Goal: Task Accomplishment & Management: Use online tool/utility

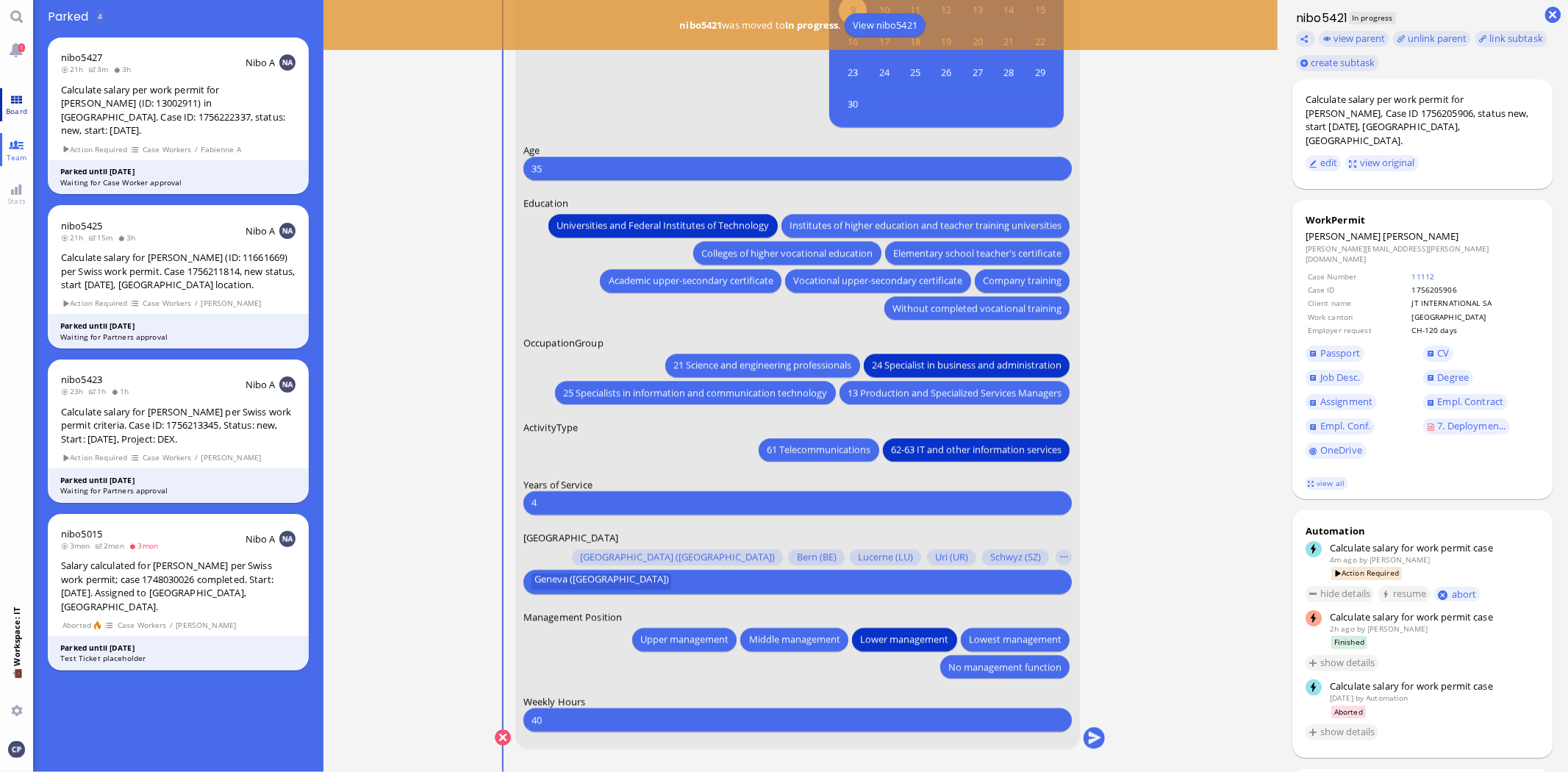
click at [10, 99] on link "Board" at bounding box center [16, 105] width 33 height 33
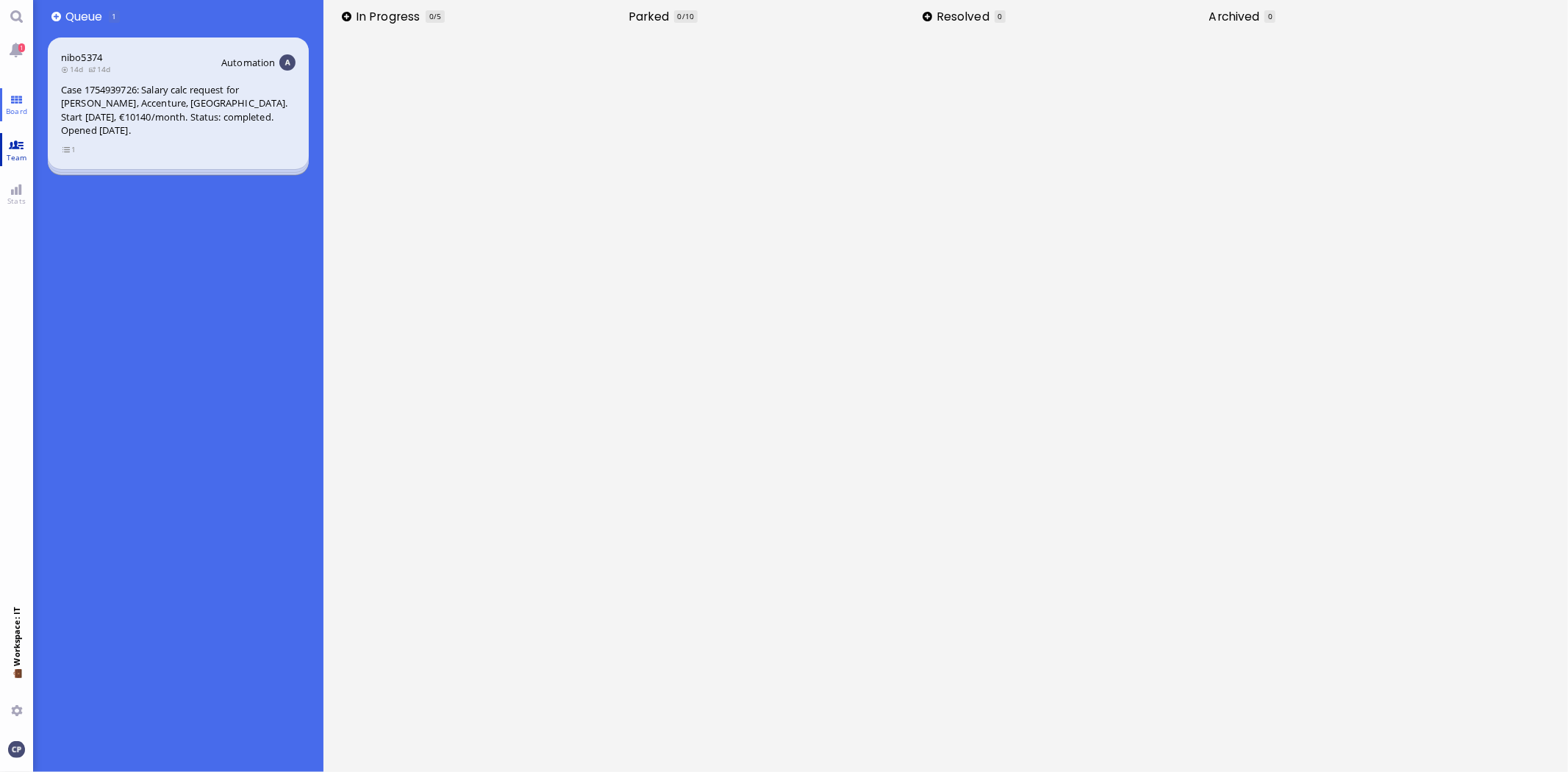
click at [12, 155] on span "Team" at bounding box center [16, 157] width 28 height 10
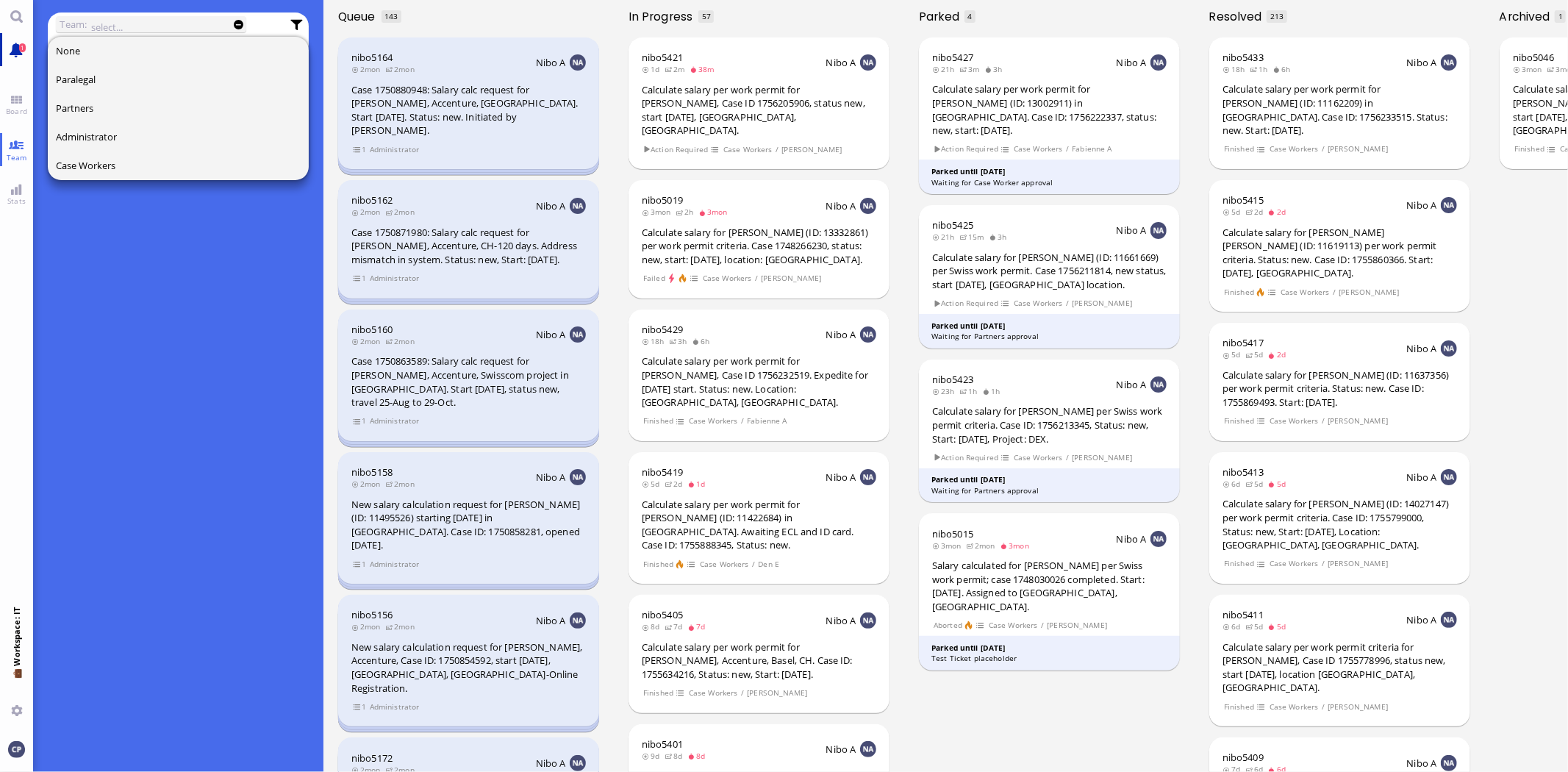
click at [23, 47] on span "1" at bounding box center [22, 48] width 7 height 9
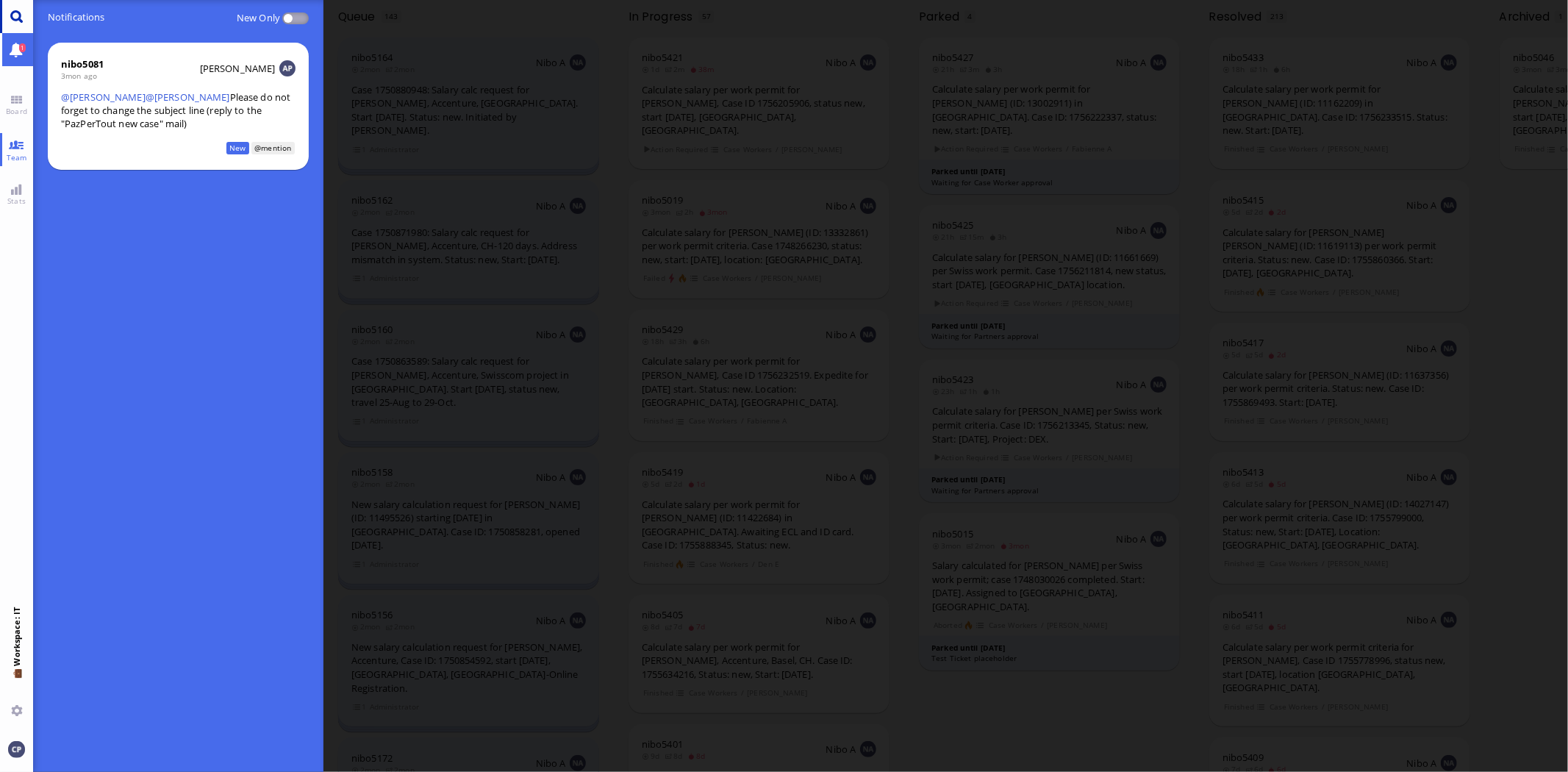
click at [14, 13] on link "Main menu" at bounding box center [16, 16] width 33 height 33
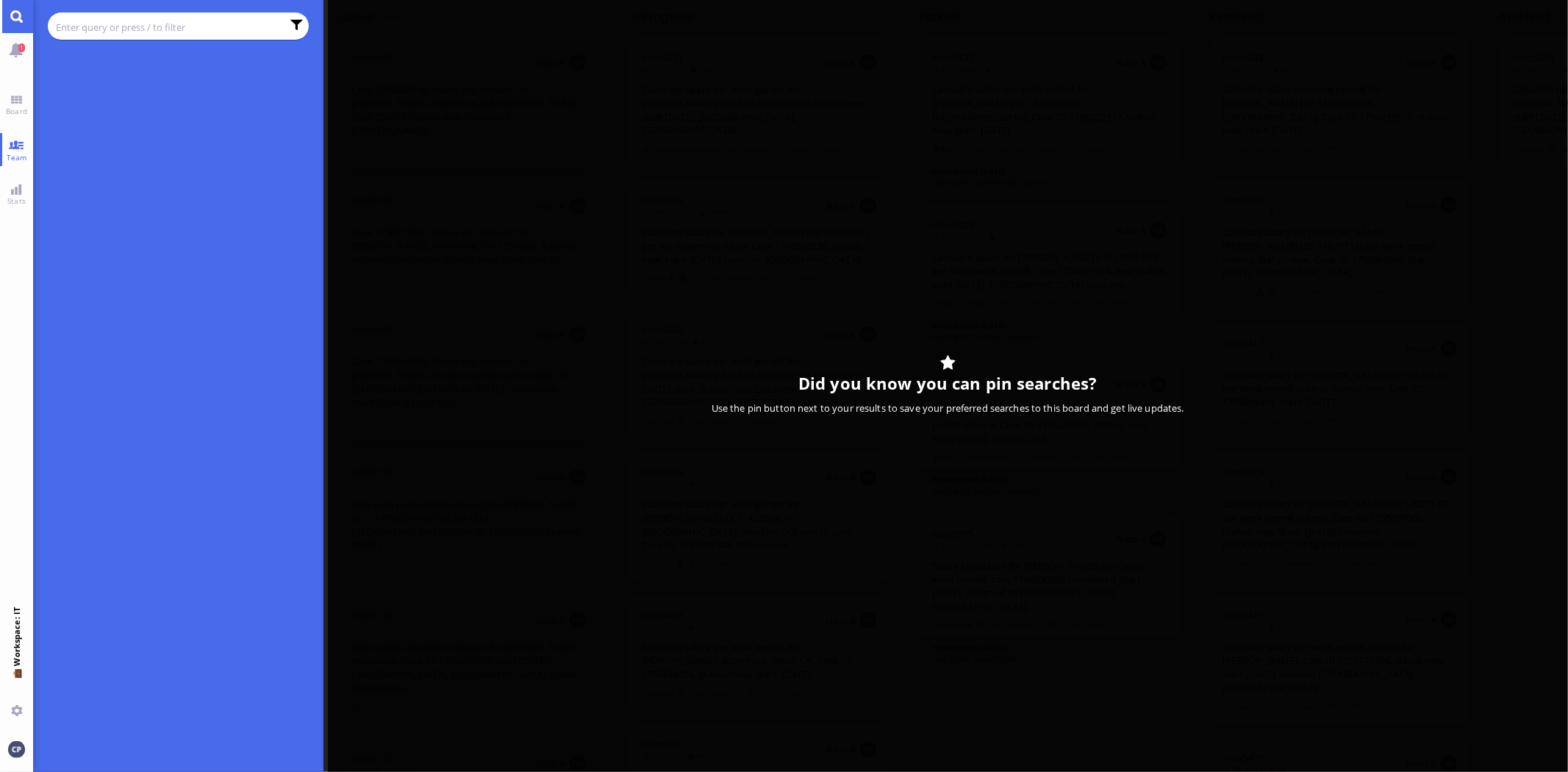
click at [130, 26] on input "text" at bounding box center [169, 26] width 226 height 16
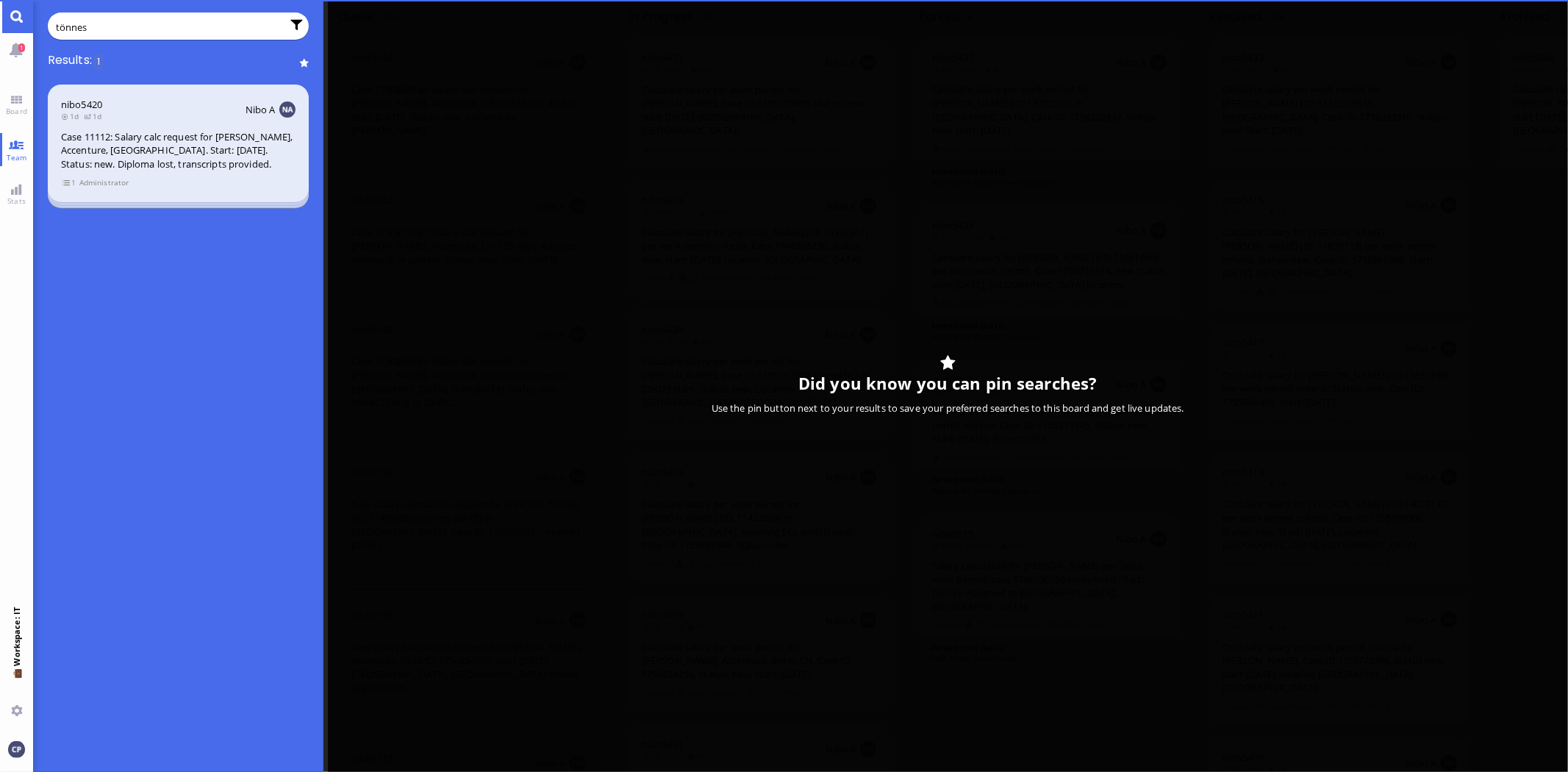
type input "tönnes"
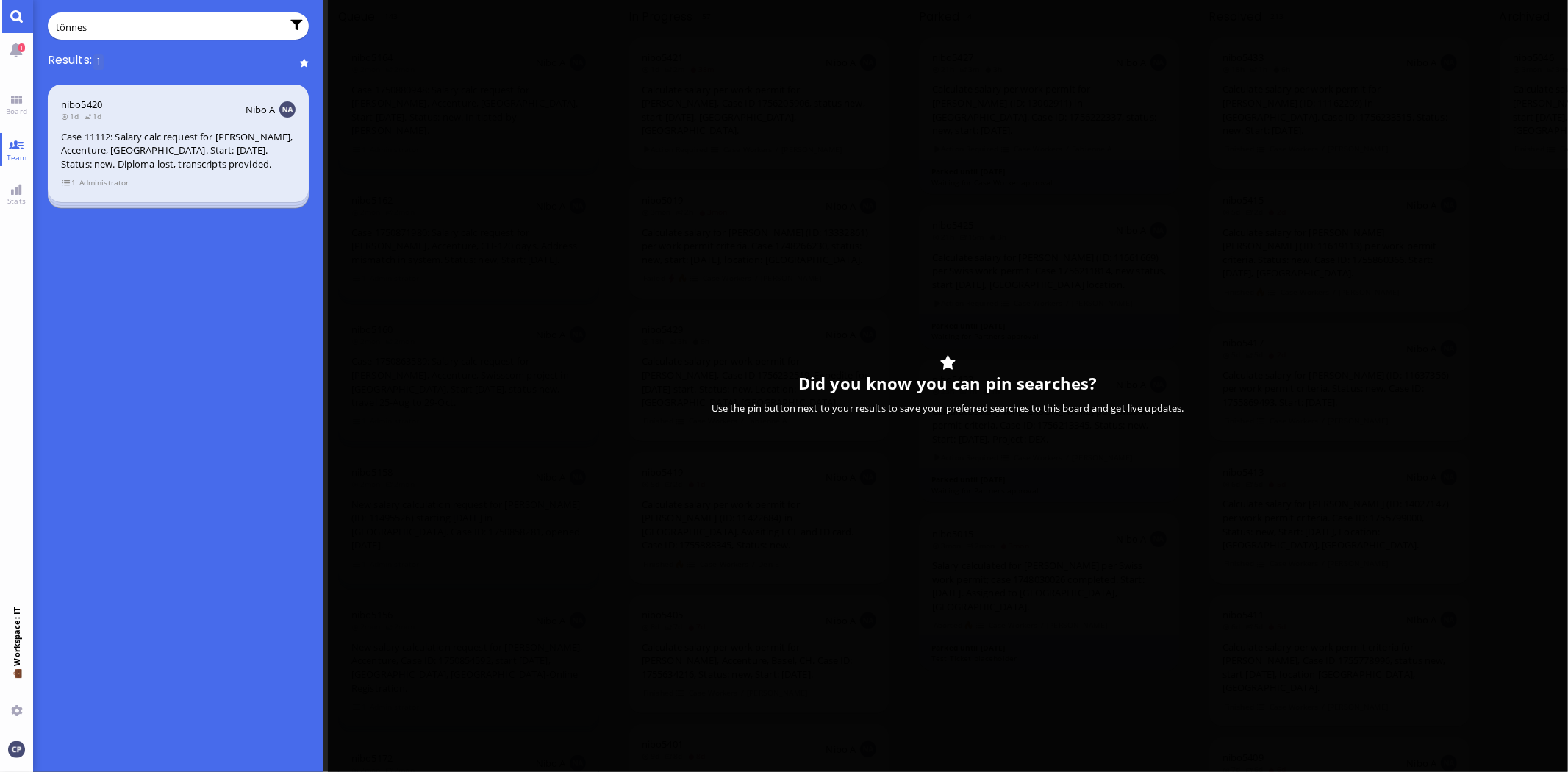
click at [125, 135] on div "Case 11112: Salary calc request for [PERSON_NAME], Accenture, [GEOGRAPHIC_DATA]…" at bounding box center [178, 150] width 235 height 41
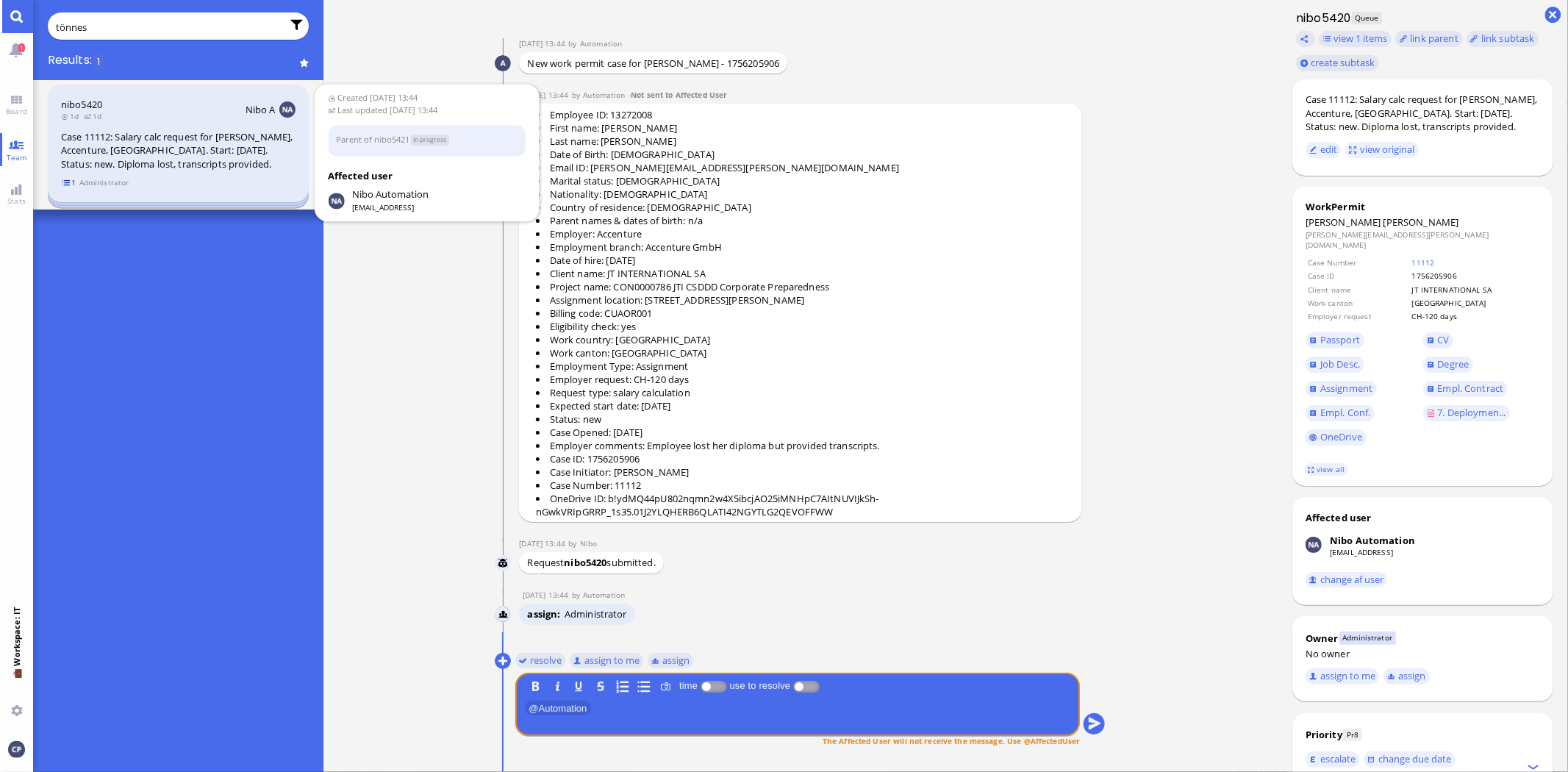
click at [69, 189] on span "1" at bounding box center [69, 183] width 14 height 13
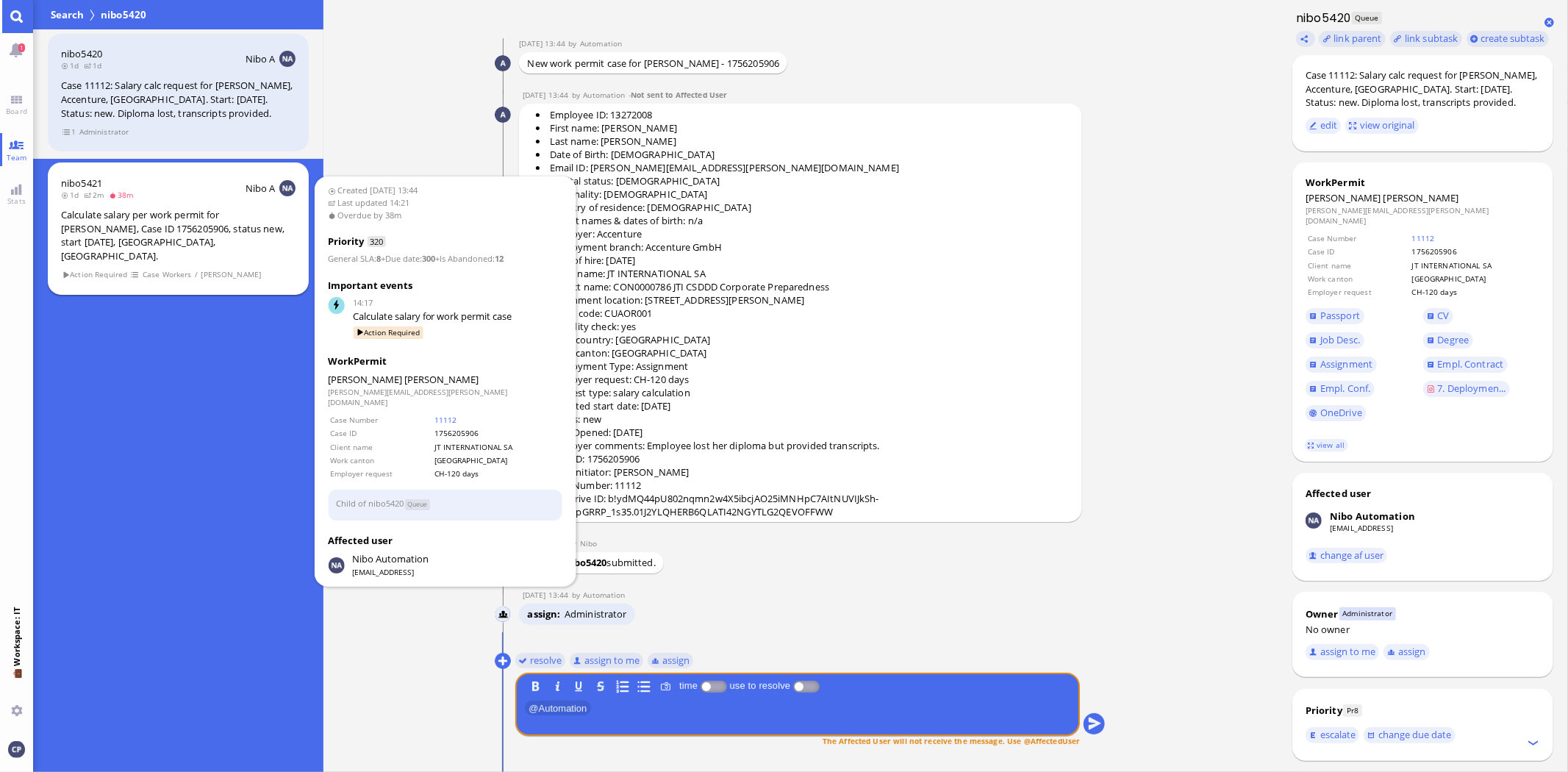
click at [101, 236] on div "Calculate salary per work permit for [PERSON_NAME], Case ID 1756205906, status …" at bounding box center [178, 236] width 235 height 54
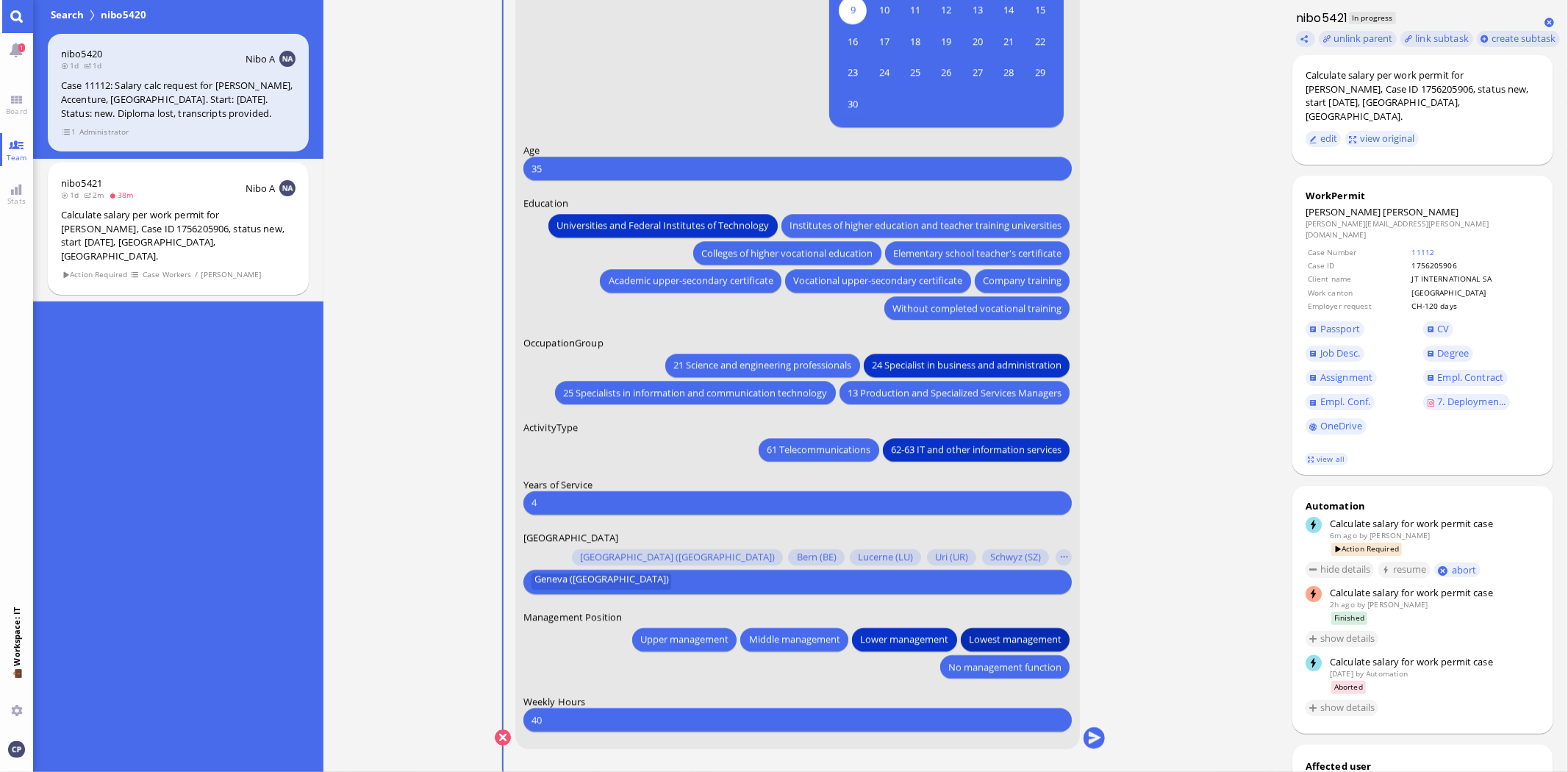
click at [1017, 640] on span "Lowest management" at bounding box center [1015, 639] width 93 height 15
click at [1091, 737] on button "submit" at bounding box center [1095, 738] width 22 height 22
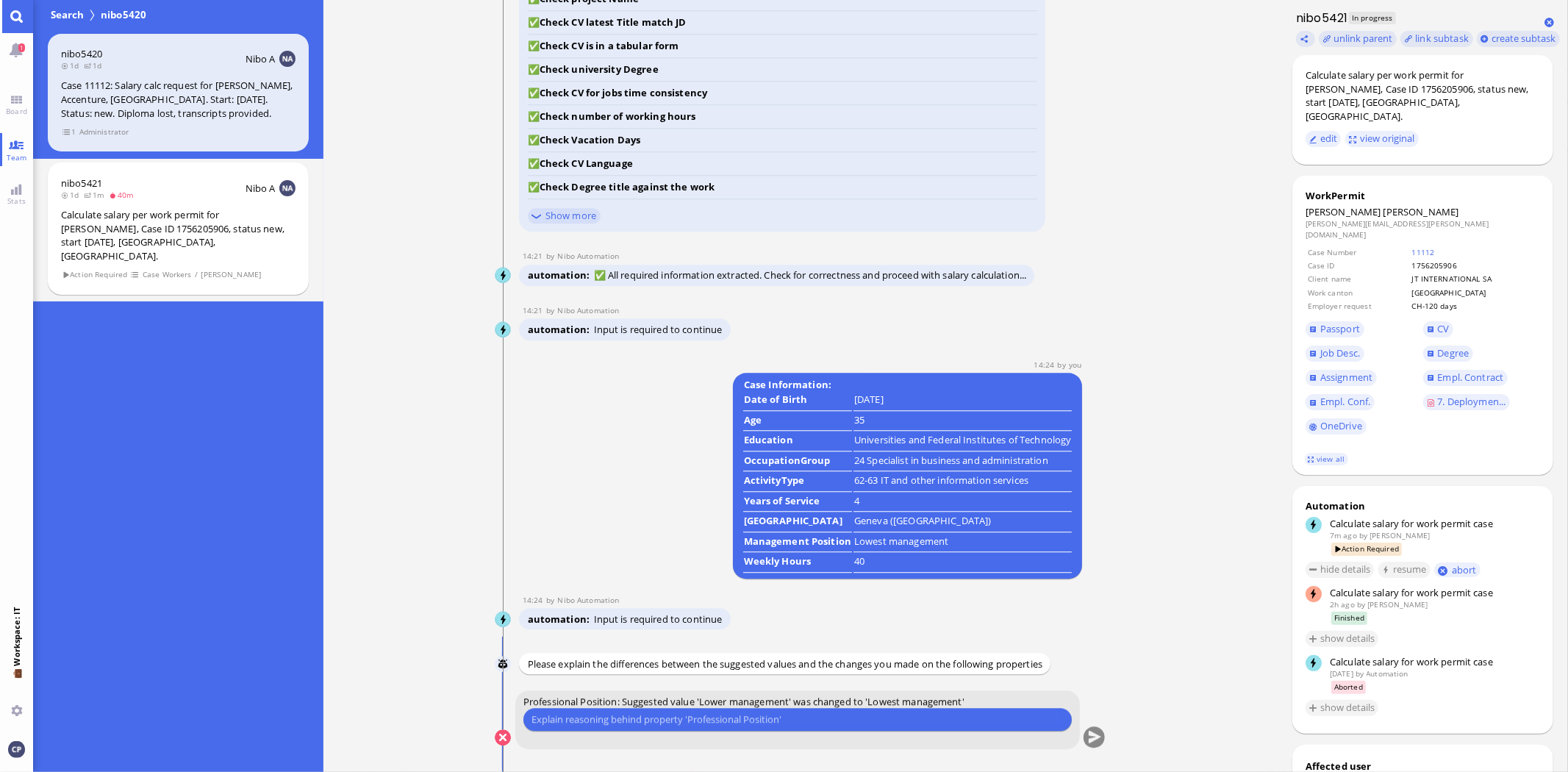
click at [640, 718] on input "text" at bounding box center [797, 719] width 532 height 15
click at [589, 722] on input "text" at bounding box center [797, 719] width 532 height 15
type input "Manager is classified as lowest management"
click at [1090, 737] on button "submit" at bounding box center [1095, 738] width 22 height 22
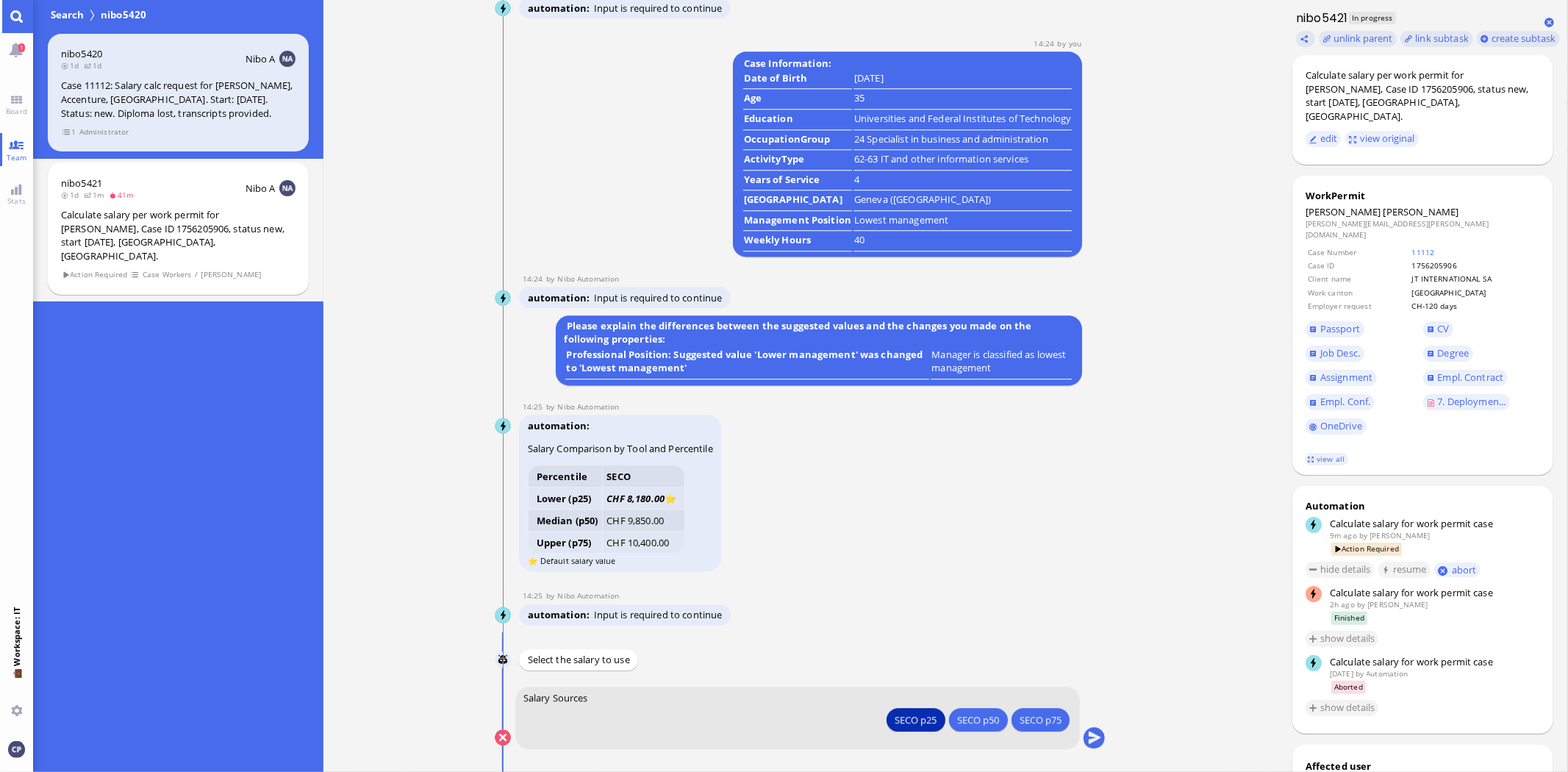
click at [907, 722] on div "SECO p25" at bounding box center [916, 719] width 42 height 15
click at [907, 716] on div "SECO p25" at bounding box center [916, 719] width 42 height 15
click at [1095, 736] on button "submit" at bounding box center [1095, 738] width 22 height 22
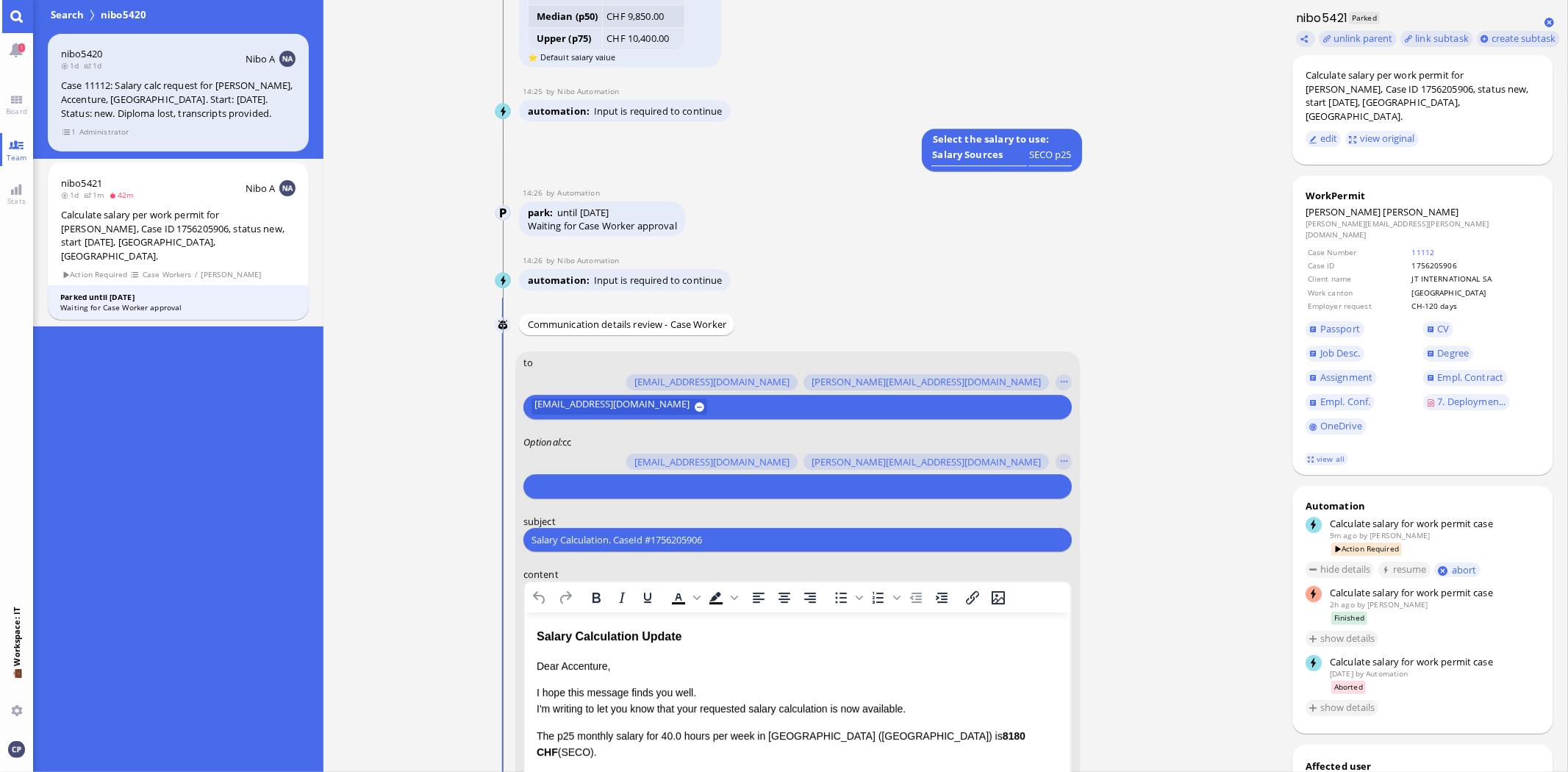
scroll to position [-408, 0]
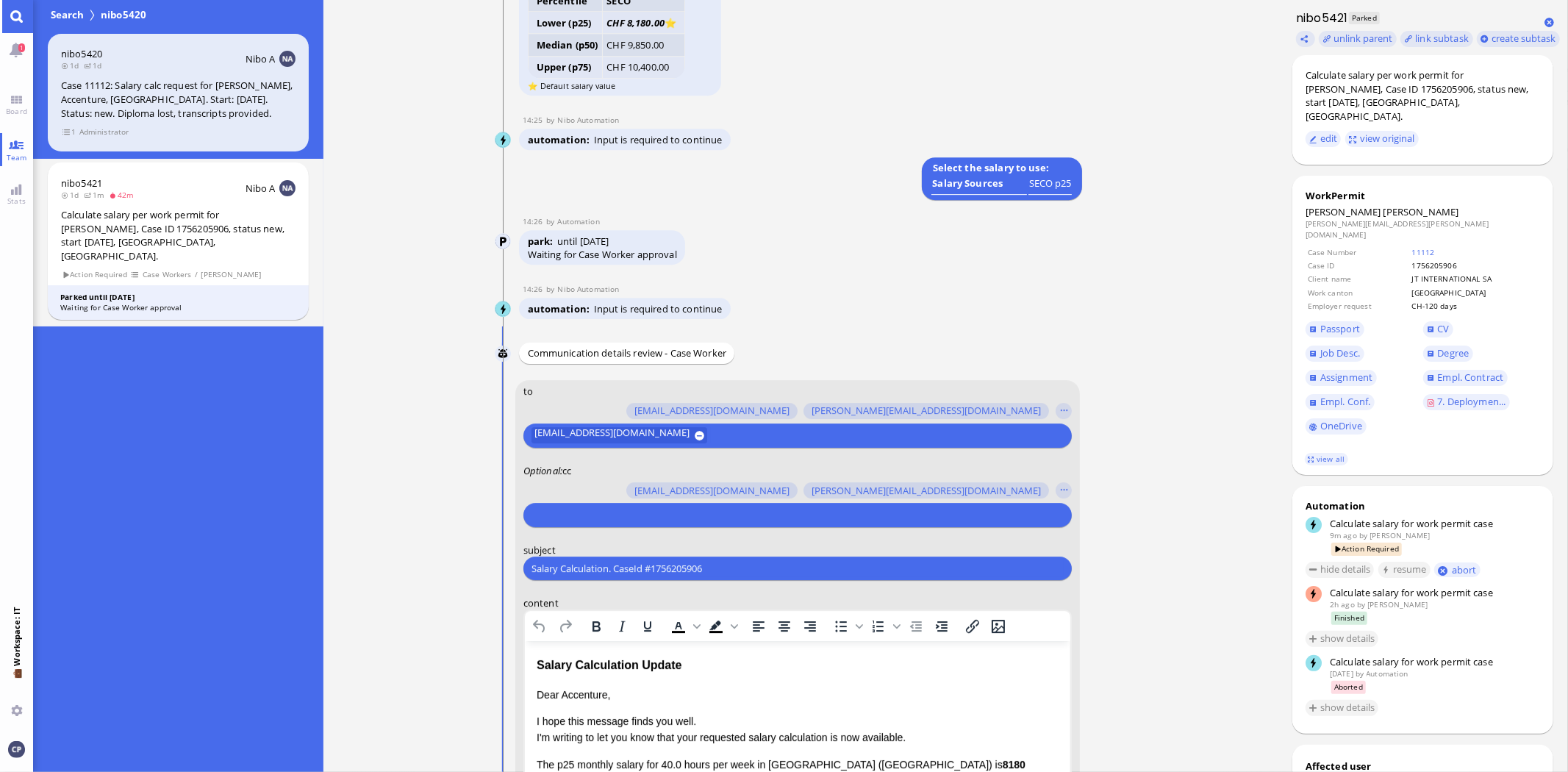
click at [715, 353] on div "Communication details review - Case Worker" at bounding box center [626, 353] width 215 height 21
click at [641, 520] on input "text" at bounding box center [795, 515] width 529 height 15
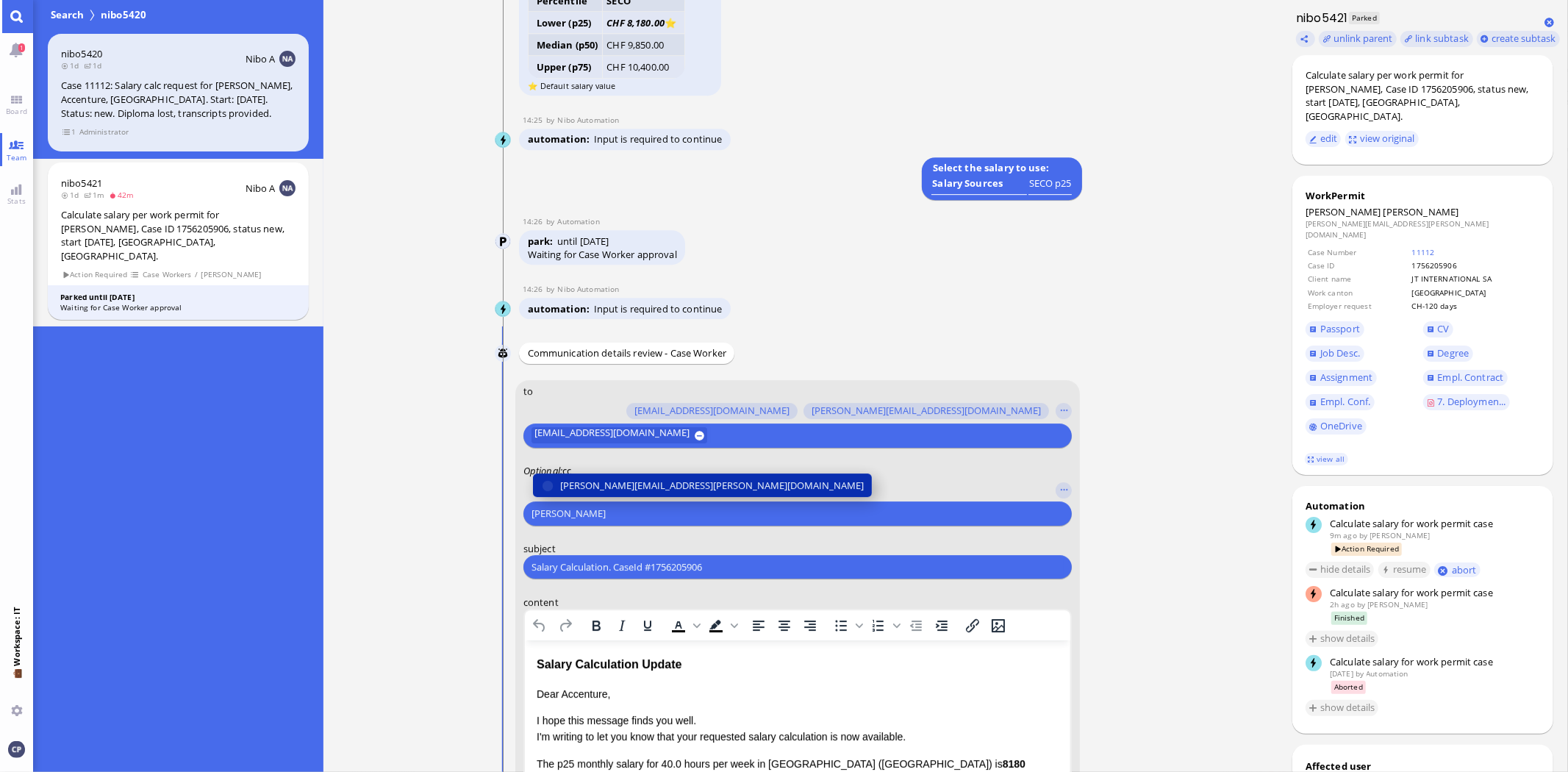
type input "[PERSON_NAME]"
click at [648, 483] on span "[PERSON_NAME][EMAIL_ADDRESS][PERSON_NAME][DOMAIN_NAME]" at bounding box center [711, 485] width 303 height 15
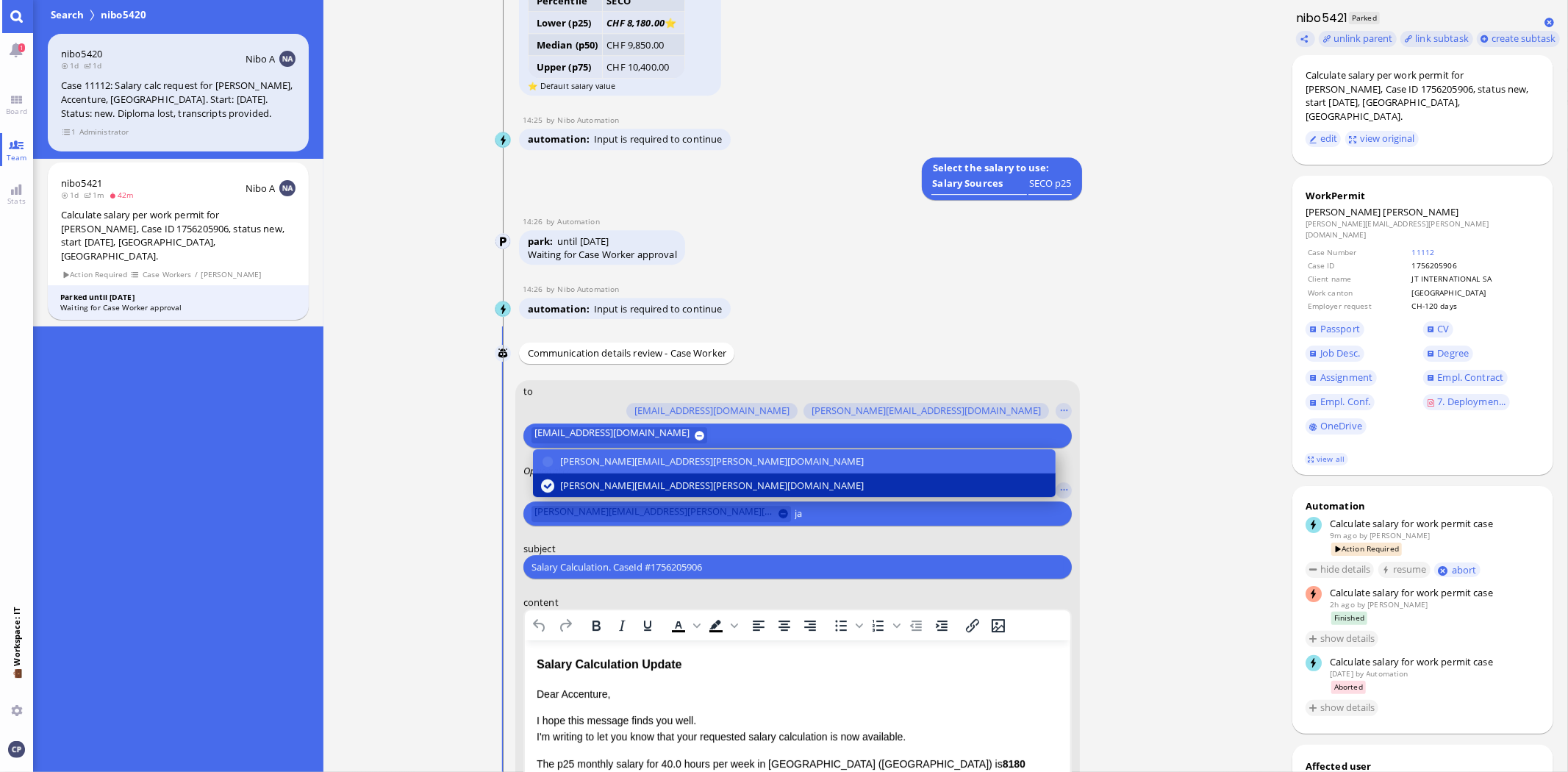
type input "j"
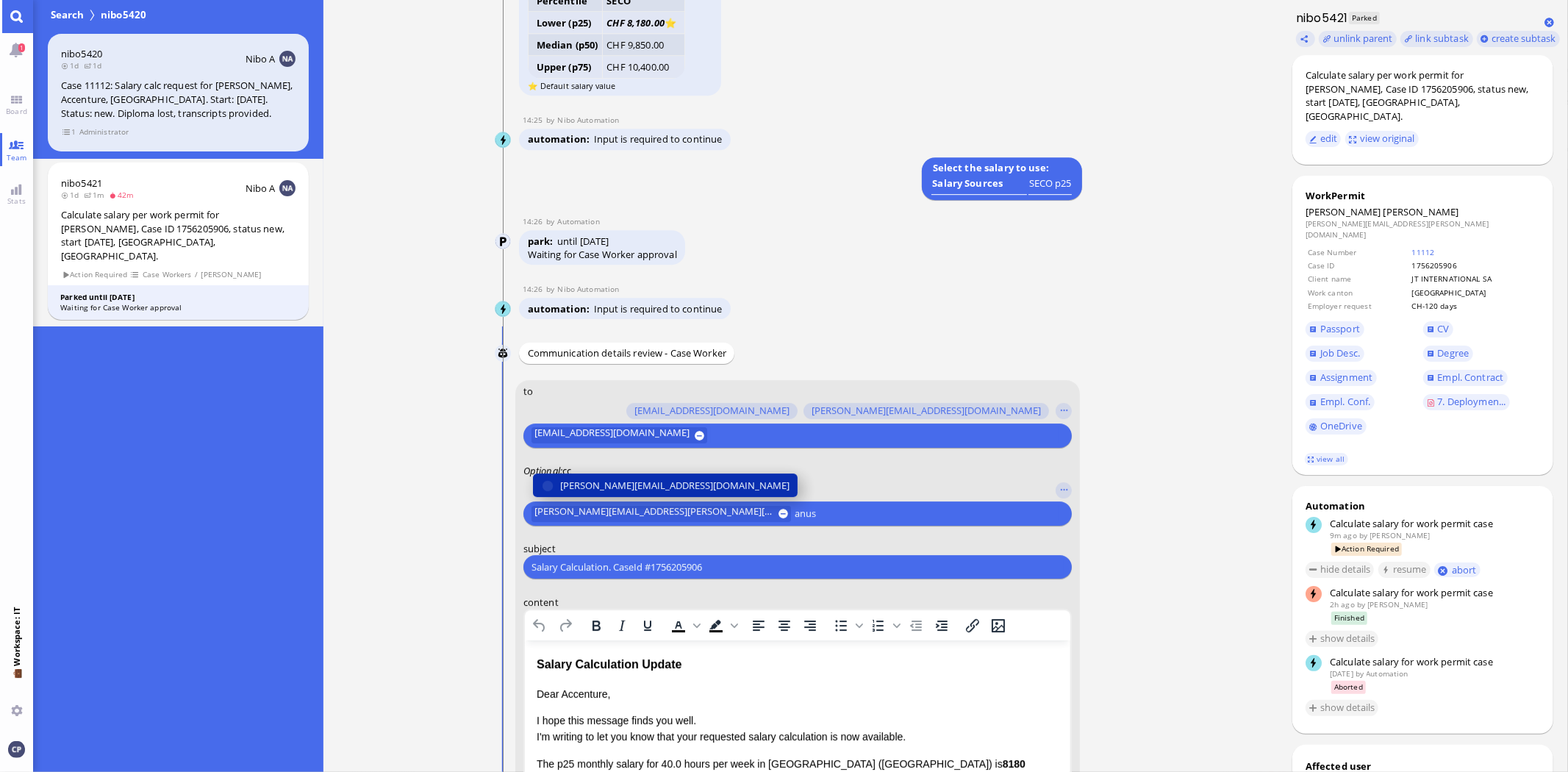
type input "anus"
click at [674, 487] on span "[PERSON_NAME][EMAIL_ADDRESS][DOMAIN_NAME]" at bounding box center [675, 485] width 229 height 15
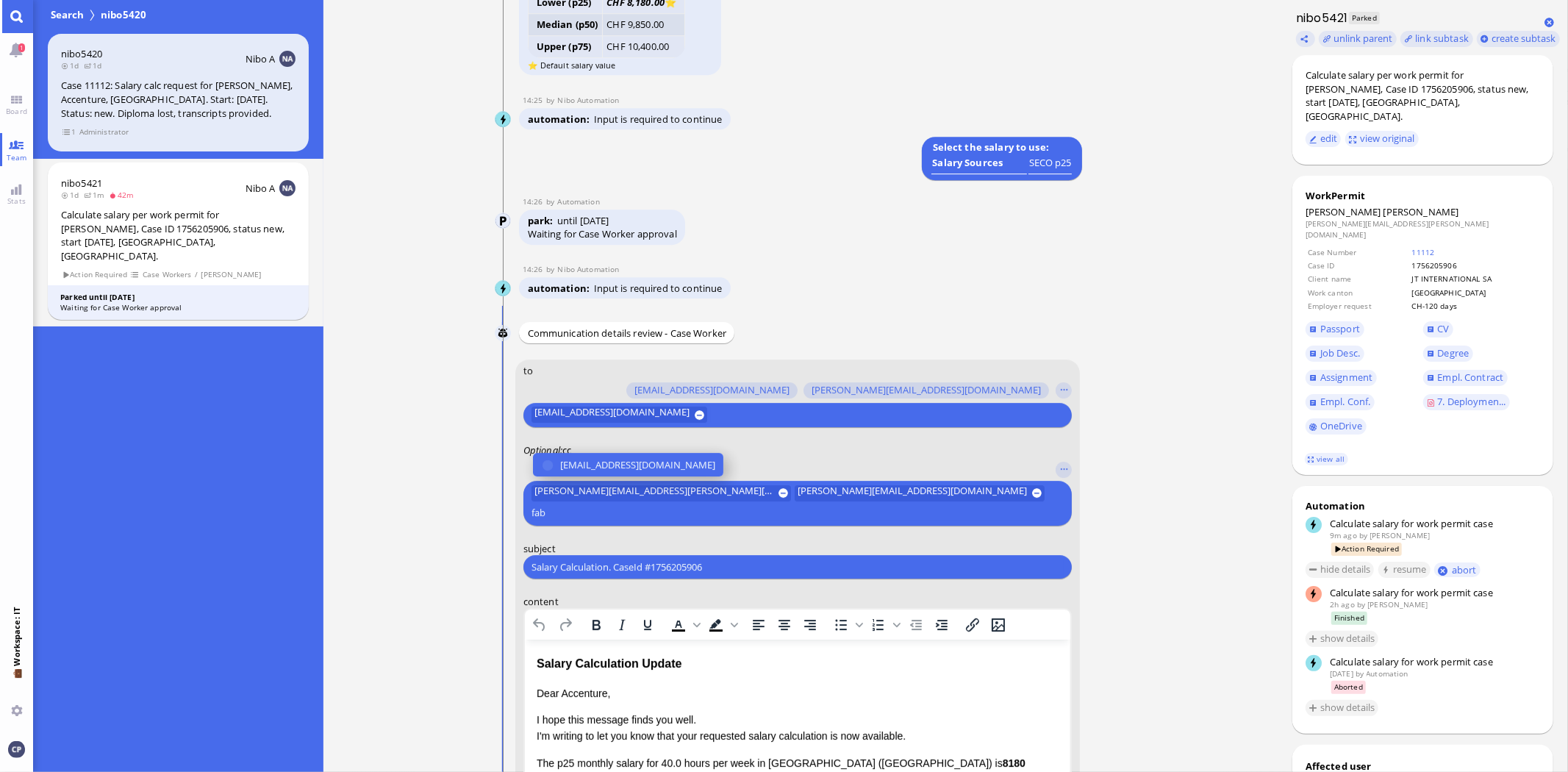
type input "fab"
click at [672, 473] on span "[EMAIL_ADDRESS][DOMAIN_NAME]" at bounding box center [637, 465] width 156 height 15
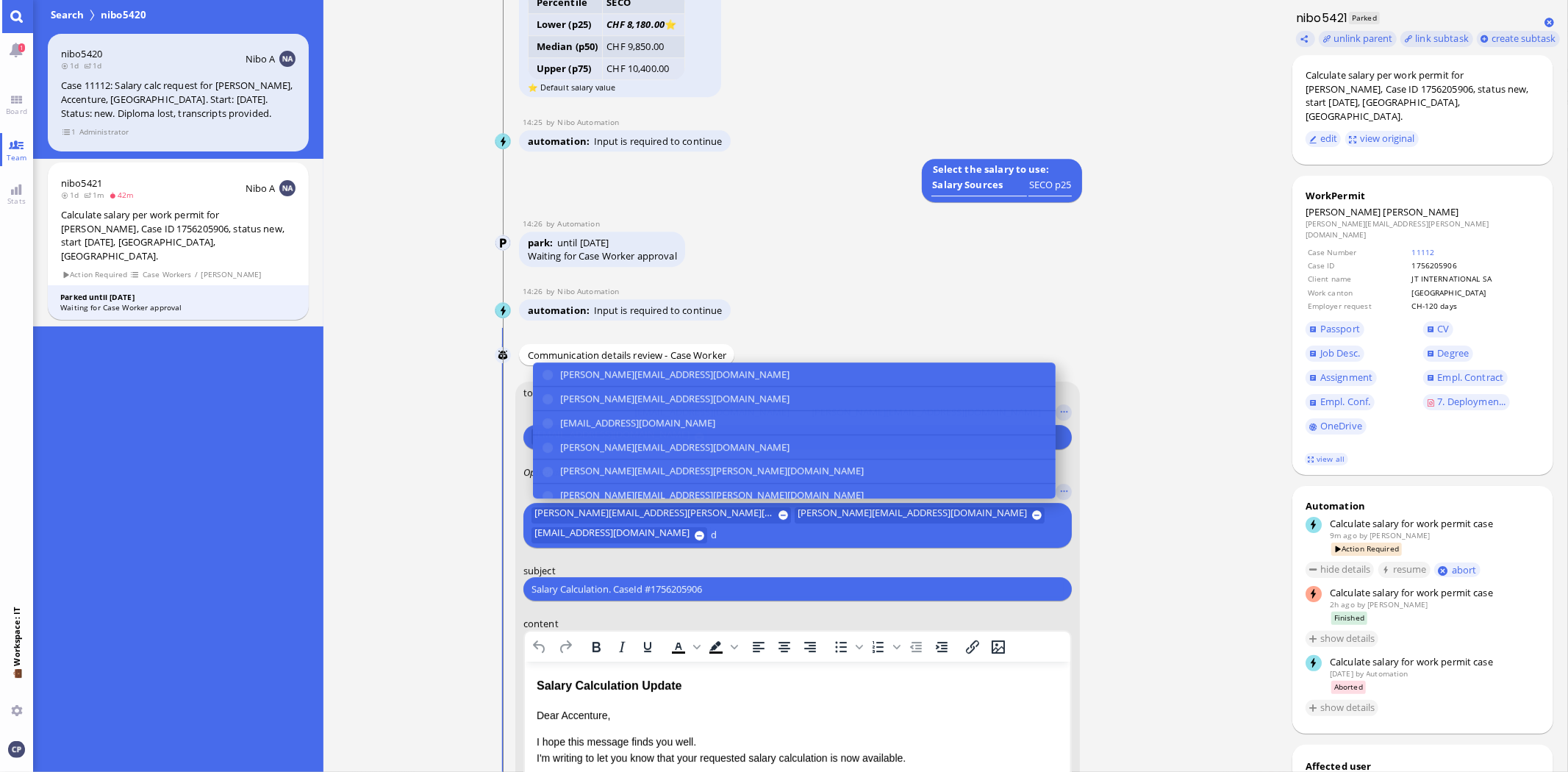
scroll to position [-428, 0]
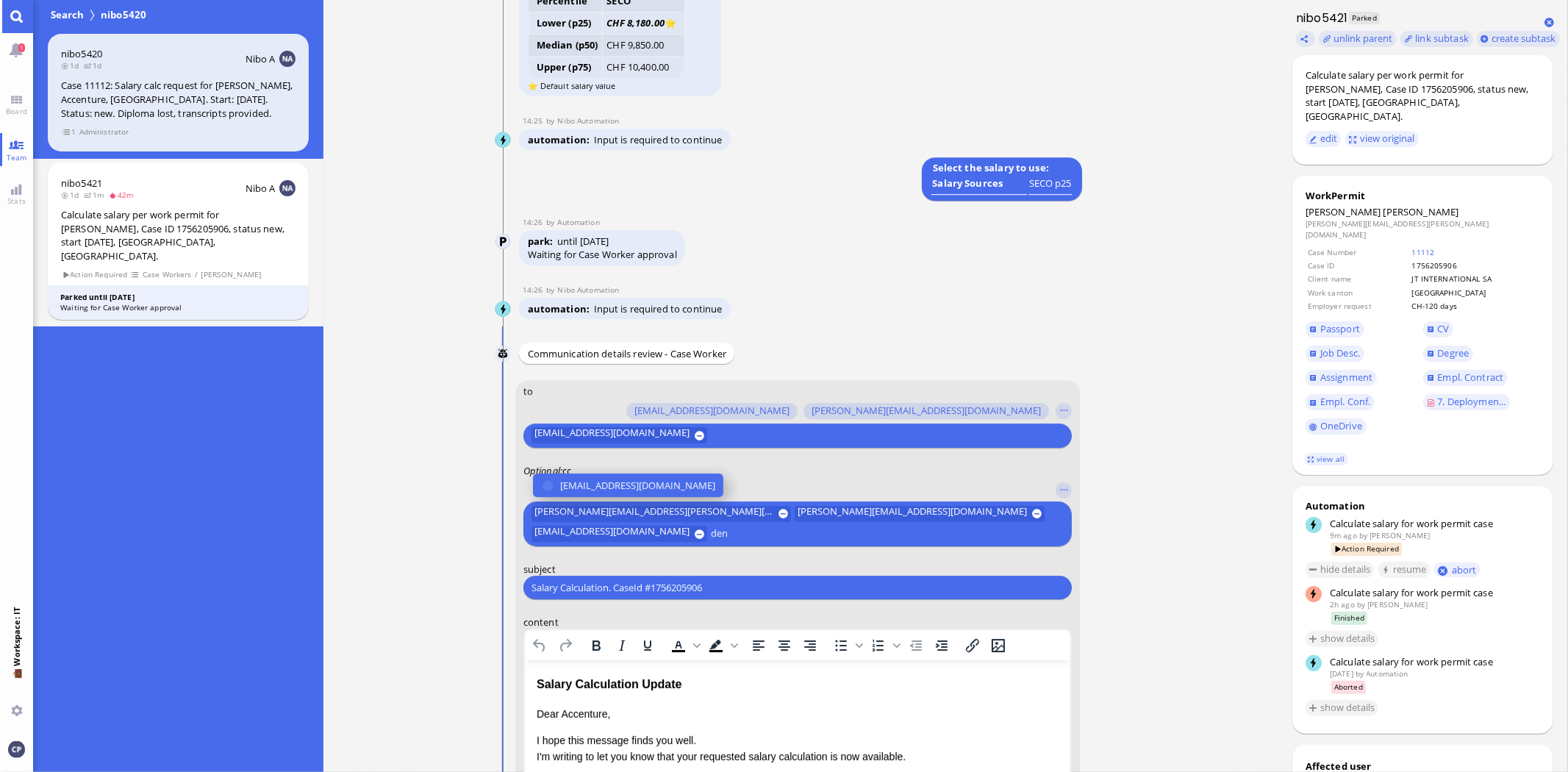
type input "den"
click at [672, 484] on span "[EMAIL_ADDRESS][DOMAIN_NAME]" at bounding box center [637, 485] width 156 height 15
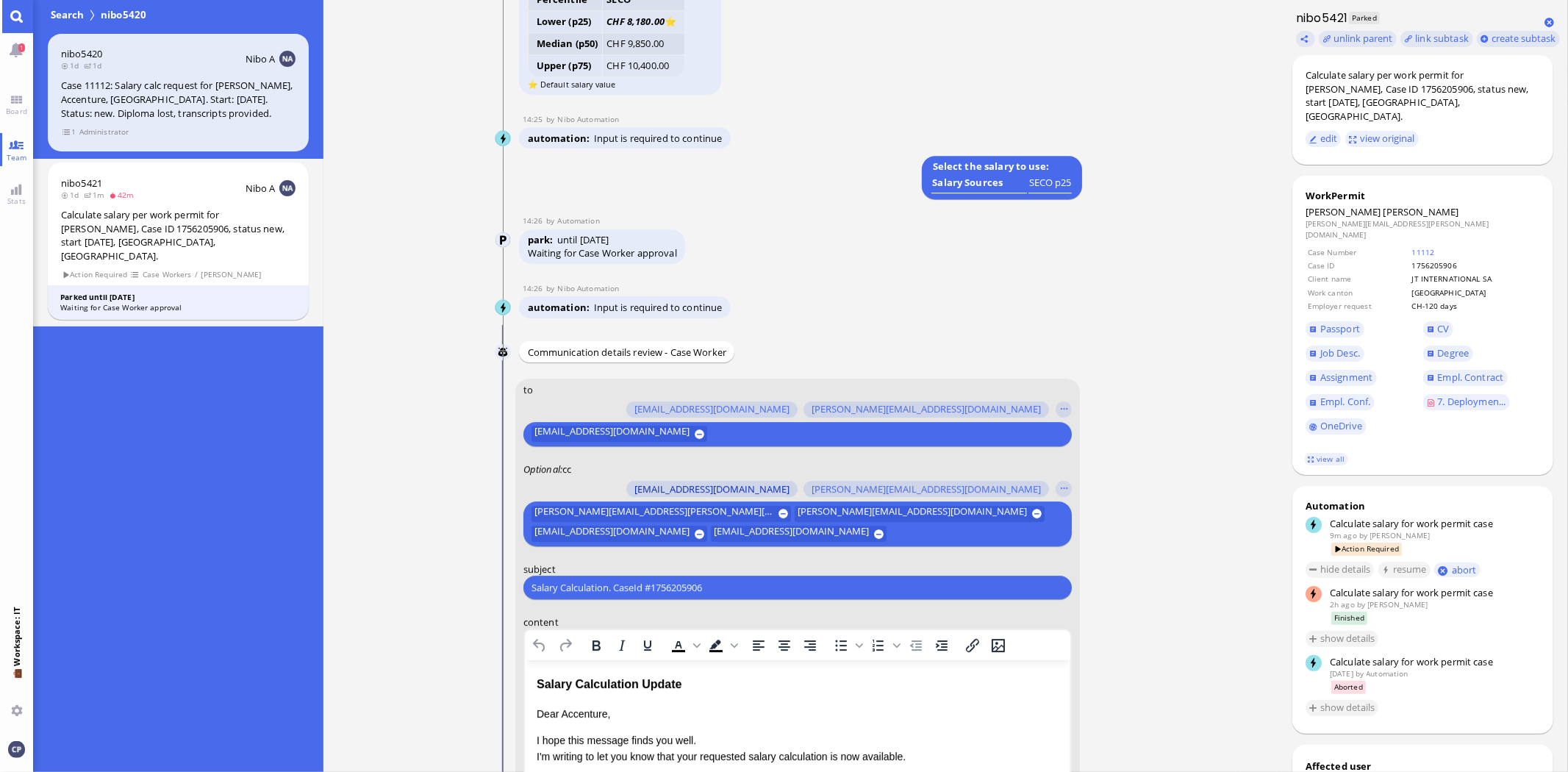
scroll to position [-429, 0]
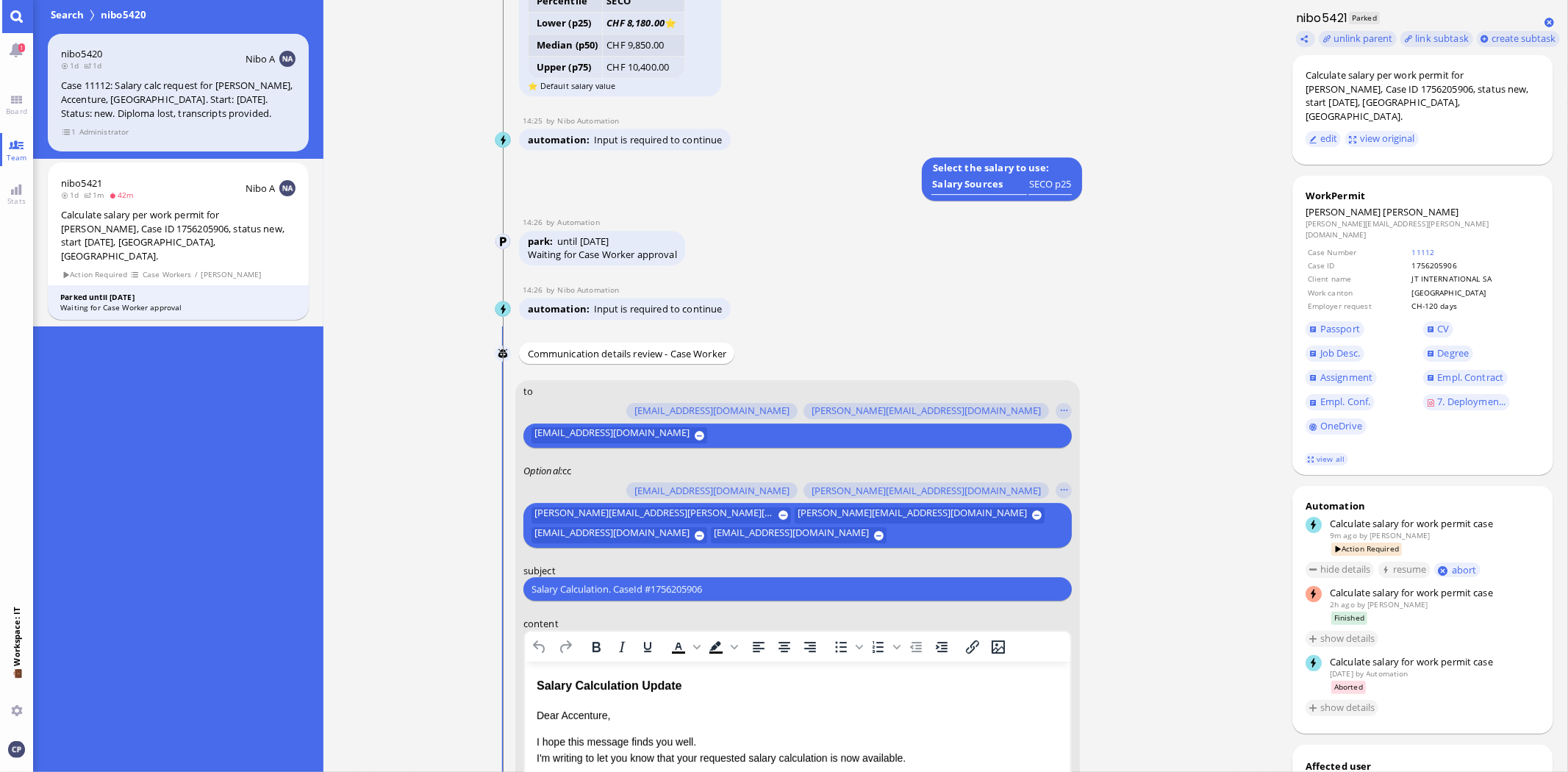
click at [727, 591] on input "Salary Calculation. CaseId #1756205906" at bounding box center [797, 589] width 532 height 15
drag, startPoint x: 719, startPoint y: 586, endPoint x: 498, endPoint y: 591, distance: 221.1
paste input "AW: PazPerTout new case: [PERSON_NAME] (1756205906 / 13272008), Employer Reques…"
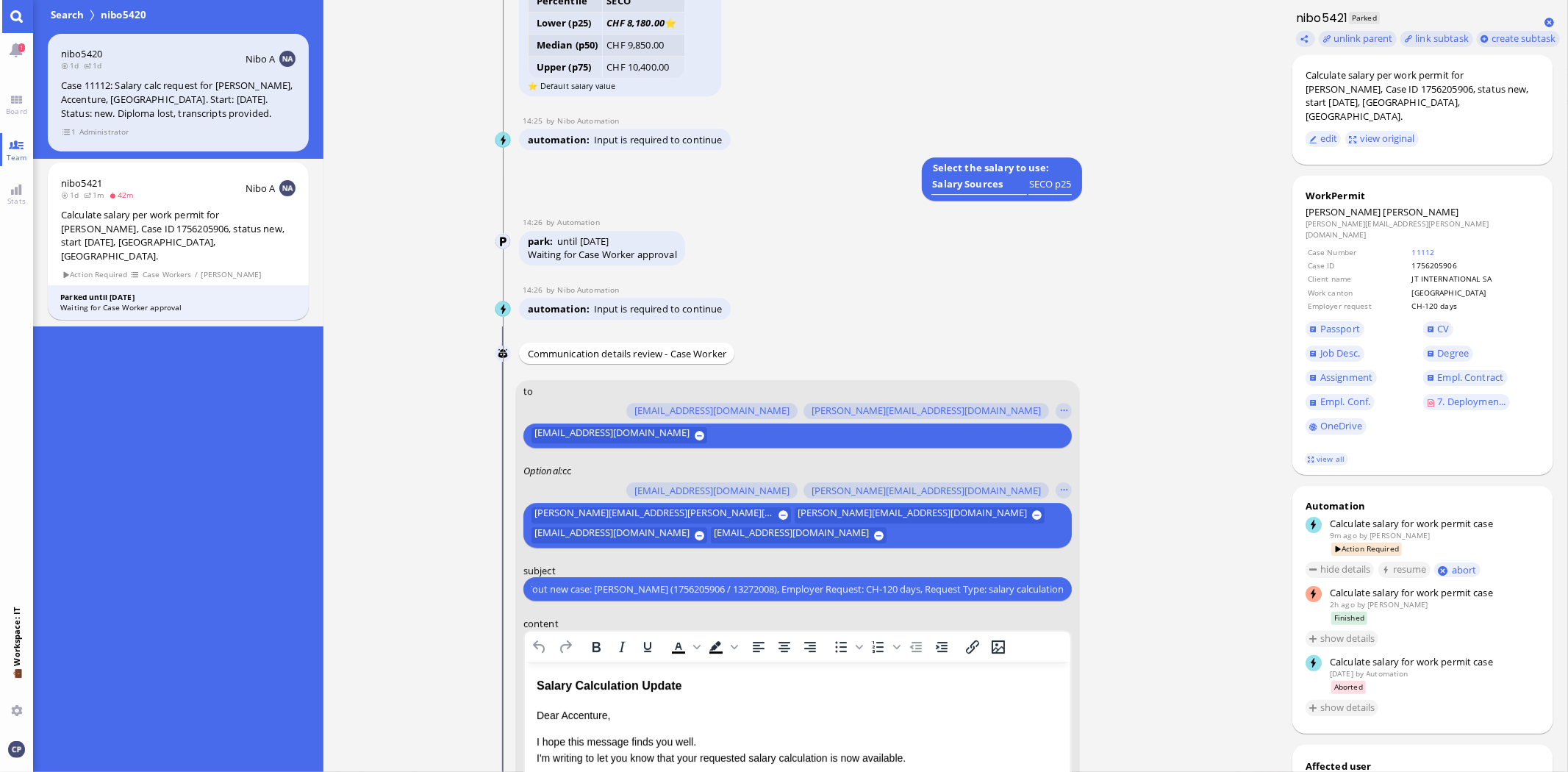
click at [534, 589] on input "AW: PazPerTout new case: [PERSON_NAME] (1756205906 / 13272008), Employer Reques…" at bounding box center [797, 589] width 532 height 15
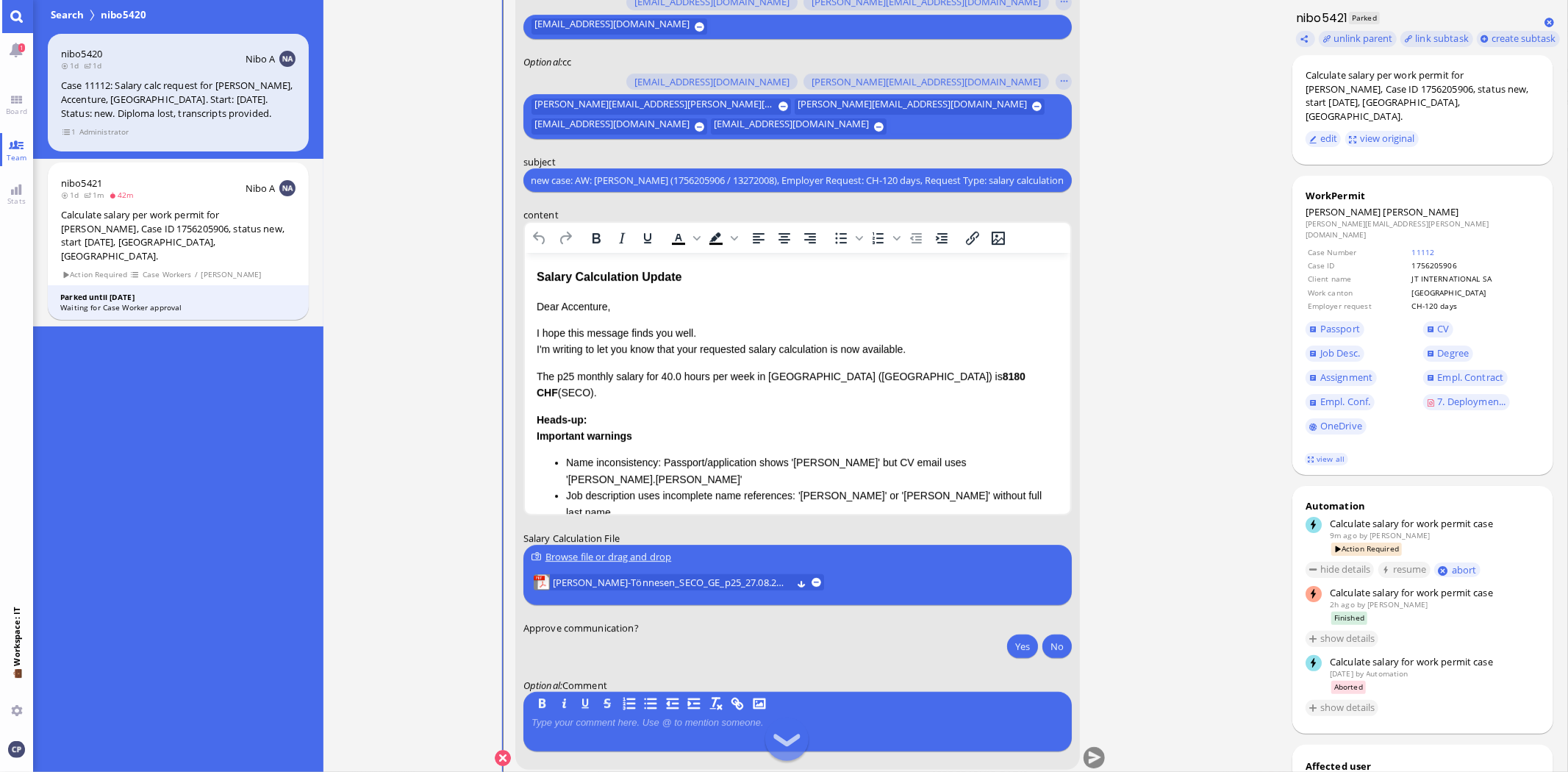
scroll to position [0, 0]
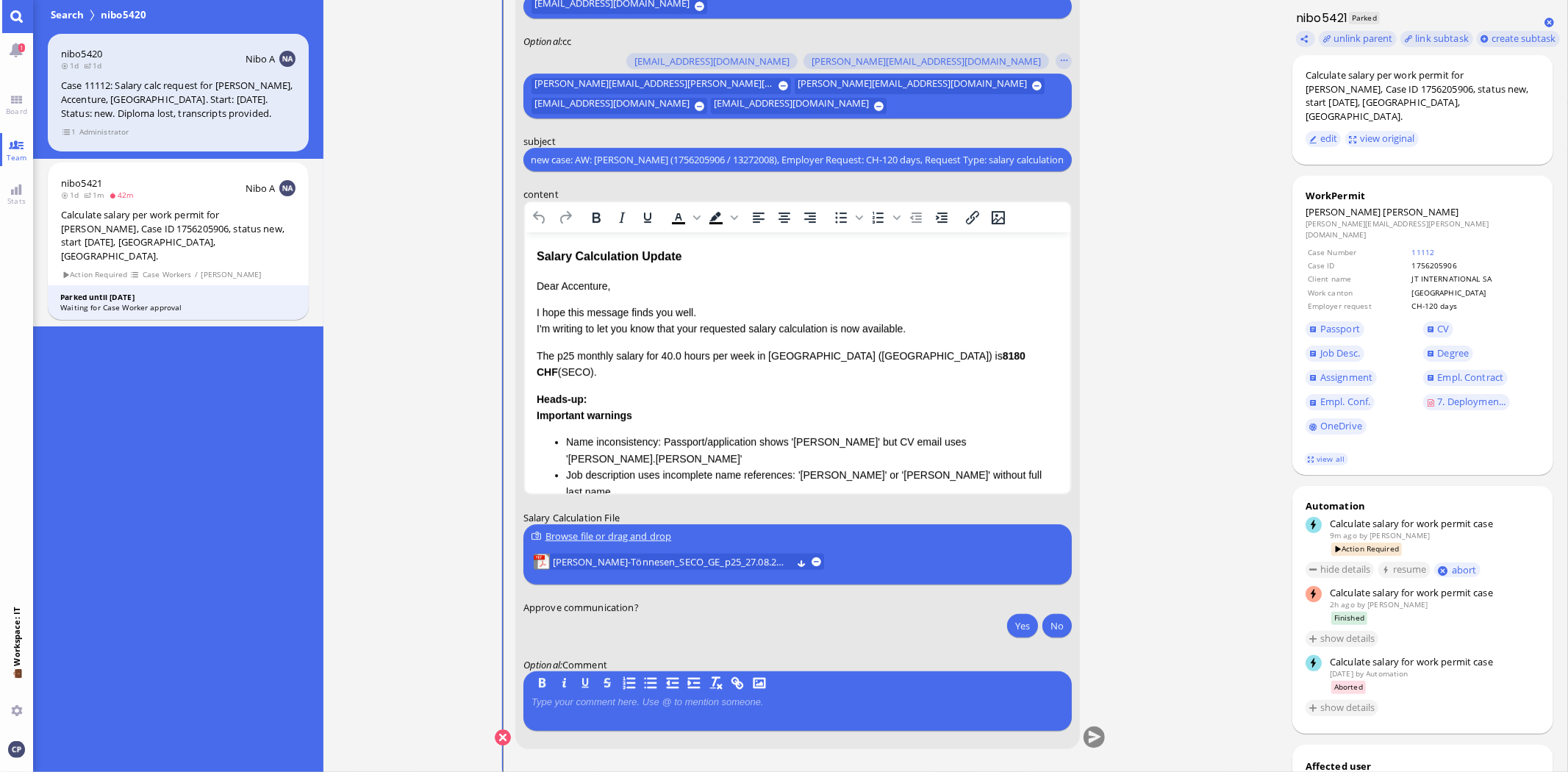
type input "AW: PazPerTout new case: AW: [PERSON_NAME] (1756205906 / 13272008), Employer Re…"
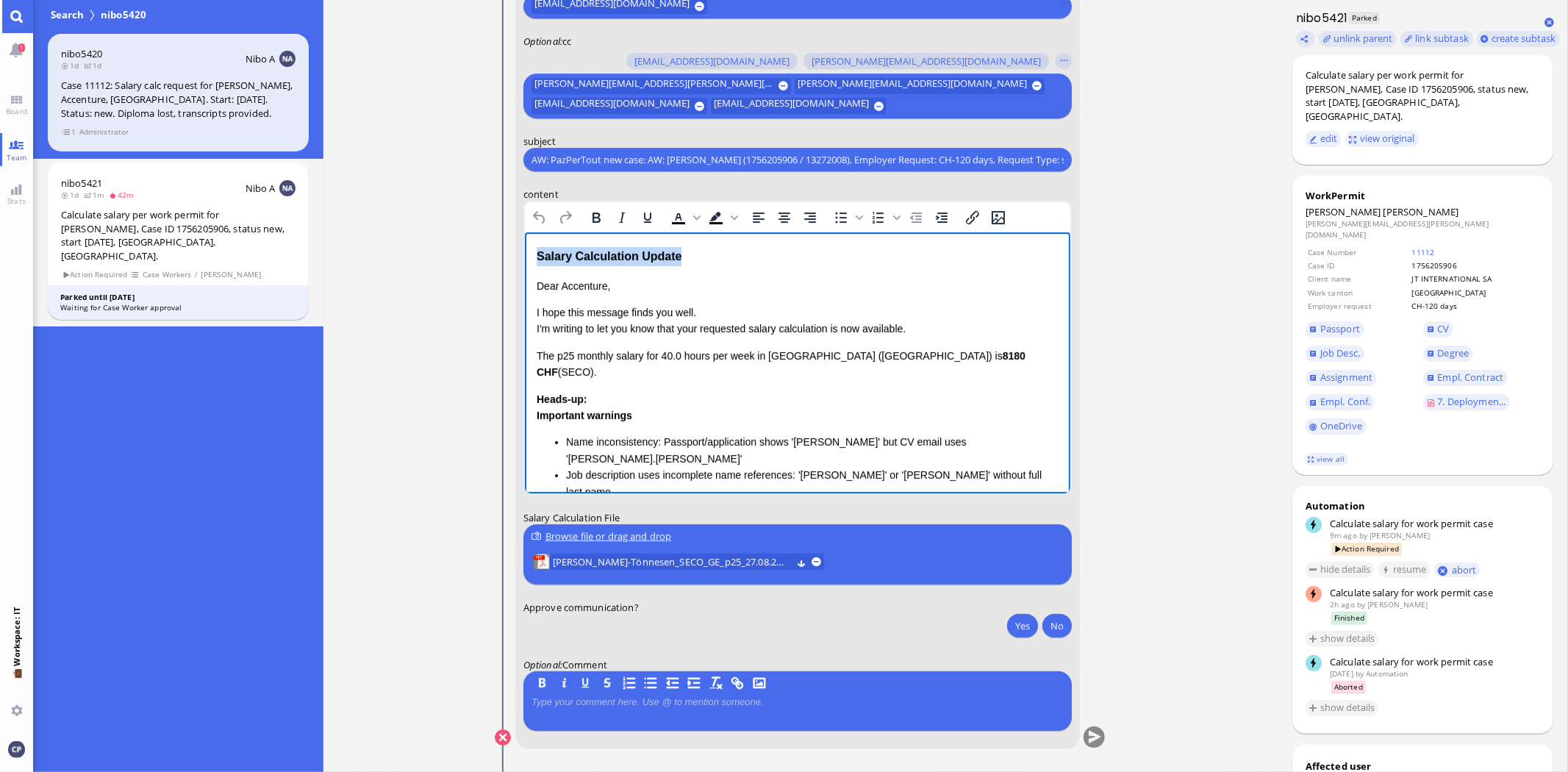
drag, startPoint x: 535, startPoint y: 256, endPoint x: 758, endPoint y: 253, distance: 223.0
click at [758, 253] on div "Salary Calculation Update" at bounding box center [797, 257] width 522 height 19
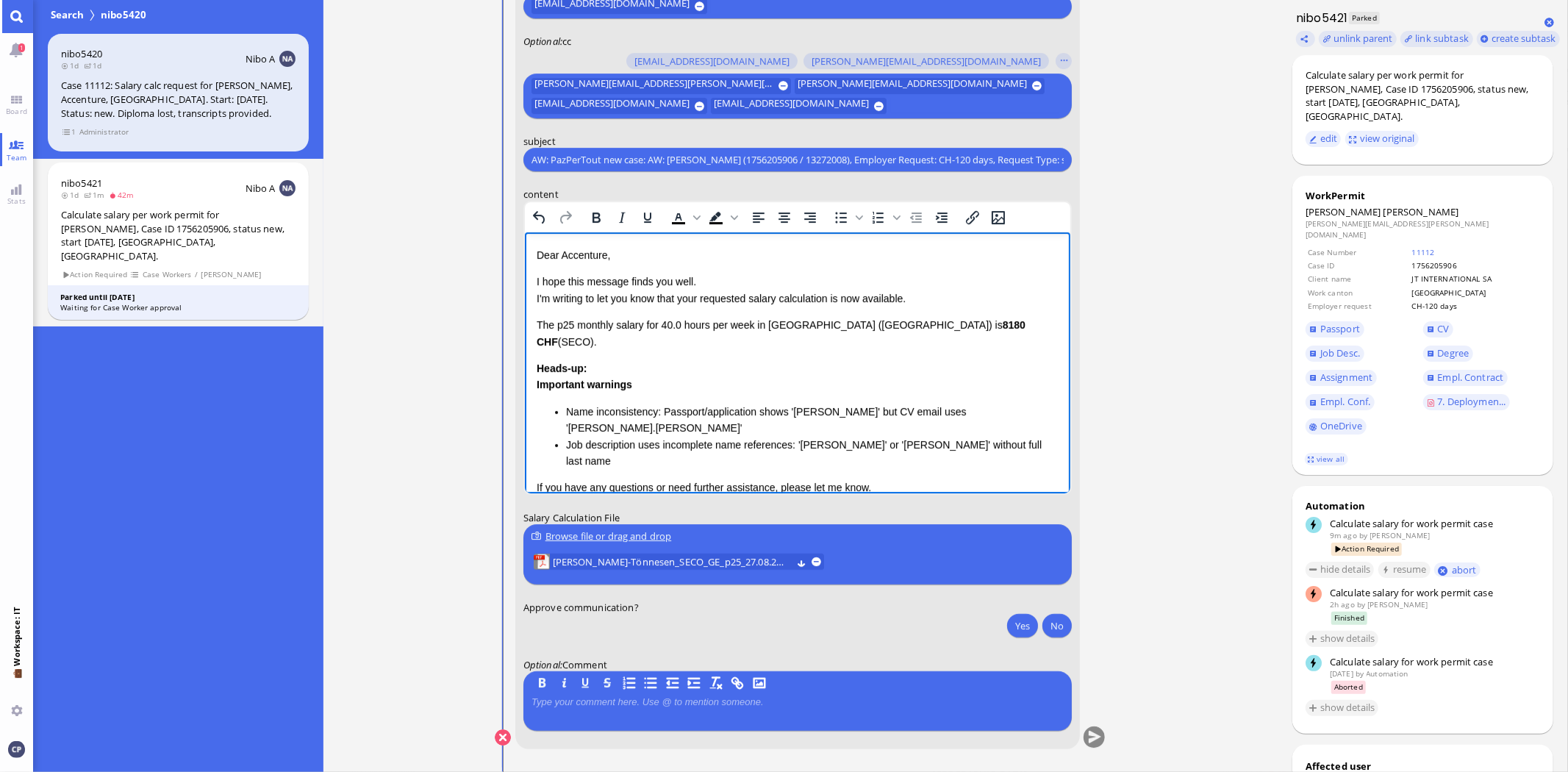
drag, startPoint x: 559, startPoint y: 253, endPoint x: 607, endPoint y: 271, distance: 51.3
click at [563, 254] on p "Dear Accenture," at bounding box center [797, 255] width 522 height 16
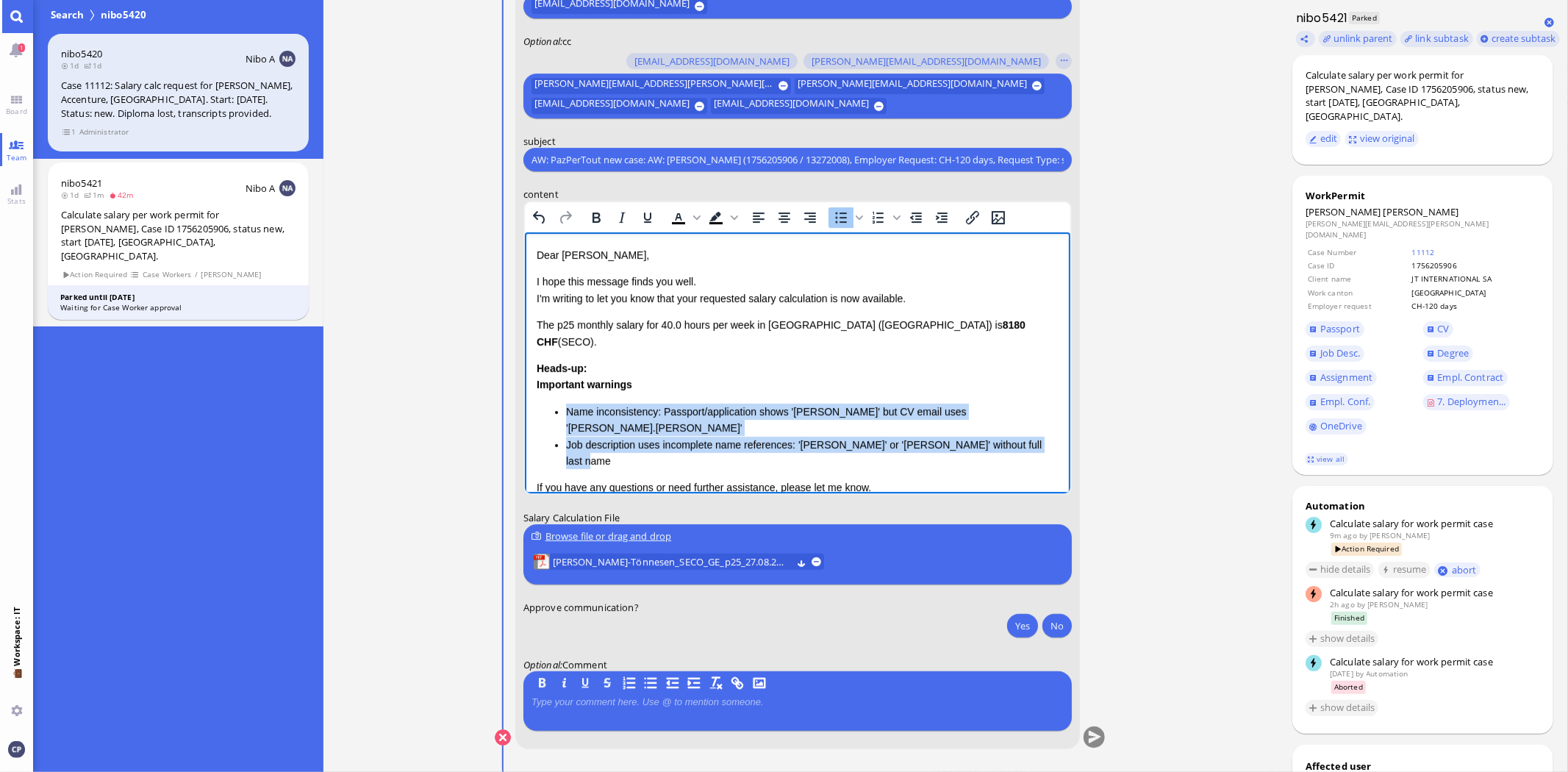
drag, startPoint x: 563, startPoint y: 395, endPoint x: 1046, endPoint y: 408, distance: 483.2
click at [1046, 408] on ul "Name inconsistency: Passport/application shows '[PERSON_NAME]' but CV email use…" at bounding box center [797, 437] width 522 height 66
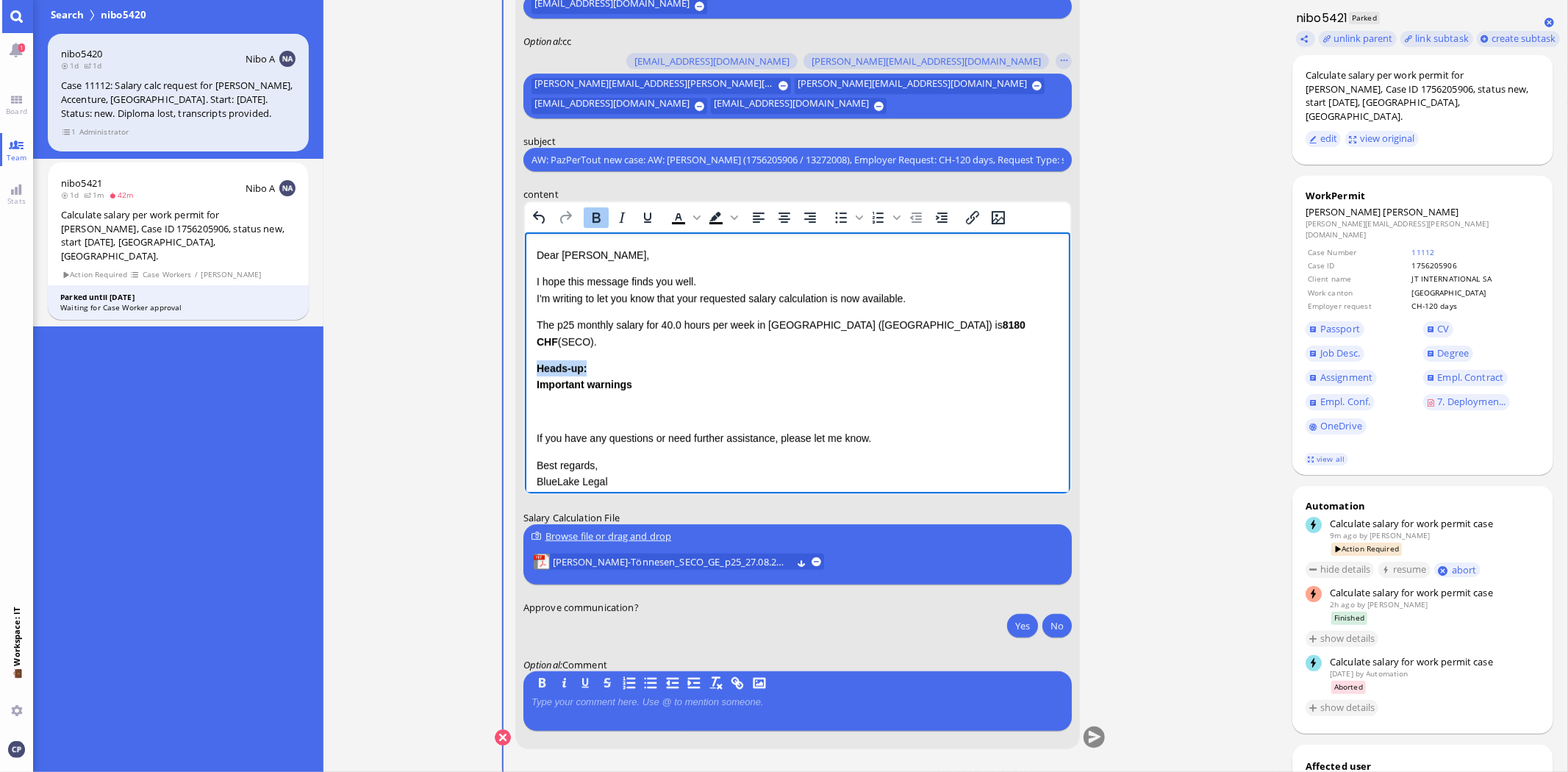
drag, startPoint x: 628, startPoint y: 352, endPoint x: 528, endPoint y: 348, distance: 100.1
click at [529, 348] on html "Dear [PERSON_NAME], I hope this message finds you well. I'm writing to let you …" at bounding box center [797, 391] width 546 height 319
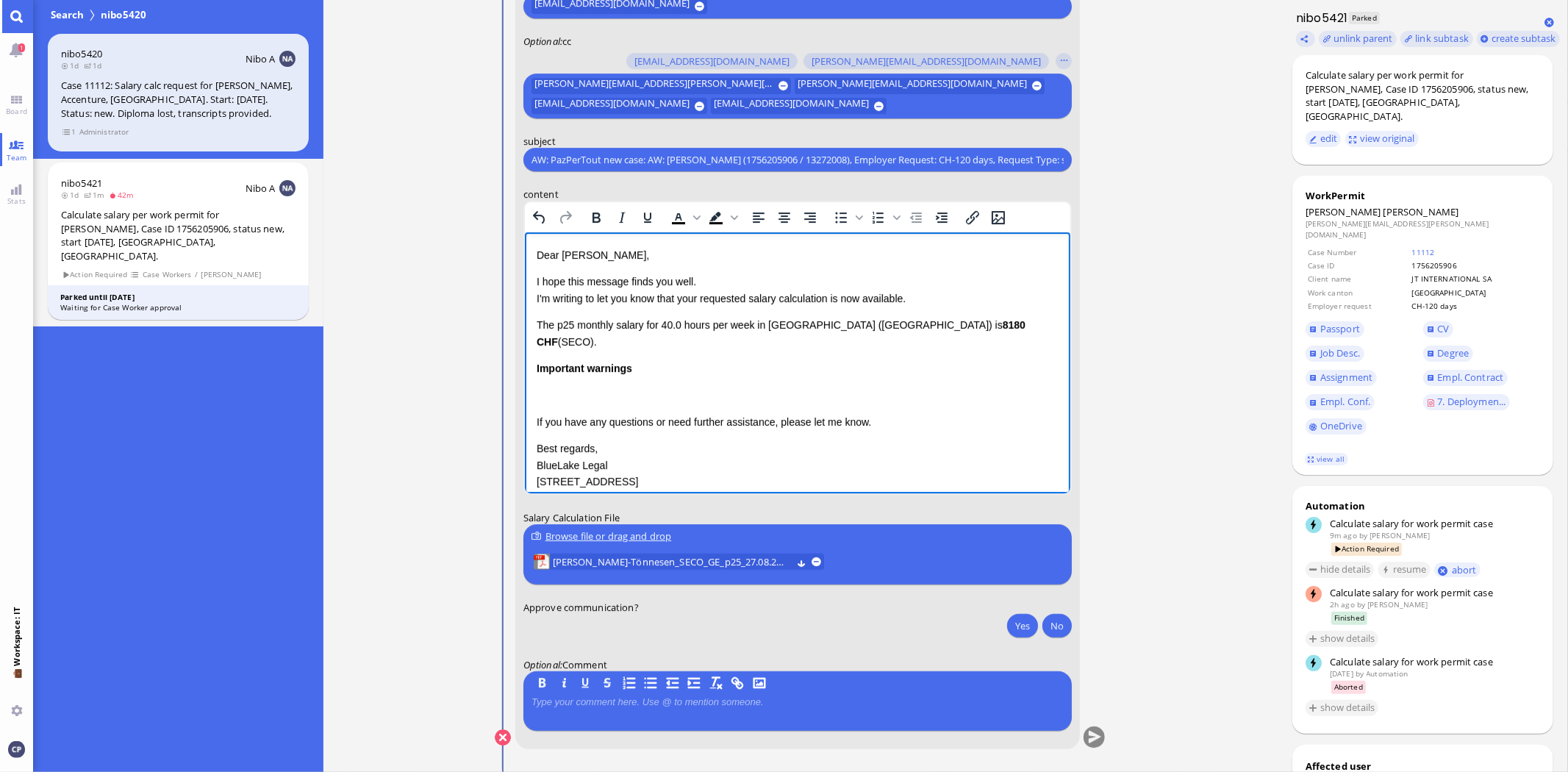
drag, startPoint x: 536, startPoint y: 323, endPoint x: 982, endPoint y: 328, distance: 446.0
click at [982, 328] on p "The p25 monthly salary for 40.0 hours per week in [GEOGRAPHIC_DATA] ([GEOGRAPHI…" at bounding box center [797, 333] width 522 height 33
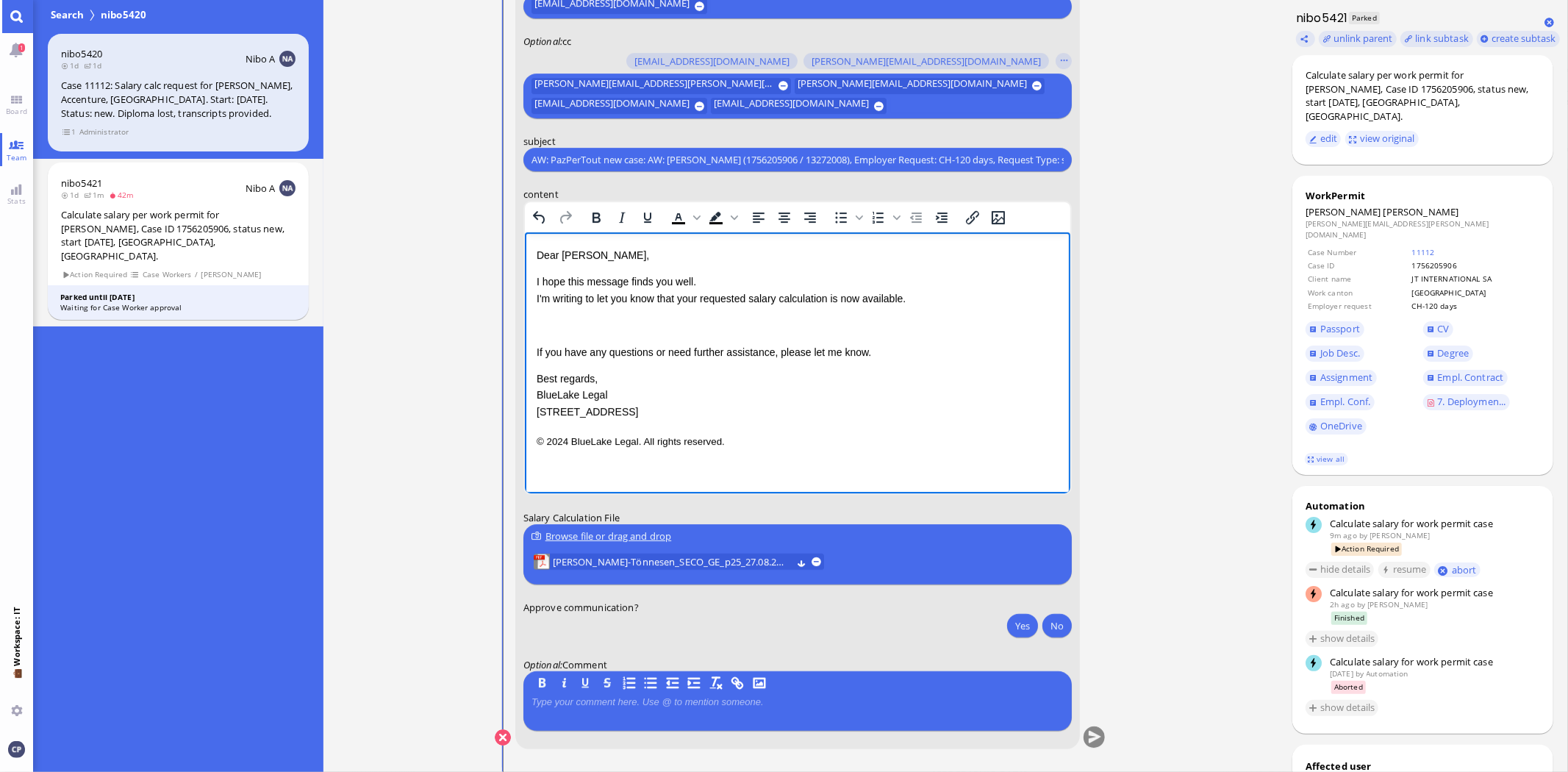
click at [547, 321] on p "Rich Text Area. Press ALT-0 for help." at bounding box center [797, 325] width 522 height 16
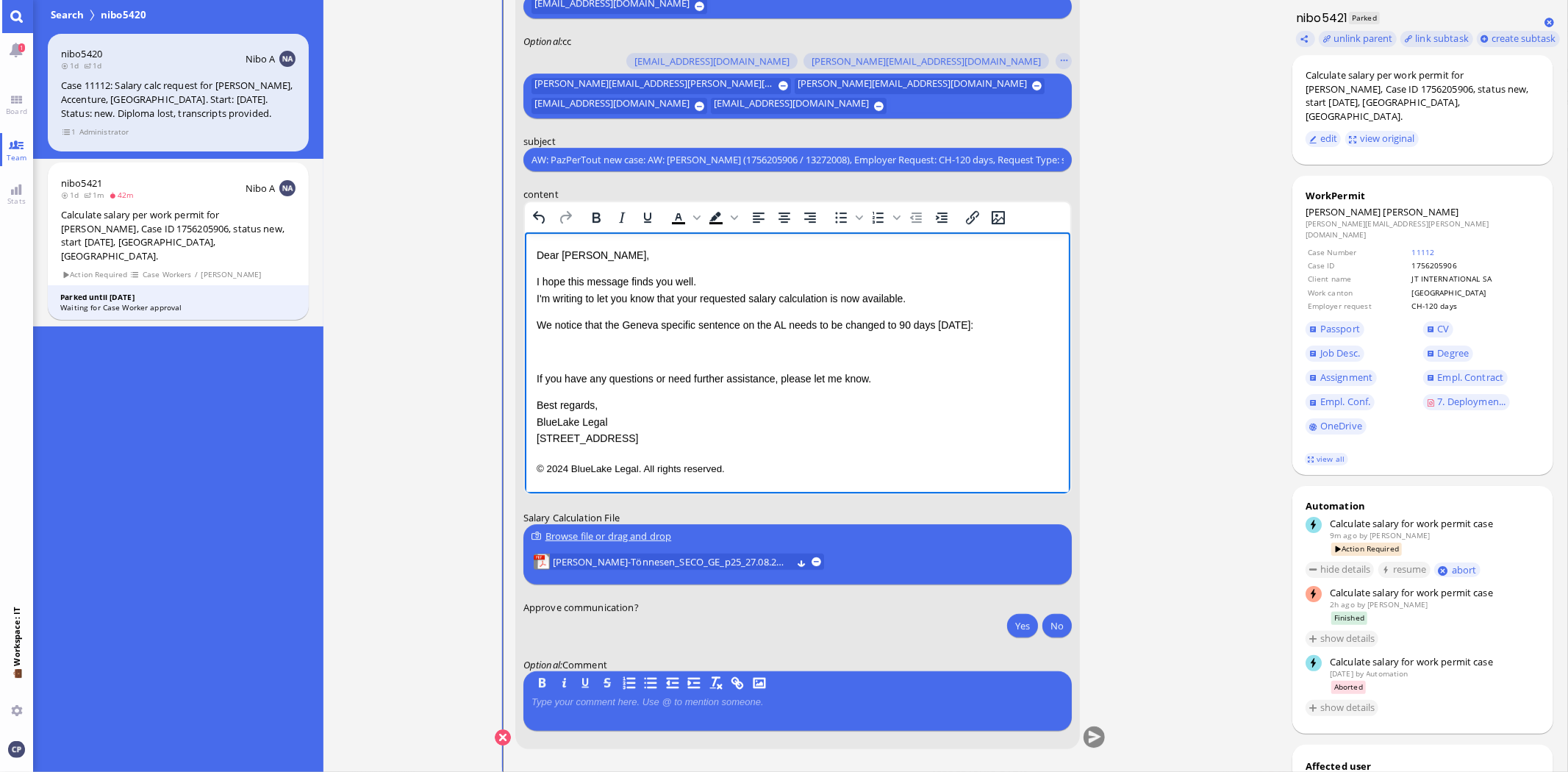
scroll to position [141, 0]
drag, startPoint x: 536, startPoint y: 411, endPoint x: 760, endPoint y: 451, distance: 227.5
click at [760, 451] on div "Dear [PERSON_NAME], I hope this message finds you well. I'm writing to let you …" at bounding box center [797, 362] width 522 height 230
click at [535, 429] on html "Dear [PERSON_NAME], I hope this message finds you well. I'm writing to let you …" at bounding box center [797, 330] width 546 height 196
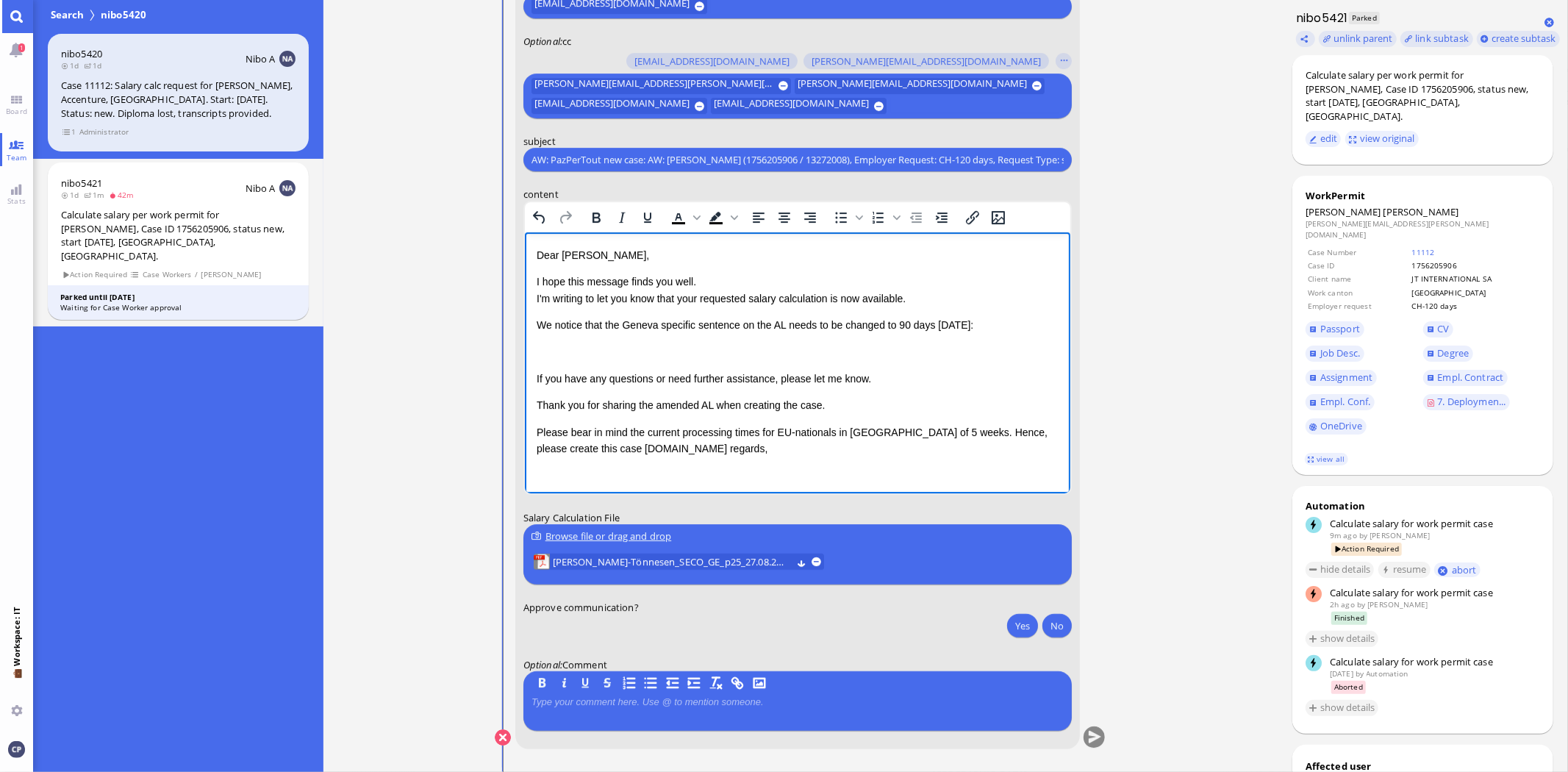
scroll to position [144, 0]
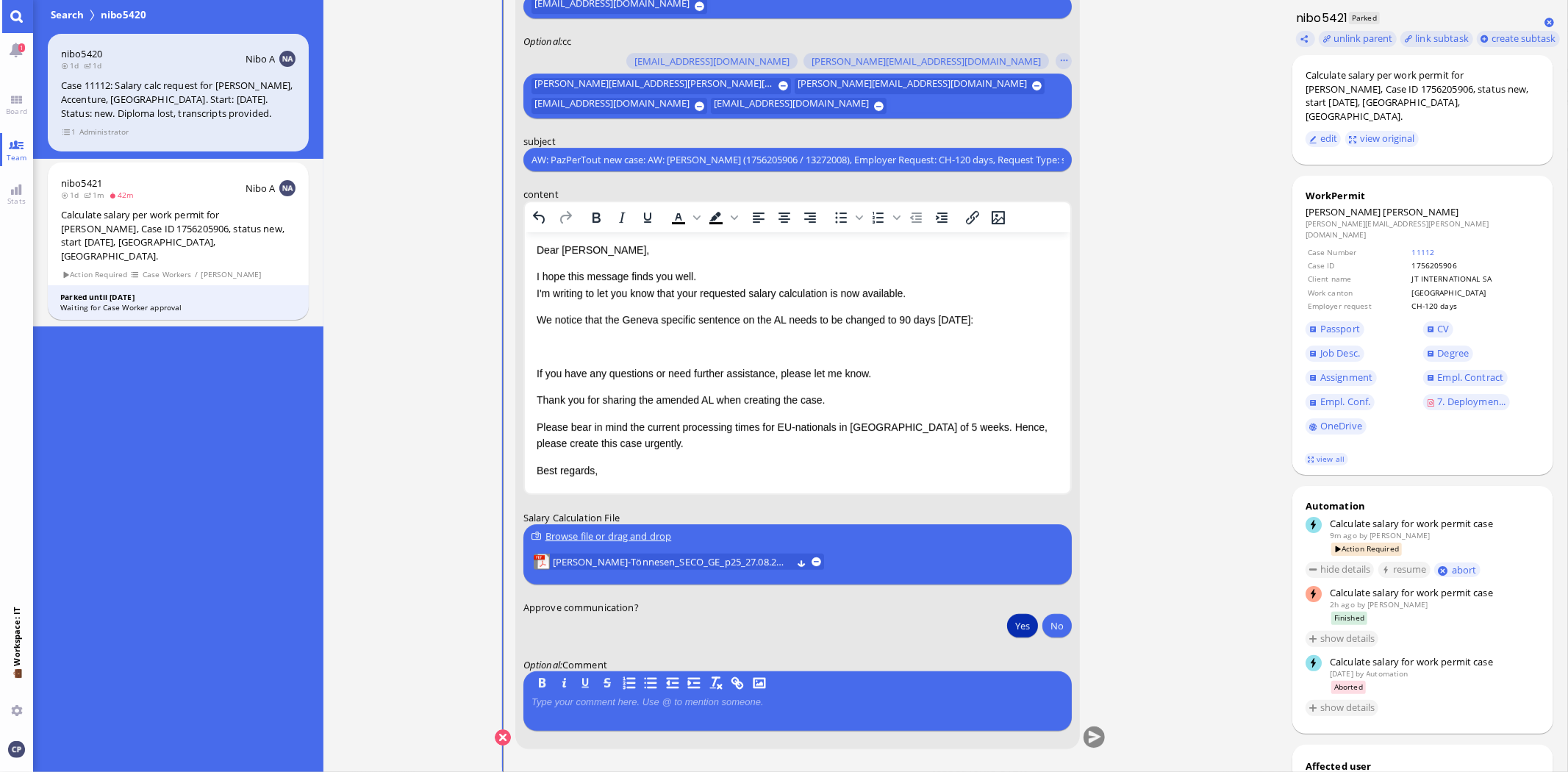
click at [1022, 624] on button "Yes" at bounding box center [1022, 626] width 31 height 24
click at [1095, 740] on button "submit" at bounding box center [1095, 738] width 22 height 22
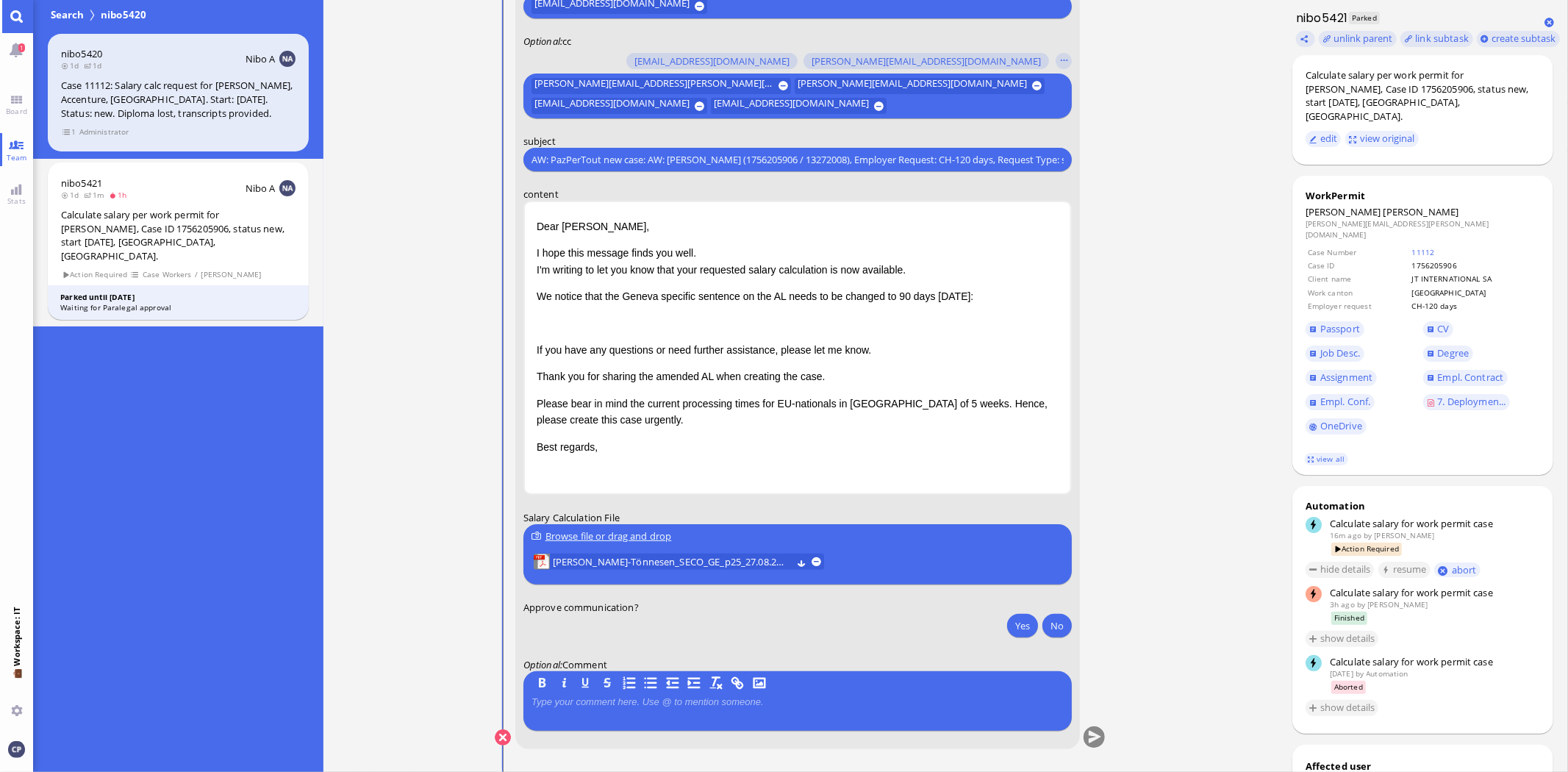
scroll to position [0, 0]
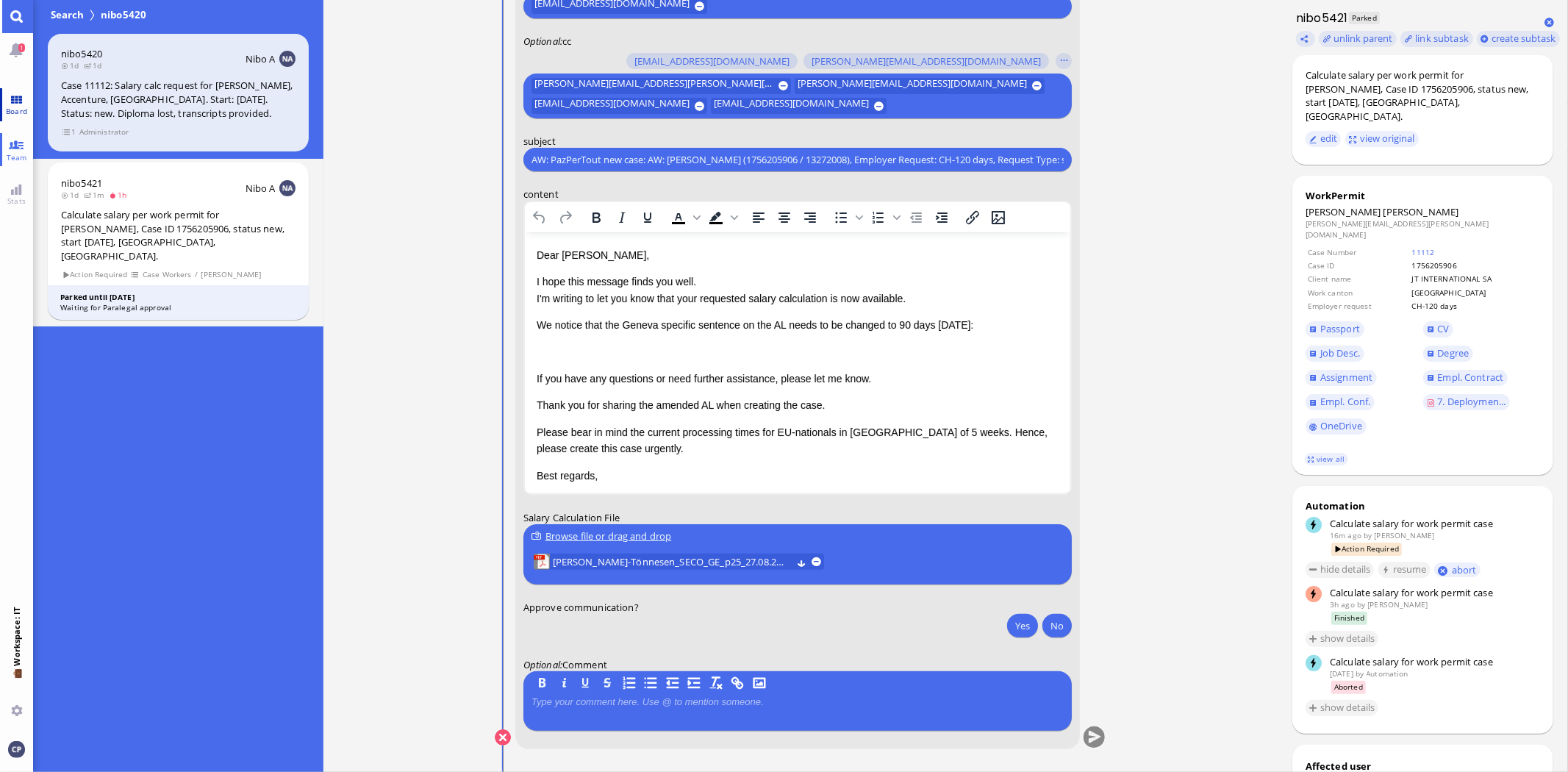
click at [12, 106] on span "Board" at bounding box center [17, 111] width 29 height 10
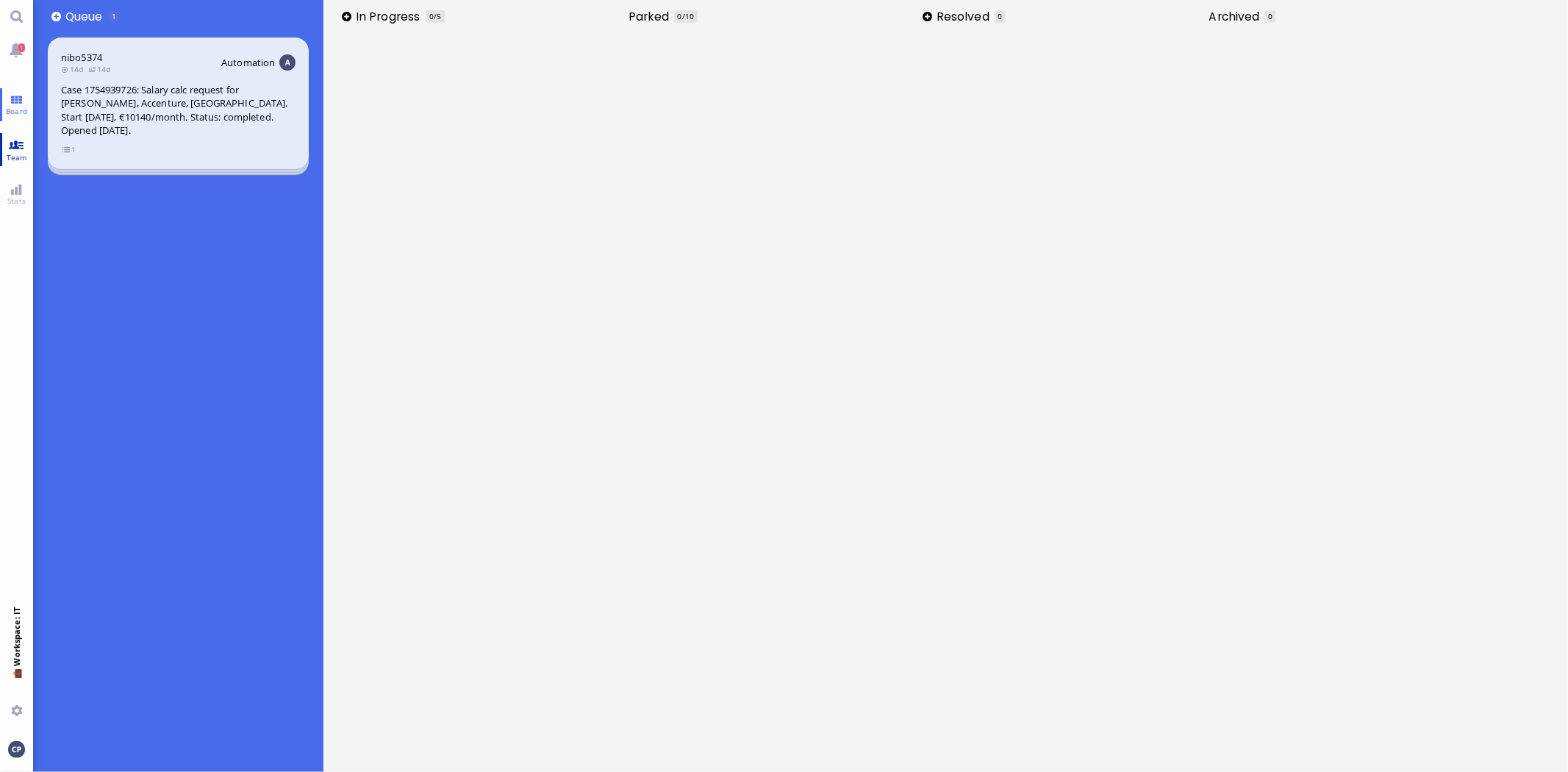
click at [22, 150] on link "Team" at bounding box center [16, 150] width 33 height 33
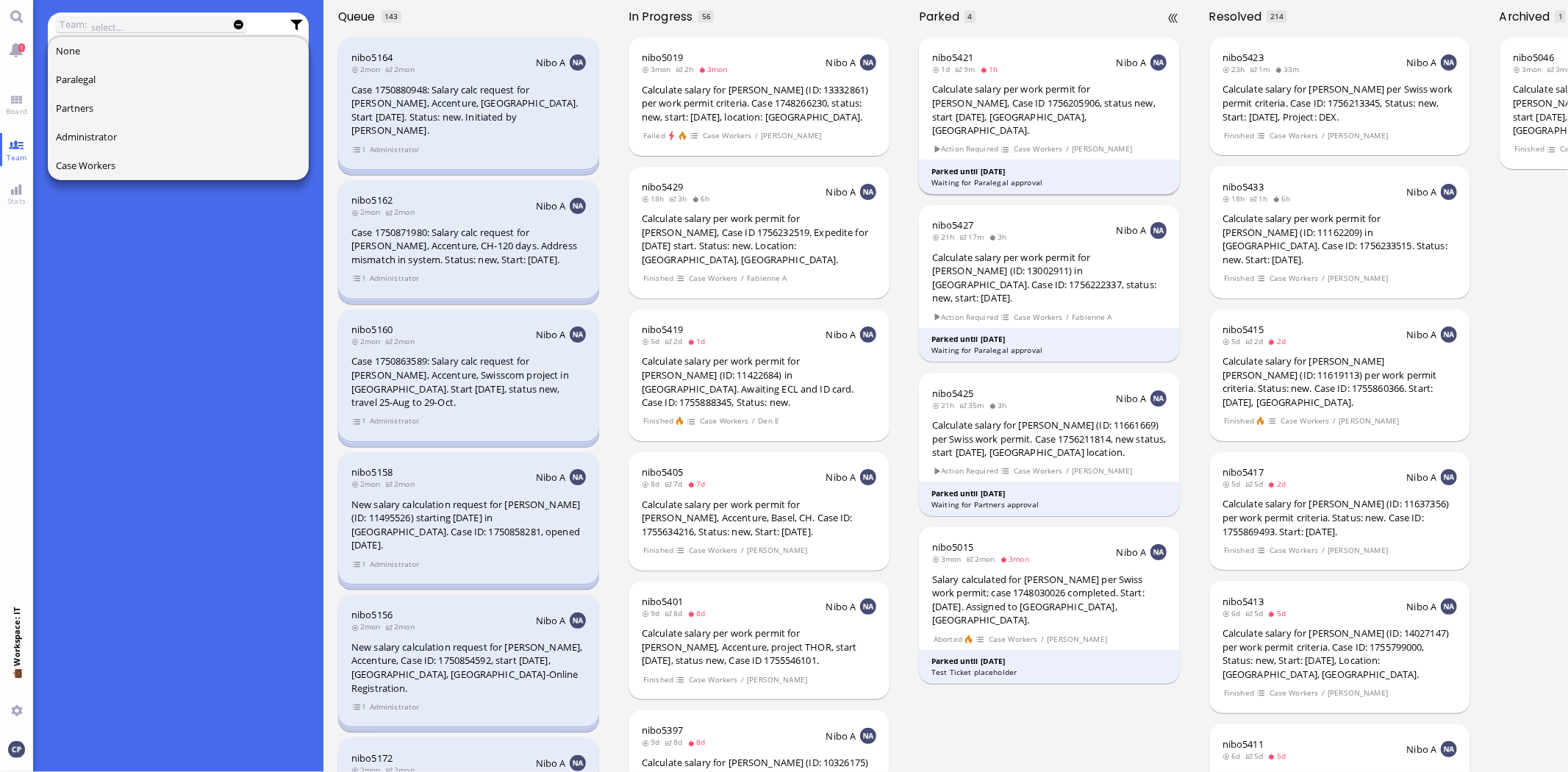
click at [1016, 122] on div "Calculate salary per work permit for [PERSON_NAME], Case ID 1756205906, status …" at bounding box center [1050, 110] width 235 height 54
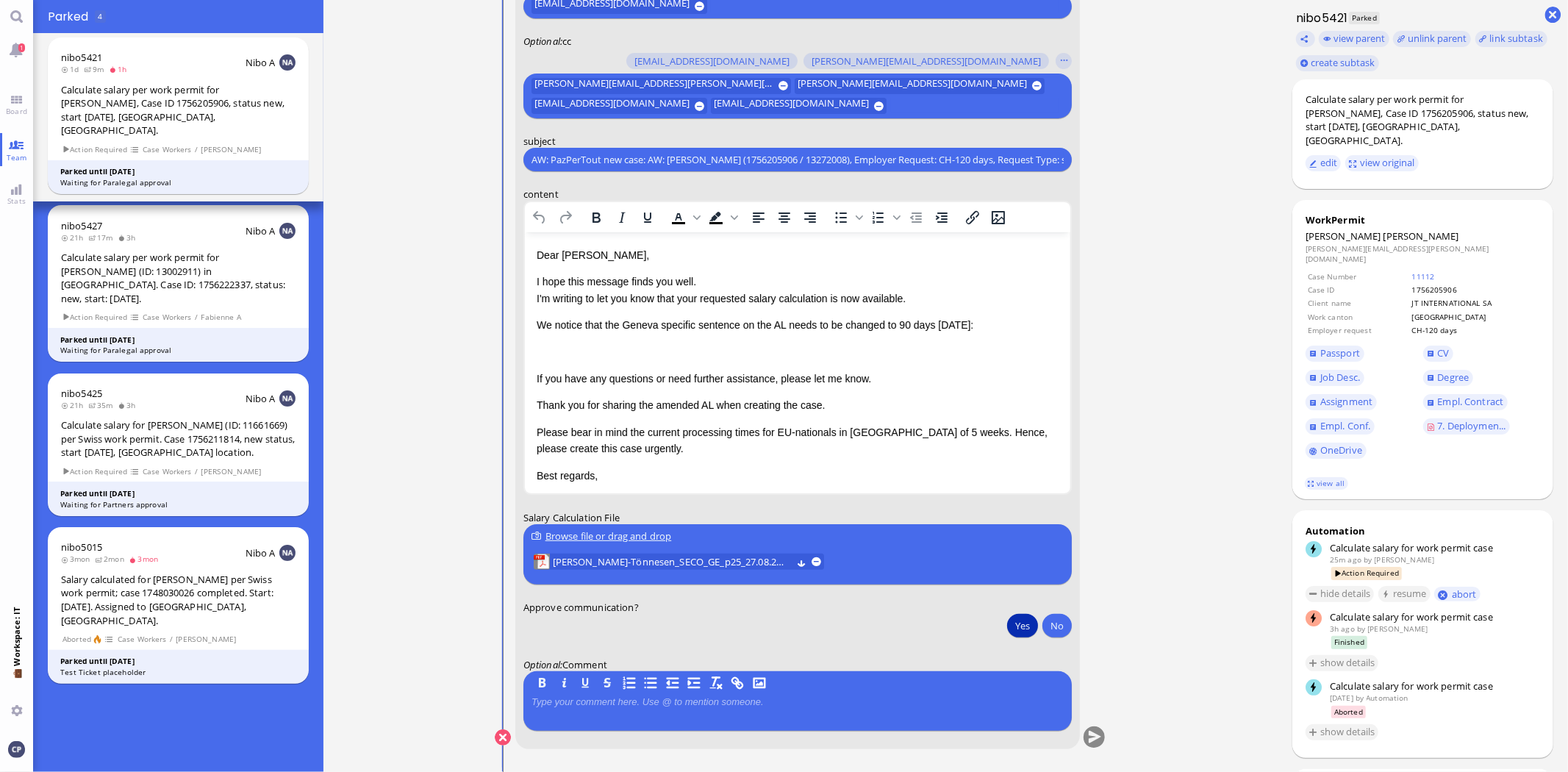
click at [1019, 629] on button "Yes" at bounding box center [1022, 626] width 31 height 24
click at [1096, 737] on button "submit" at bounding box center [1095, 738] width 22 height 22
click at [16, 109] on span "Board" at bounding box center [17, 111] width 29 height 10
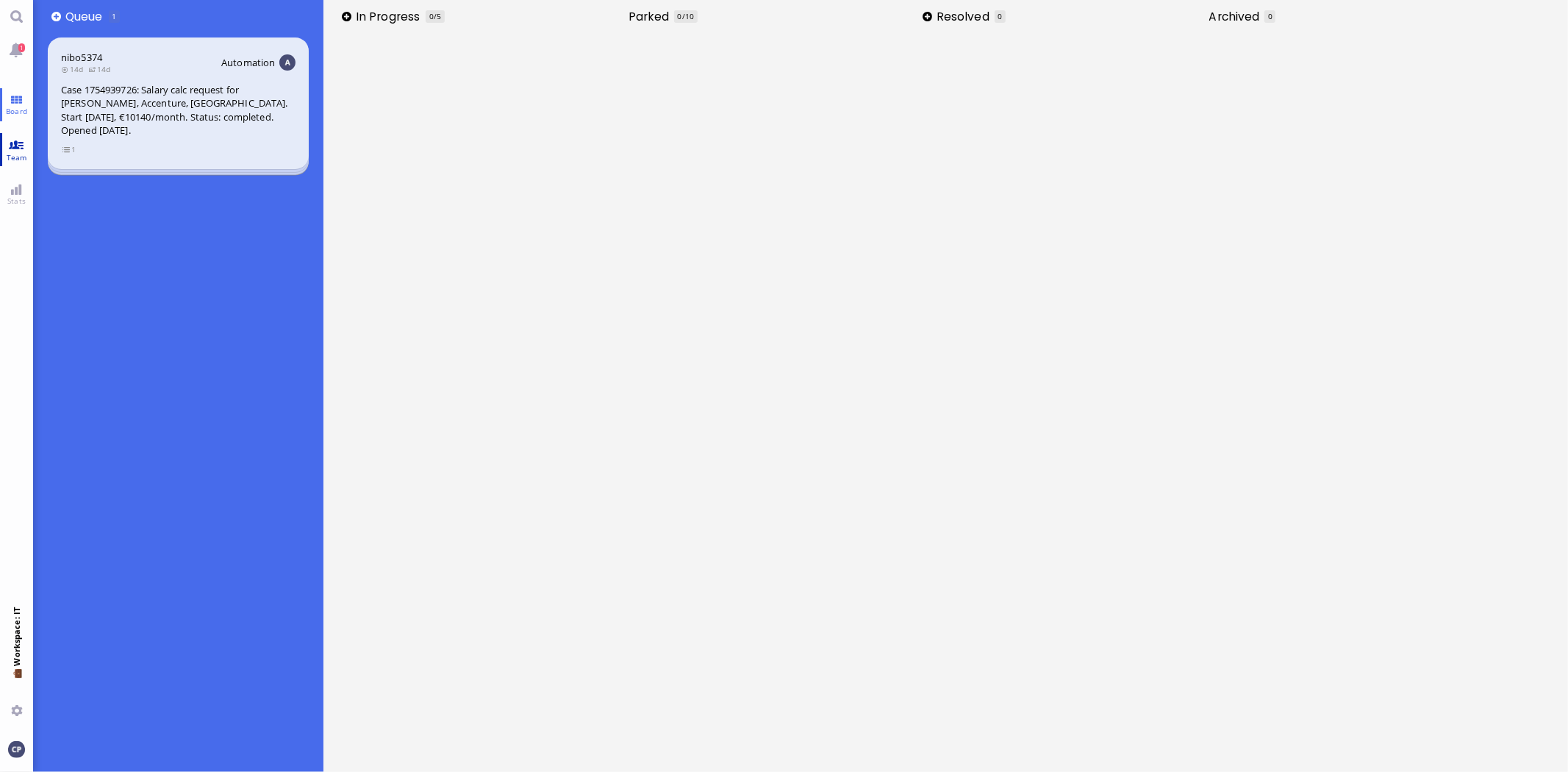
click at [9, 145] on link "Team" at bounding box center [16, 150] width 33 height 33
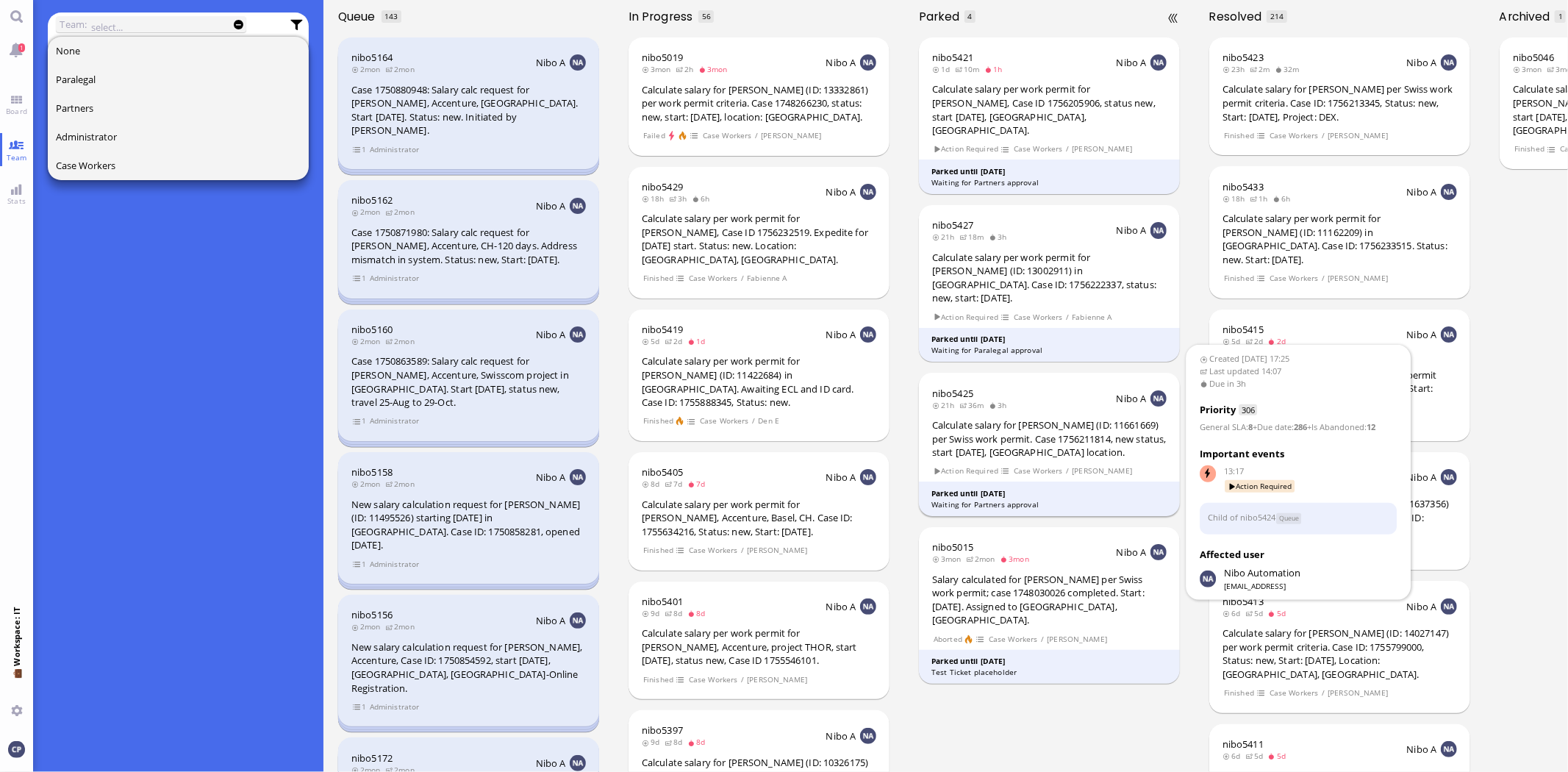
click at [1004, 418] on div "Calculate salary for [PERSON_NAME] (ID: 11661669) per Swiss work permit. Case 1…" at bounding box center [1050, 439] width 235 height 41
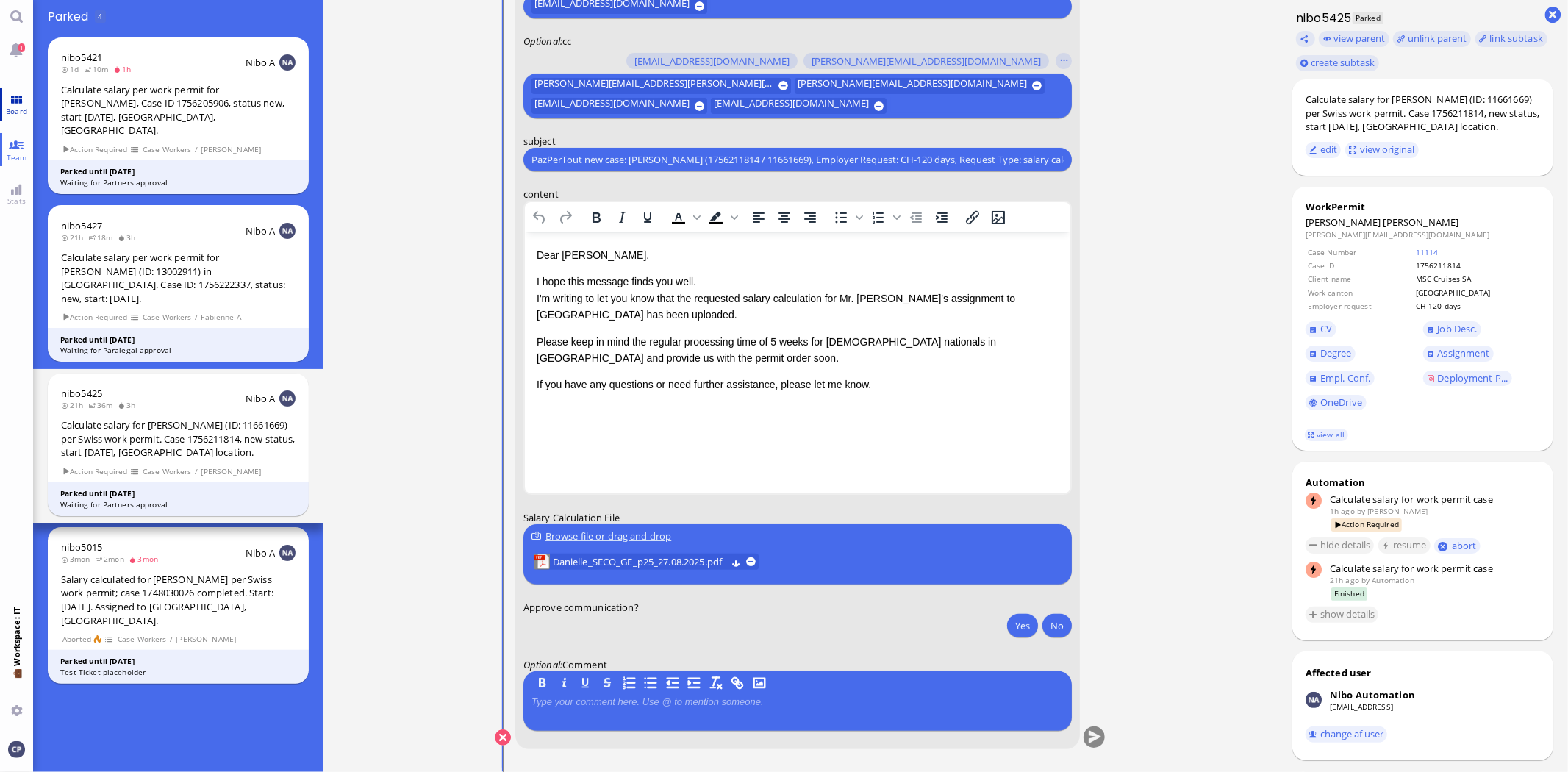
click at [14, 100] on link "Board" at bounding box center [16, 105] width 33 height 33
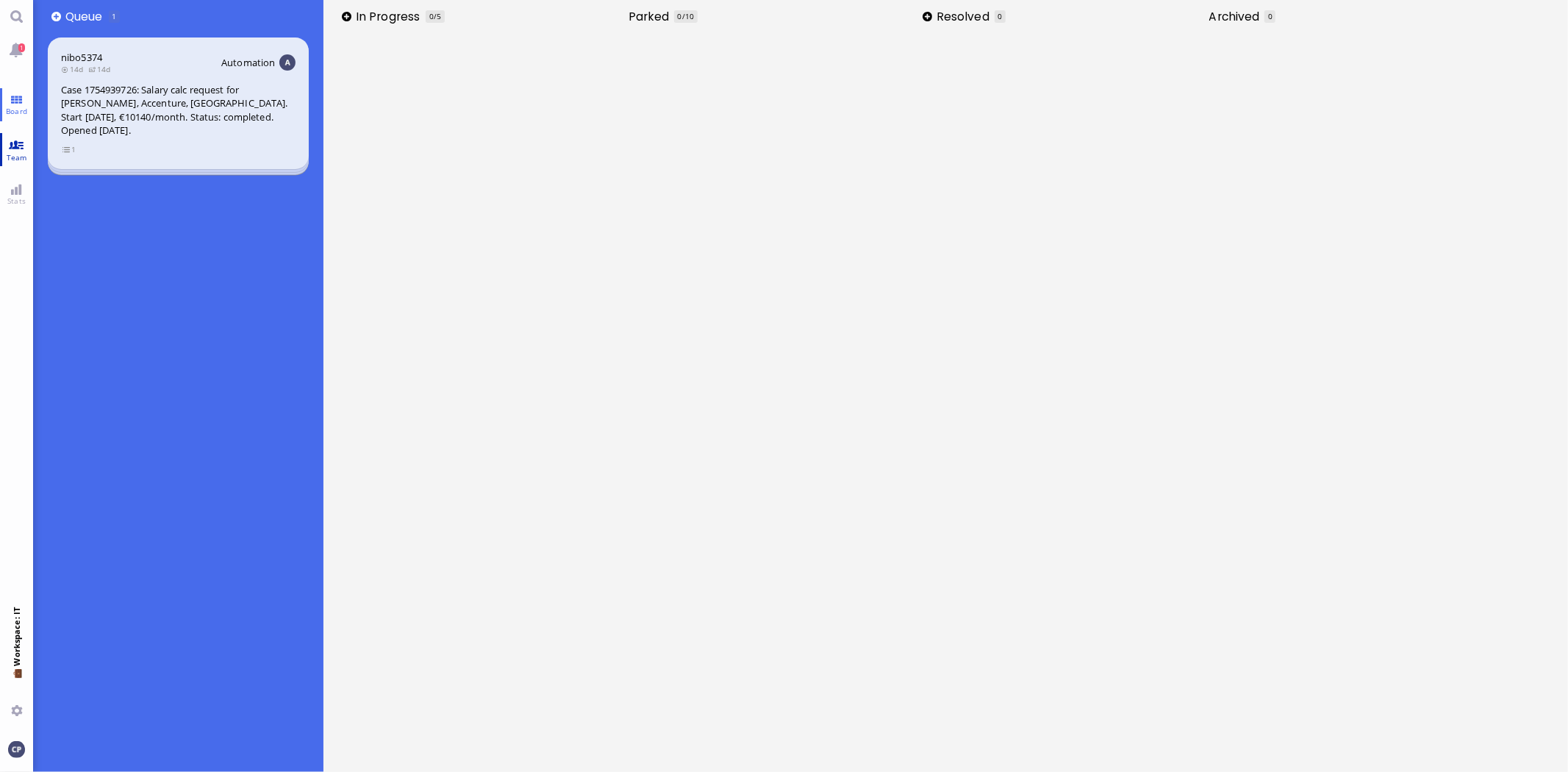
click at [20, 152] on span "Team" at bounding box center [16, 157] width 28 height 10
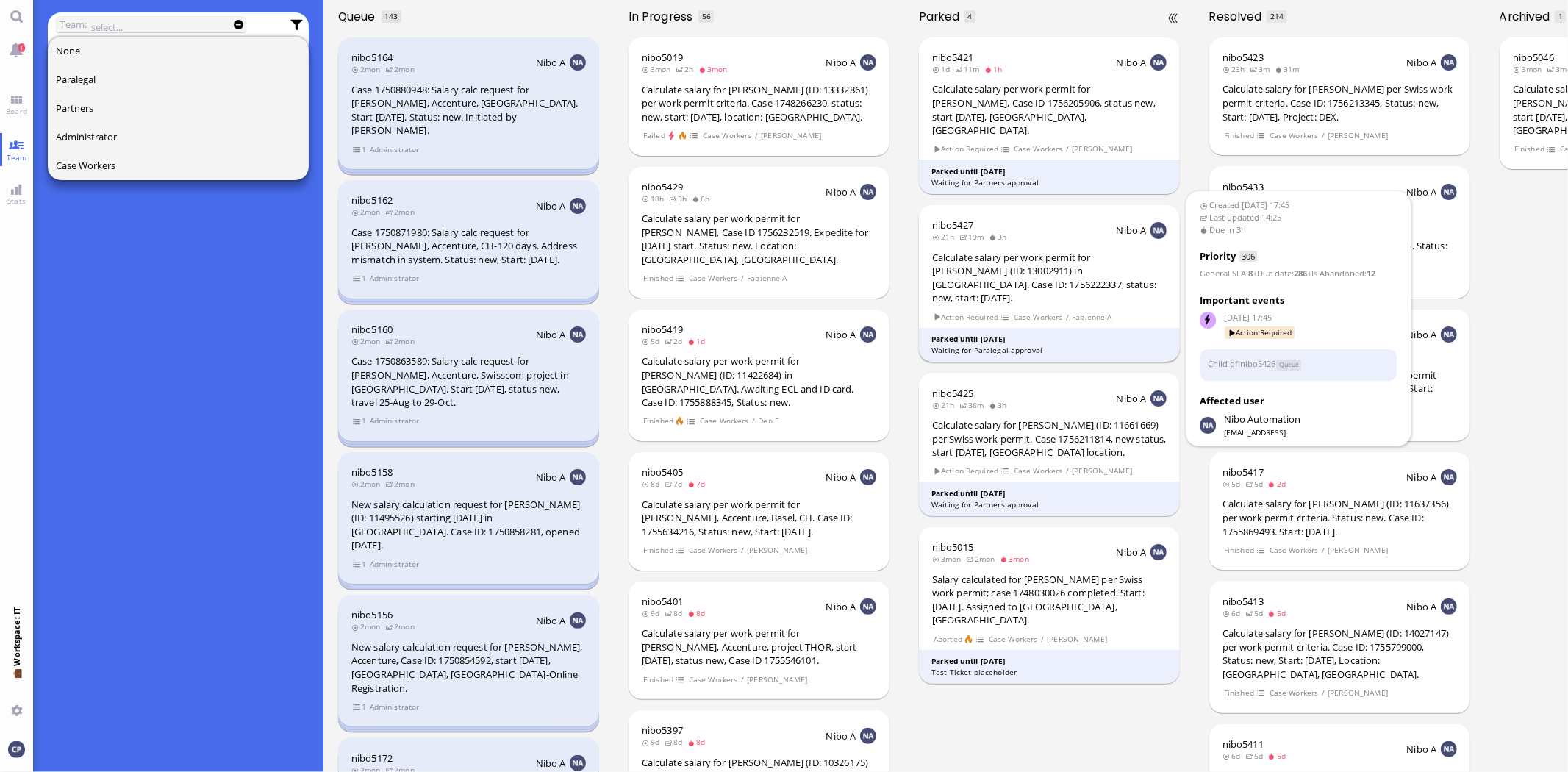
click at [993, 251] on div "Calculate salary per work permit for [PERSON_NAME] (ID: 13002911) in [GEOGRAPHI…" at bounding box center [1050, 278] width 235 height 54
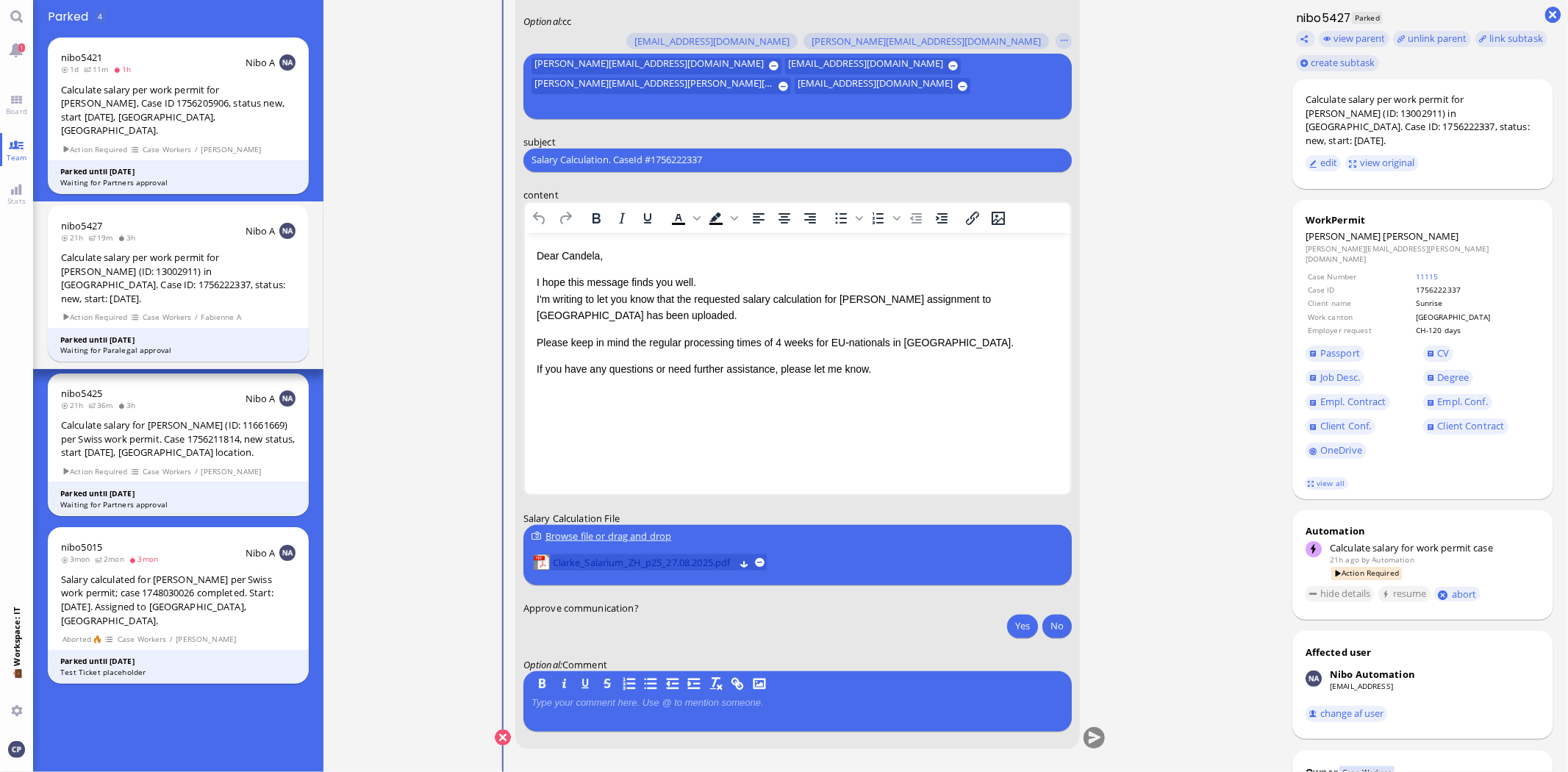
click at [597, 564] on span "Clarke_Salarium_ZH_p25_27.08.2025.pdf" at bounding box center [643, 562] width 182 height 16
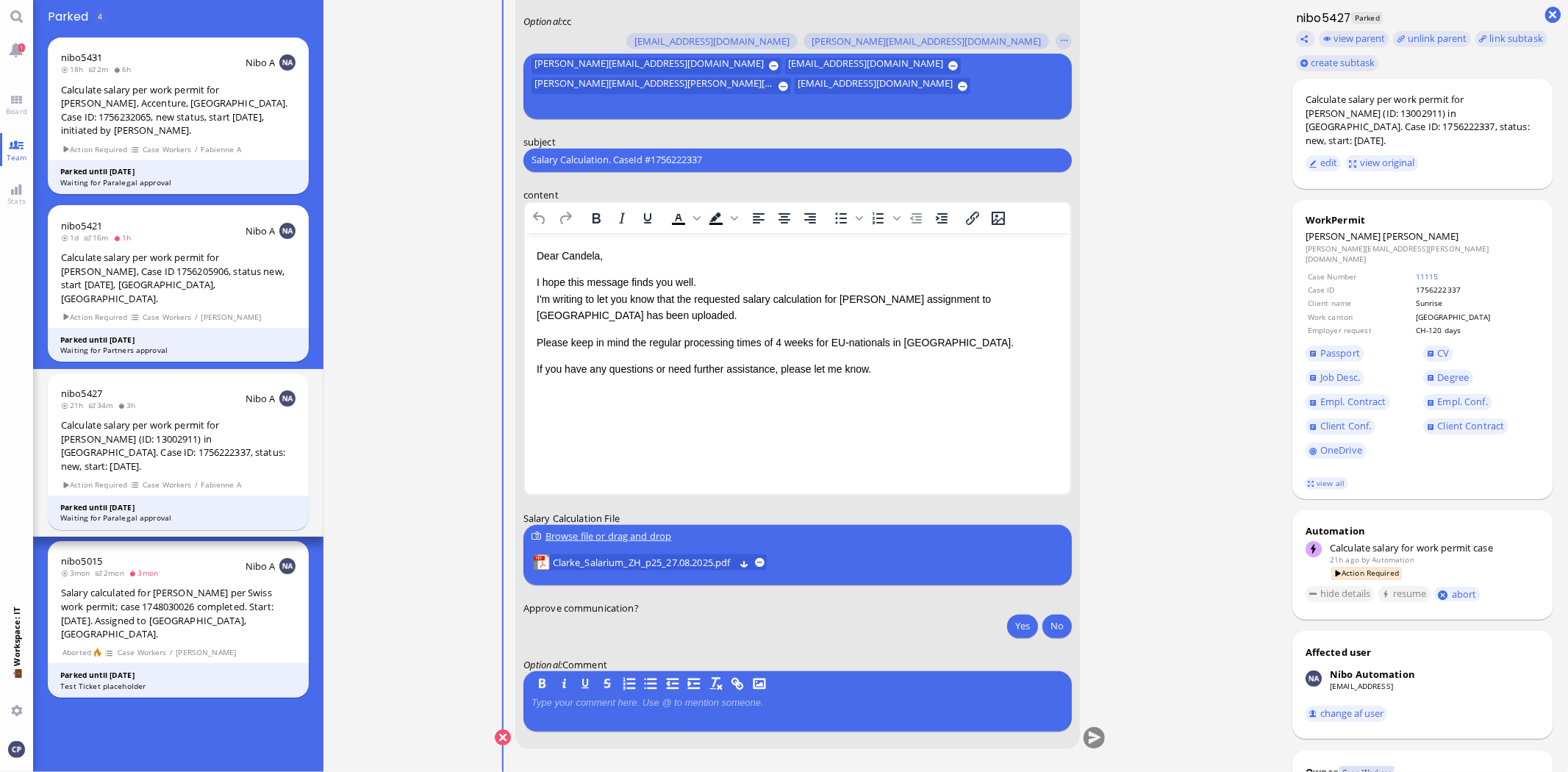
scroll to position [1, 0]
click at [1522, 511] on div "Automation Calculate salary for work permit case 21h ago by Automation Action R…" at bounding box center [1424, 565] width 262 height 109
click at [1466, 587] on button "abort" at bounding box center [1458, 594] width 46 height 15
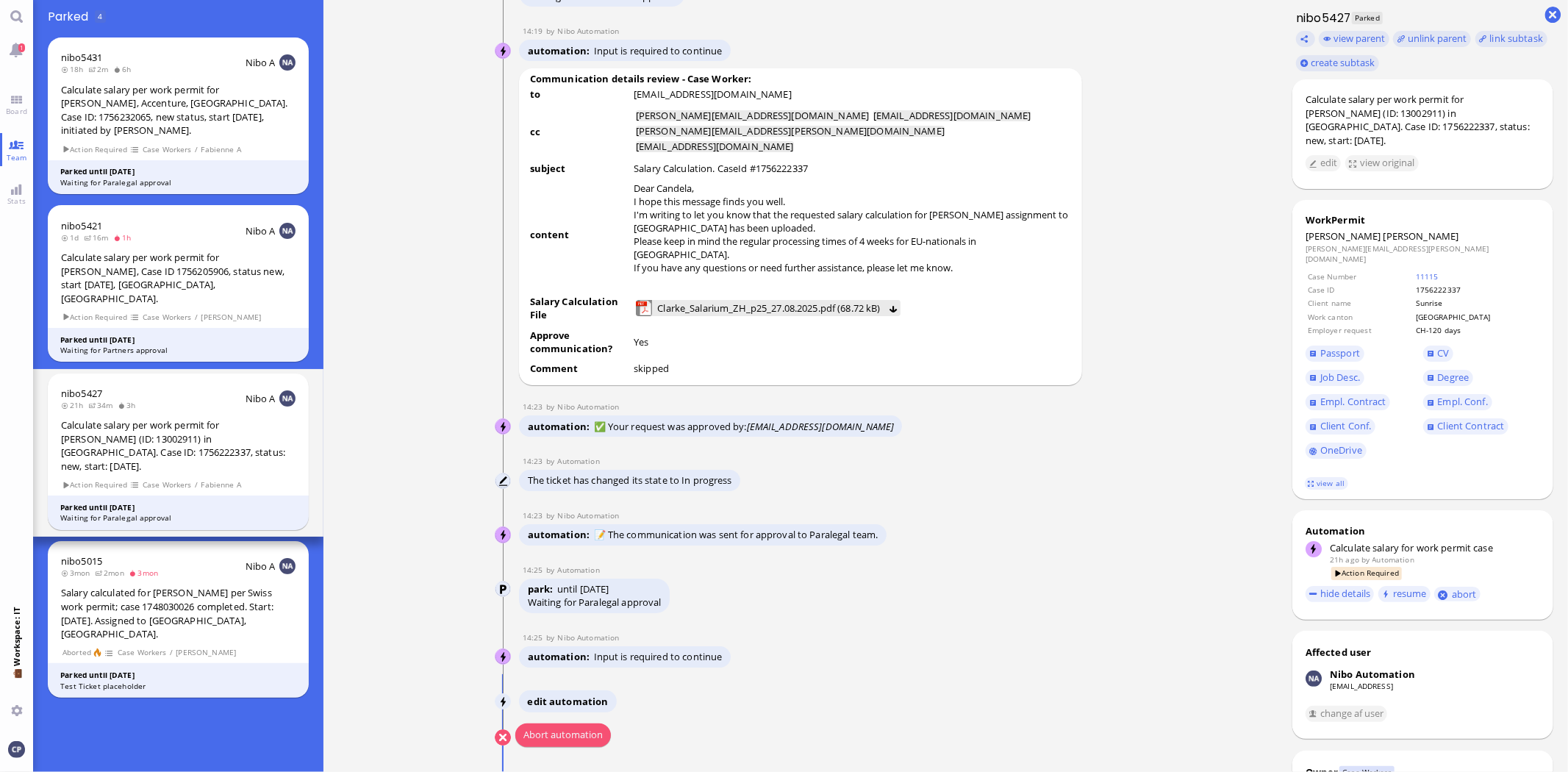
click at [566, 734] on button "Abort automation" at bounding box center [563, 735] width 95 height 24
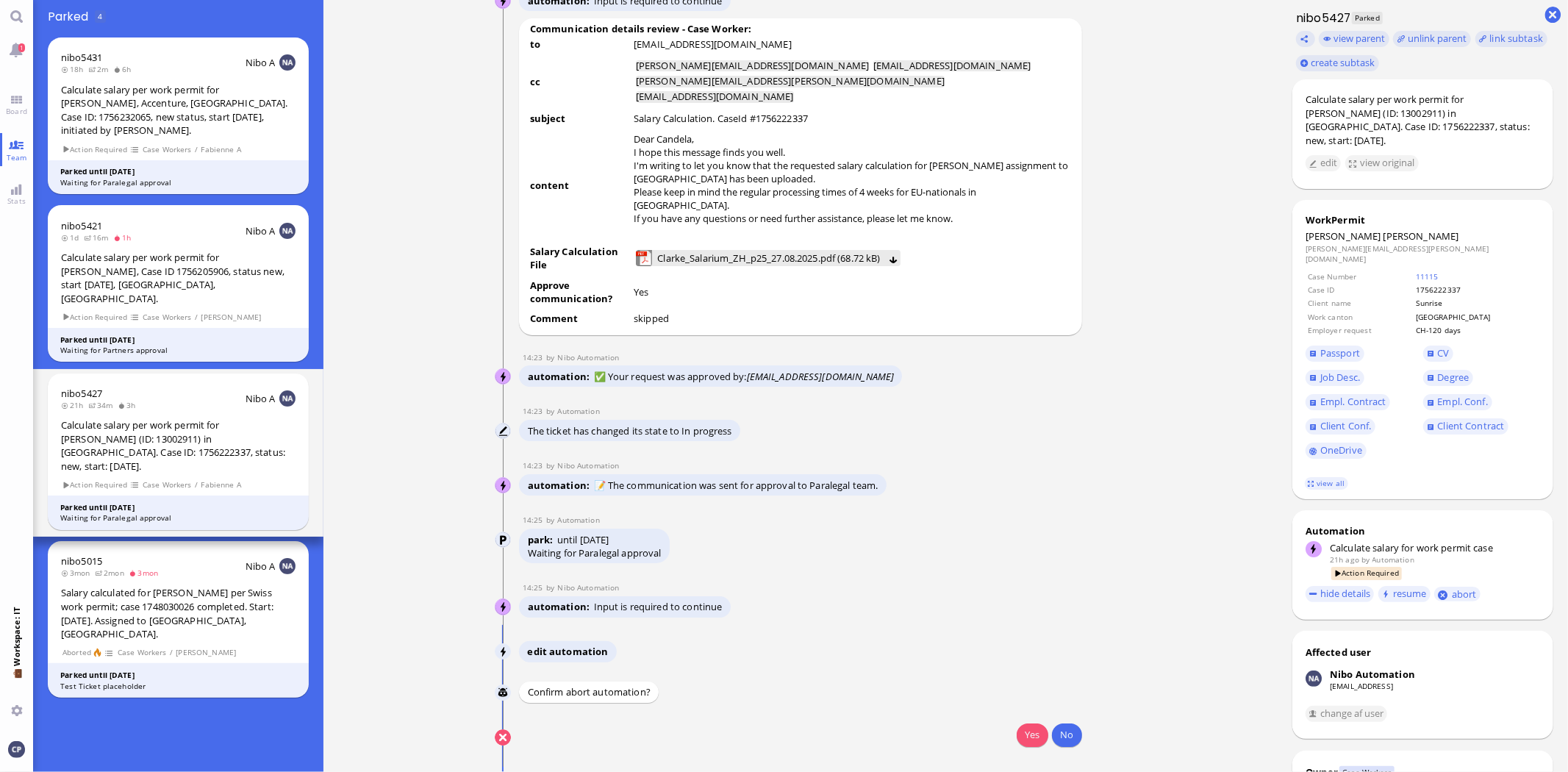
click at [1025, 737] on button "Yes" at bounding box center [1032, 735] width 31 height 24
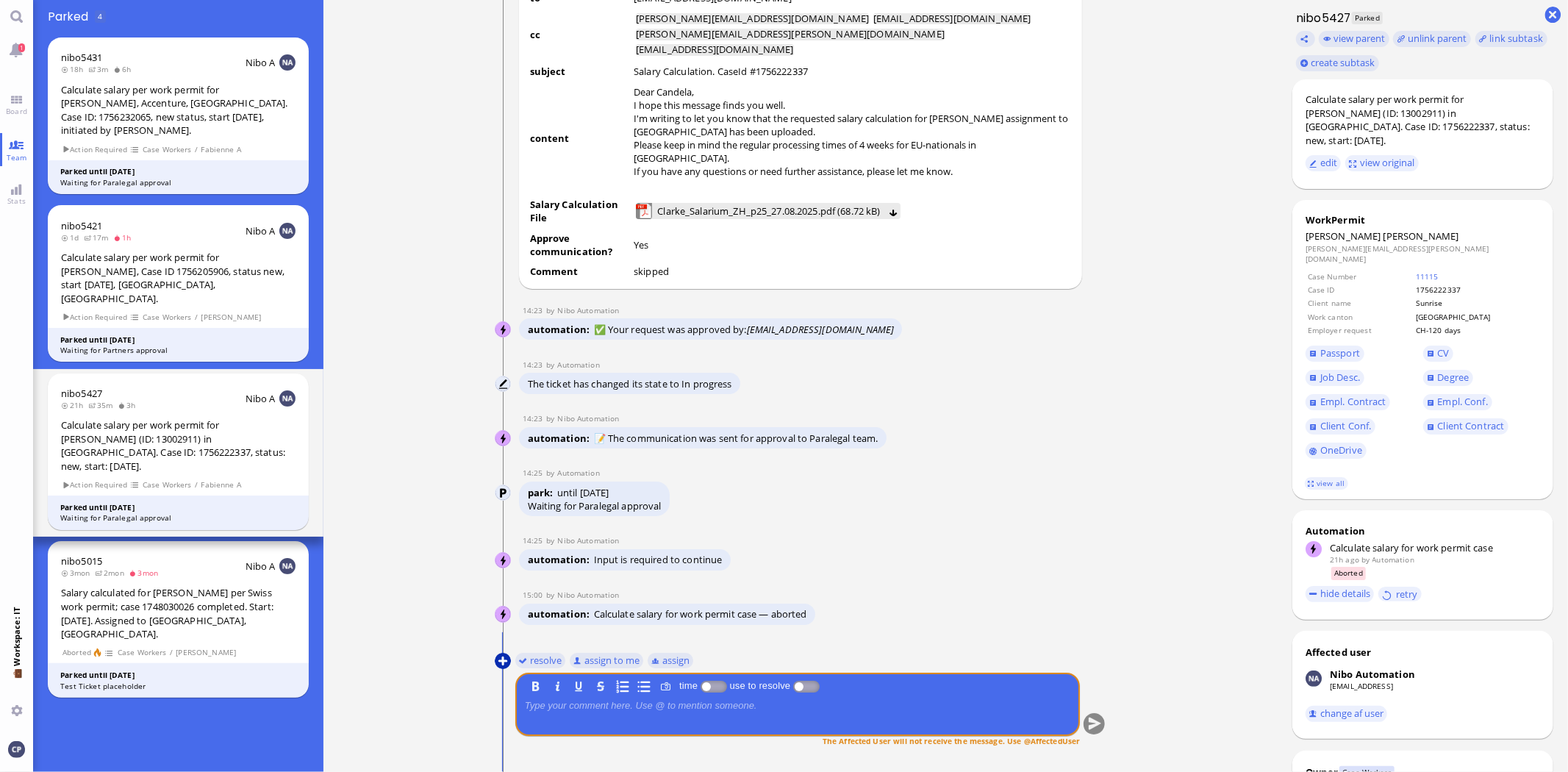
click at [506, 659] on button at bounding box center [502, 661] width 16 height 16
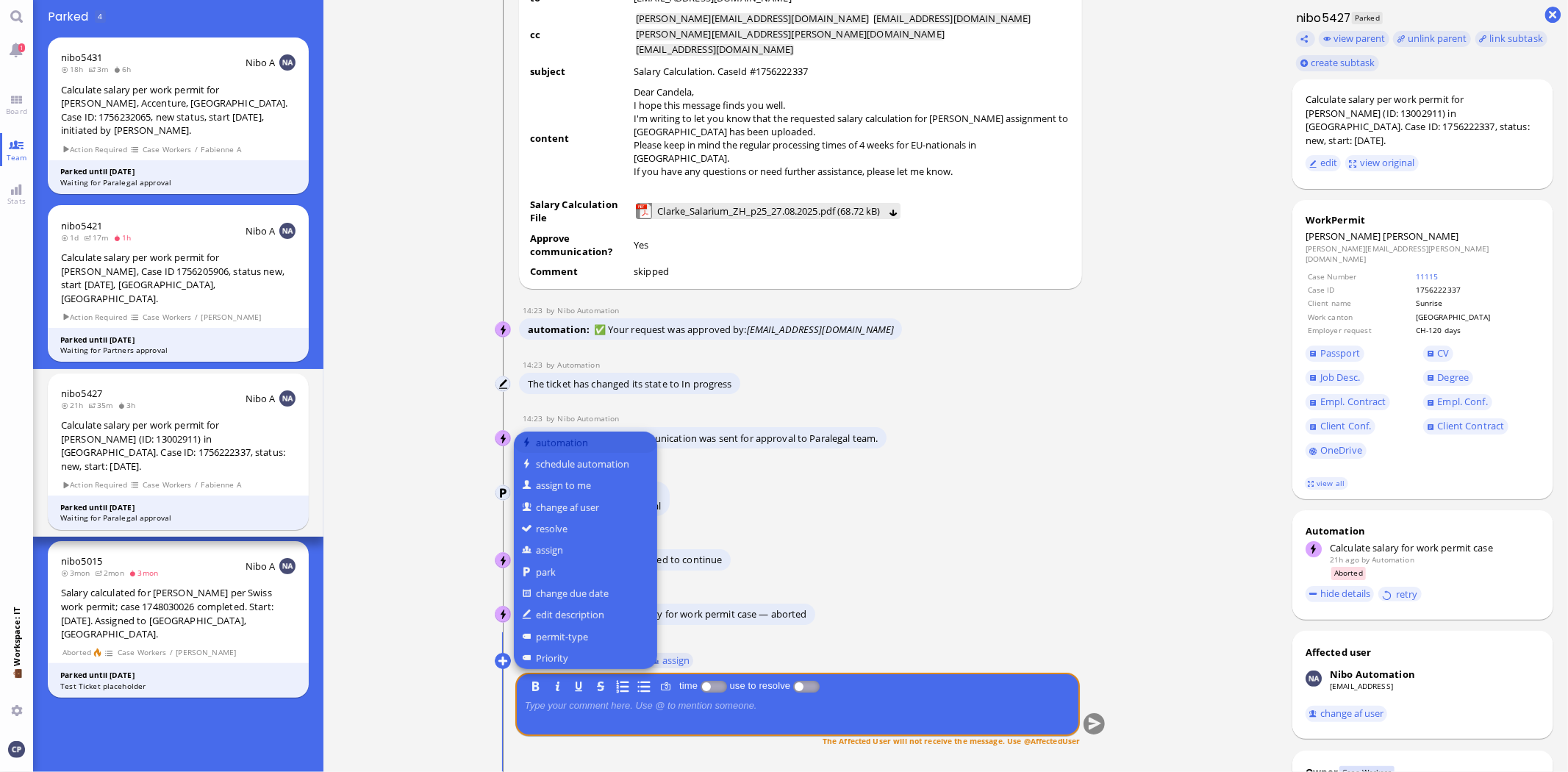
click at [536, 443] on button "automation" at bounding box center [586, 442] width 144 height 21
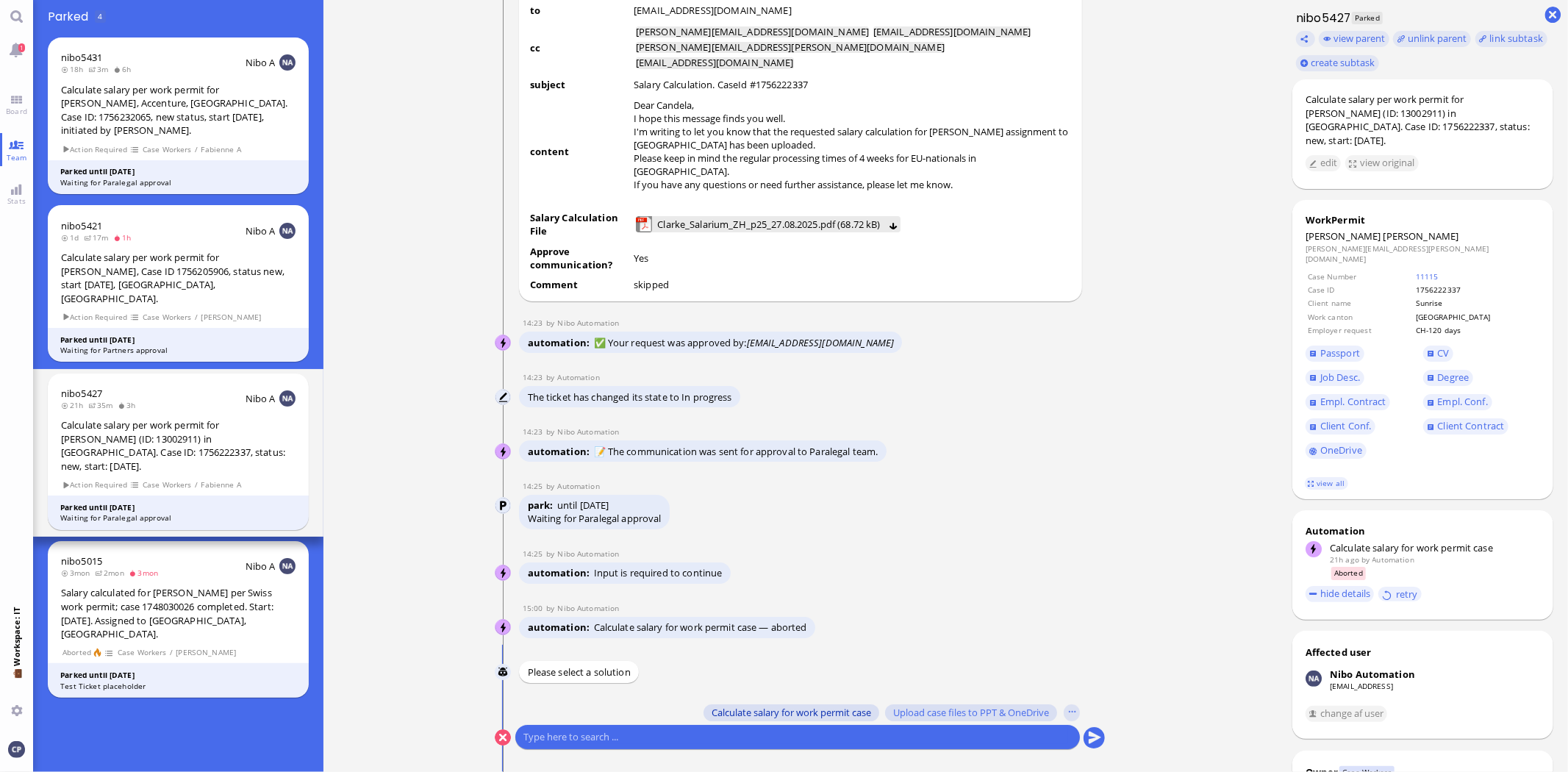
click at [737, 714] on span "Calculate salary for work permit case" at bounding box center [791, 712] width 160 height 12
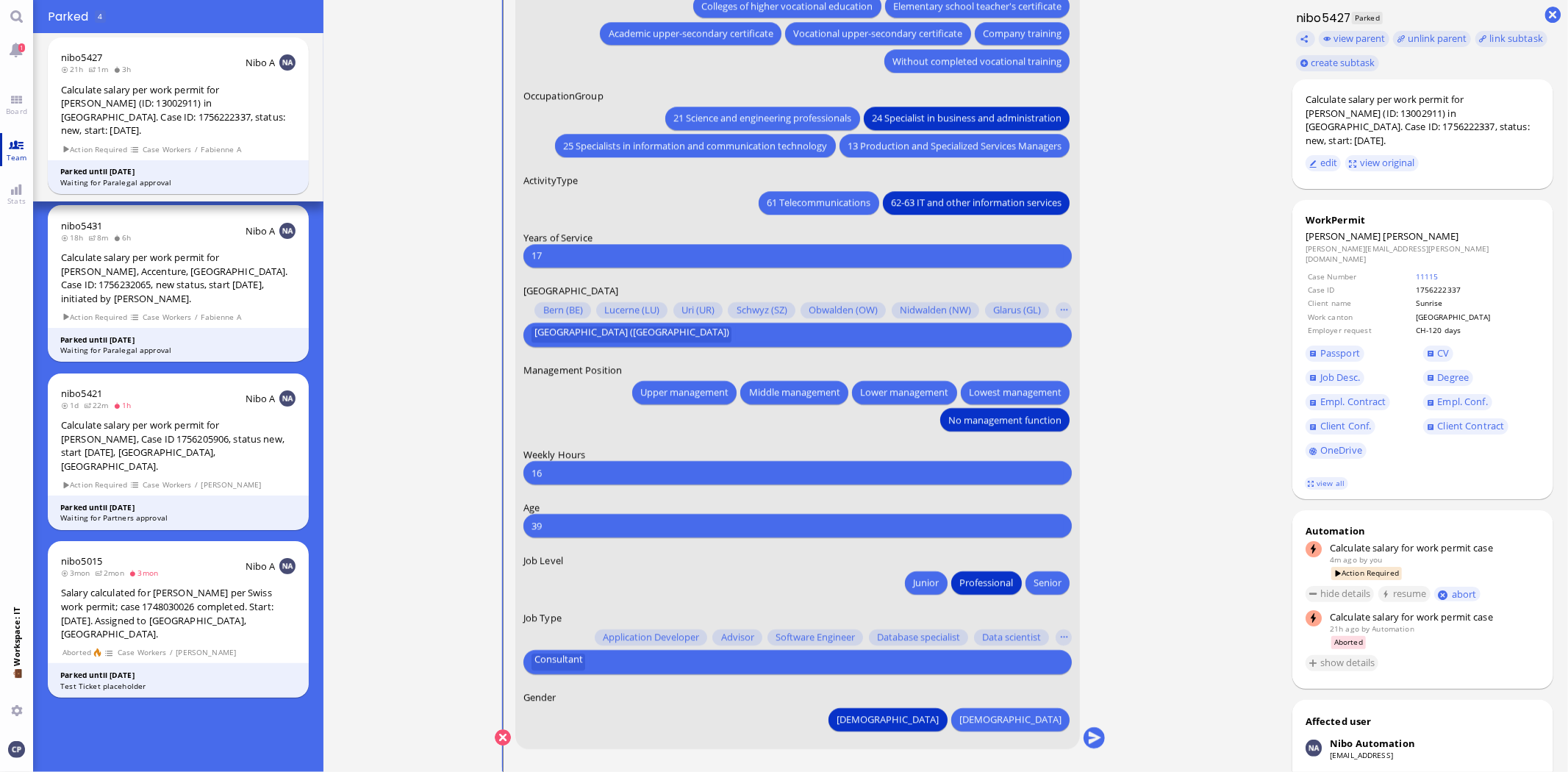
click at [5, 145] on link "Team" at bounding box center [16, 150] width 33 height 33
click at [14, 191] on link "Stats" at bounding box center [16, 194] width 33 height 33
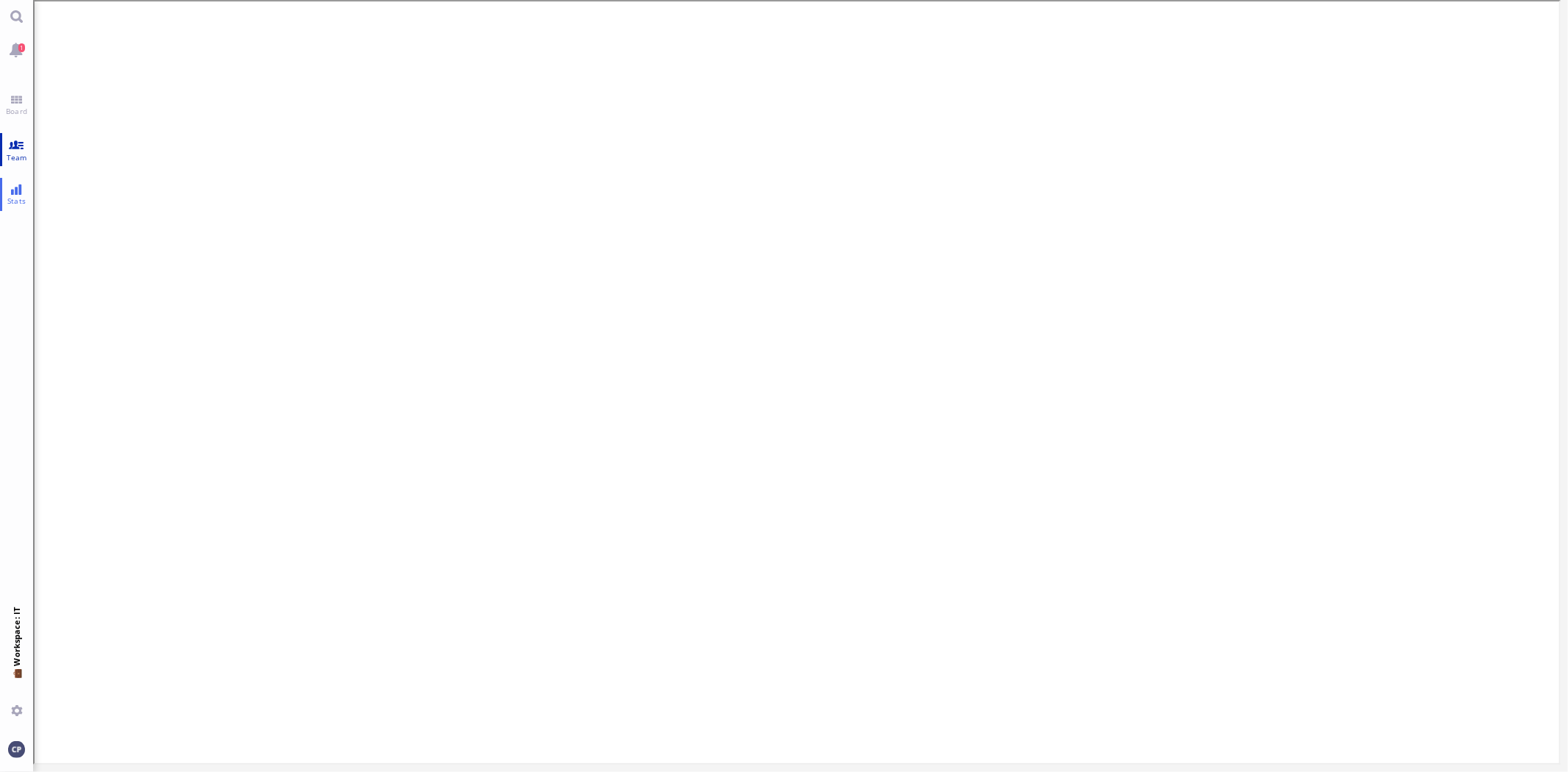
click at [20, 148] on link "Team" at bounding box center [16, 150] width 33 height 33
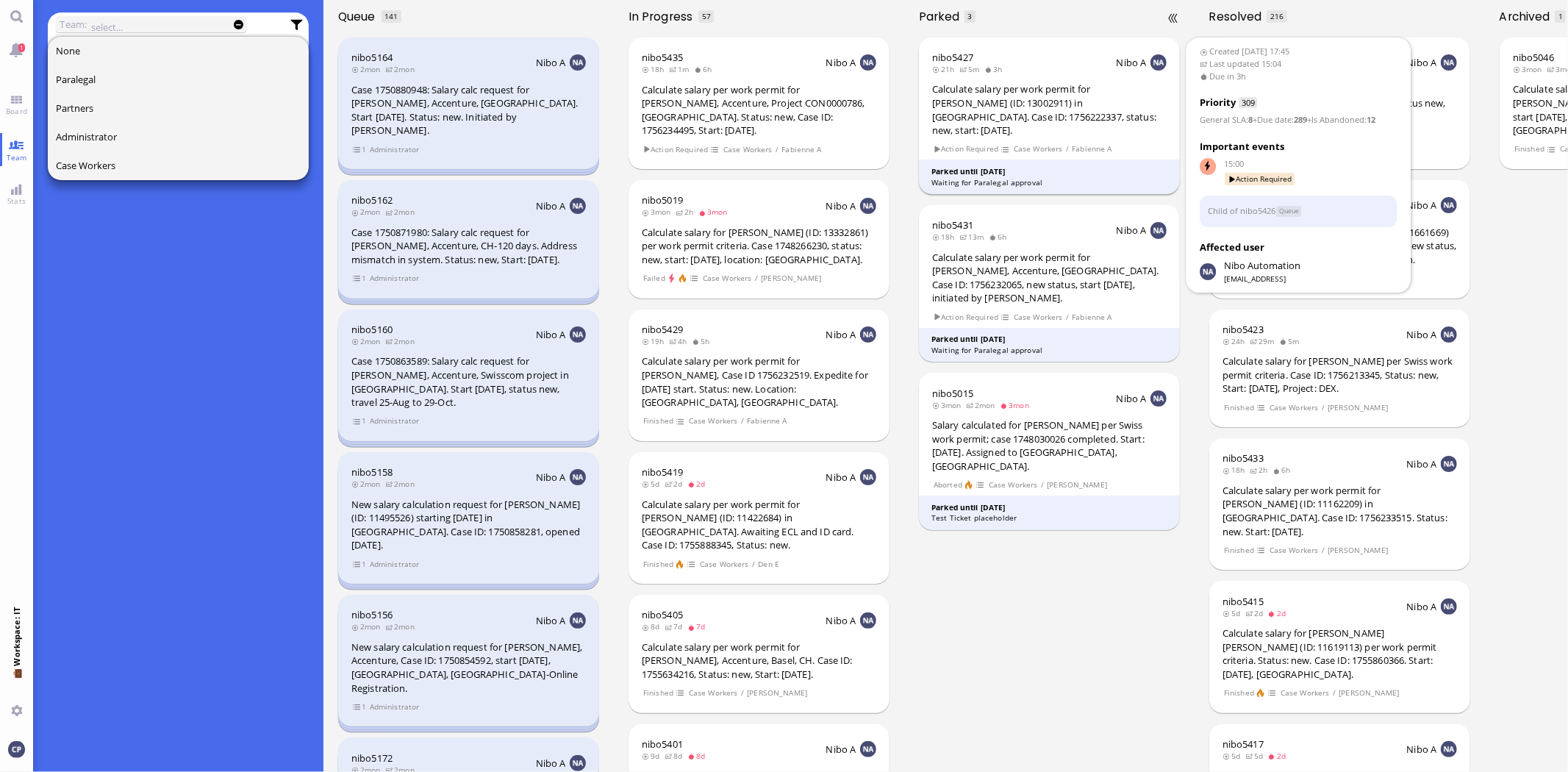
click at [981, 116] on div "Calculate salary per work permit for [PERSON_NAME] (ID: 13002911) in [GEOGRAPHI…" at bounding box center [1050, 110] width 235 height 54
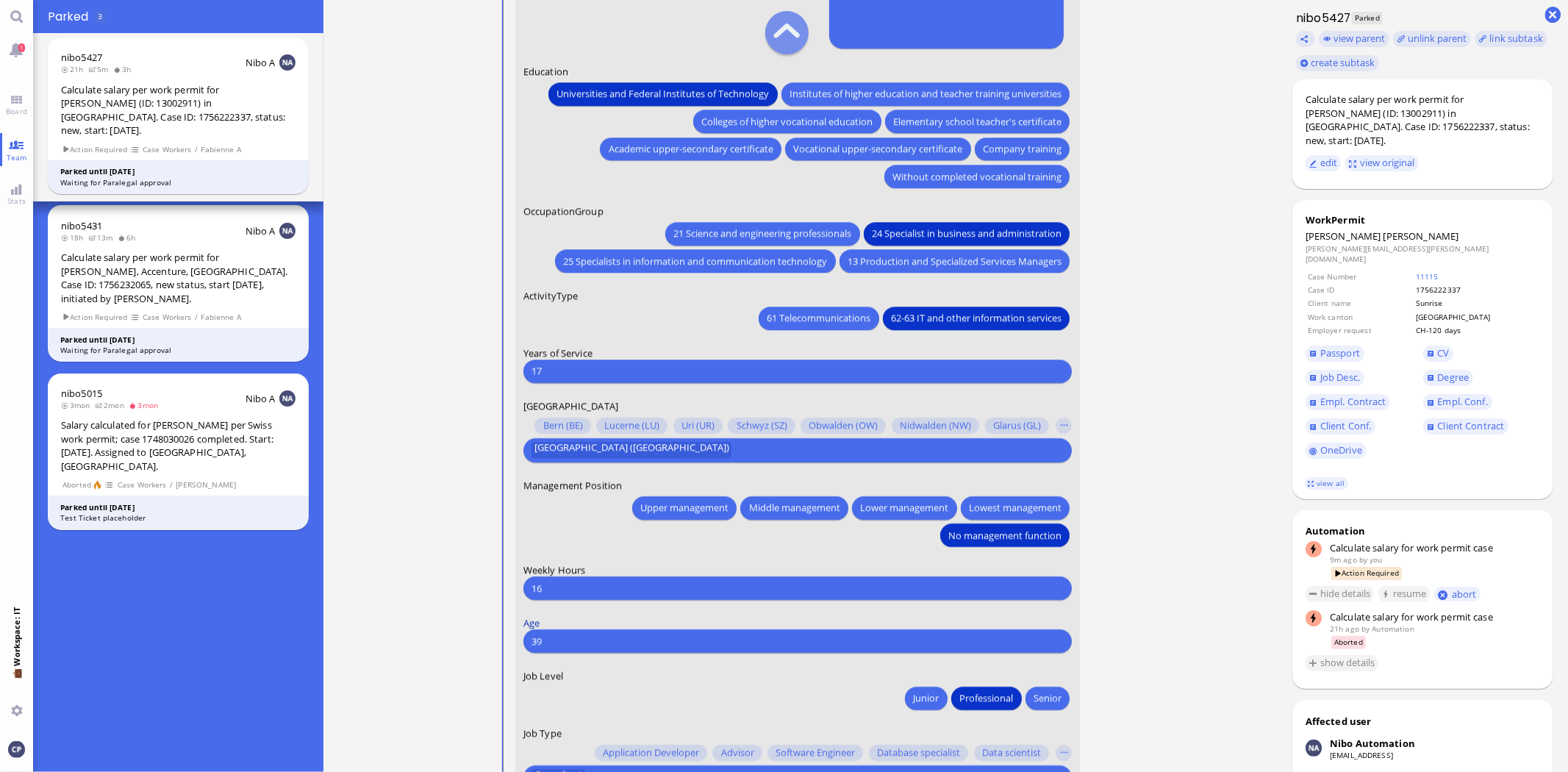
scroll to position [-245, 0]
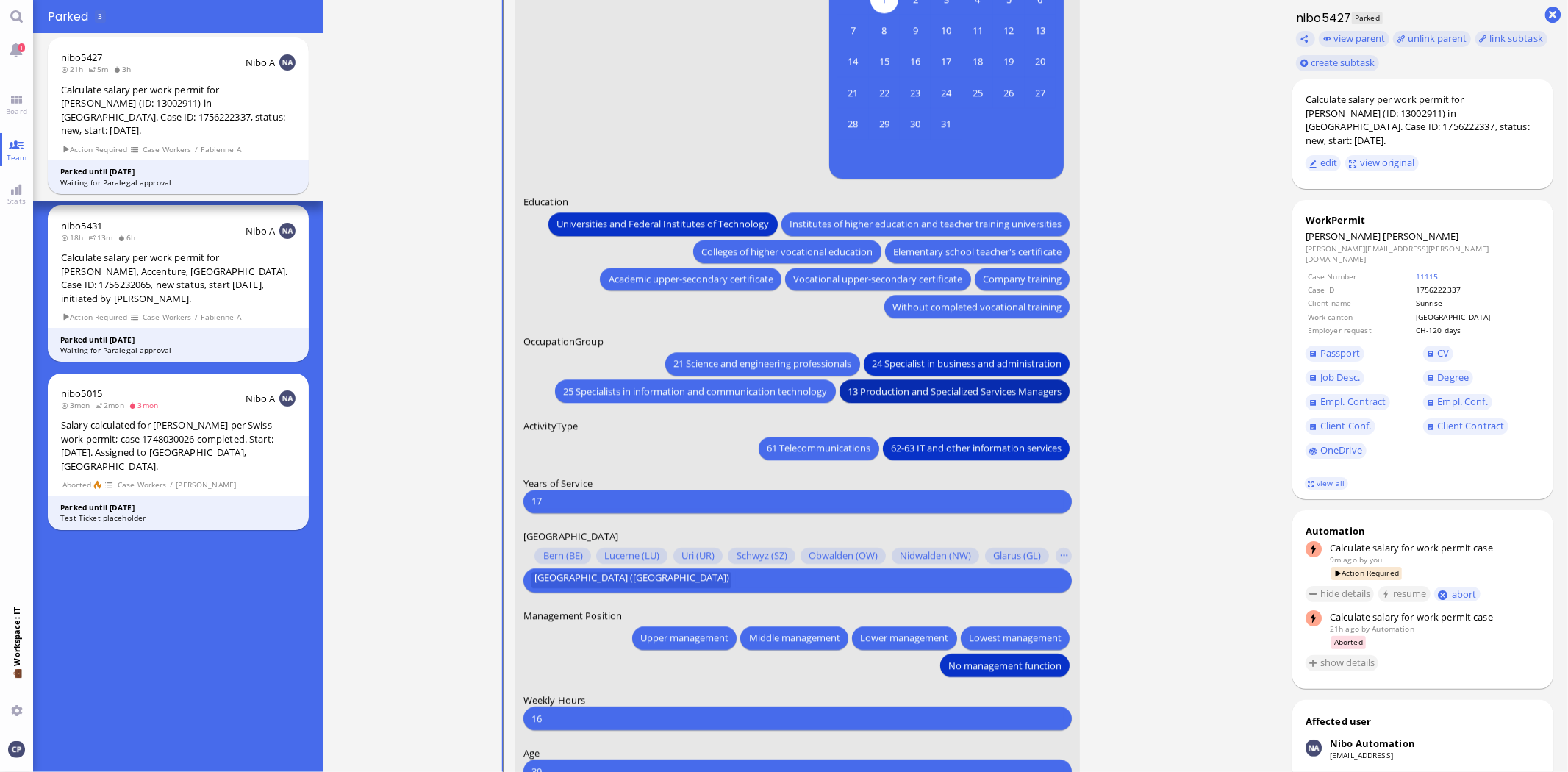
drag, startPoint x: 713, startPoint y: 224, endPoint x: 954, endPoint y: 400, distance: 298.4
click at [954, 400] on form "Date of Birth [DEMOGRAPHIC_DATA] [DEMOGRAPHIC_DATA] Mo [DEMOGRAPHIC_DATA] Tu [D…" at bounding box center [797, 452] width 565 height 1085
click at [657, 226] on span "Universities and Federal Institutes of Technology" at bounding box center [664, 224] width 212 height 15
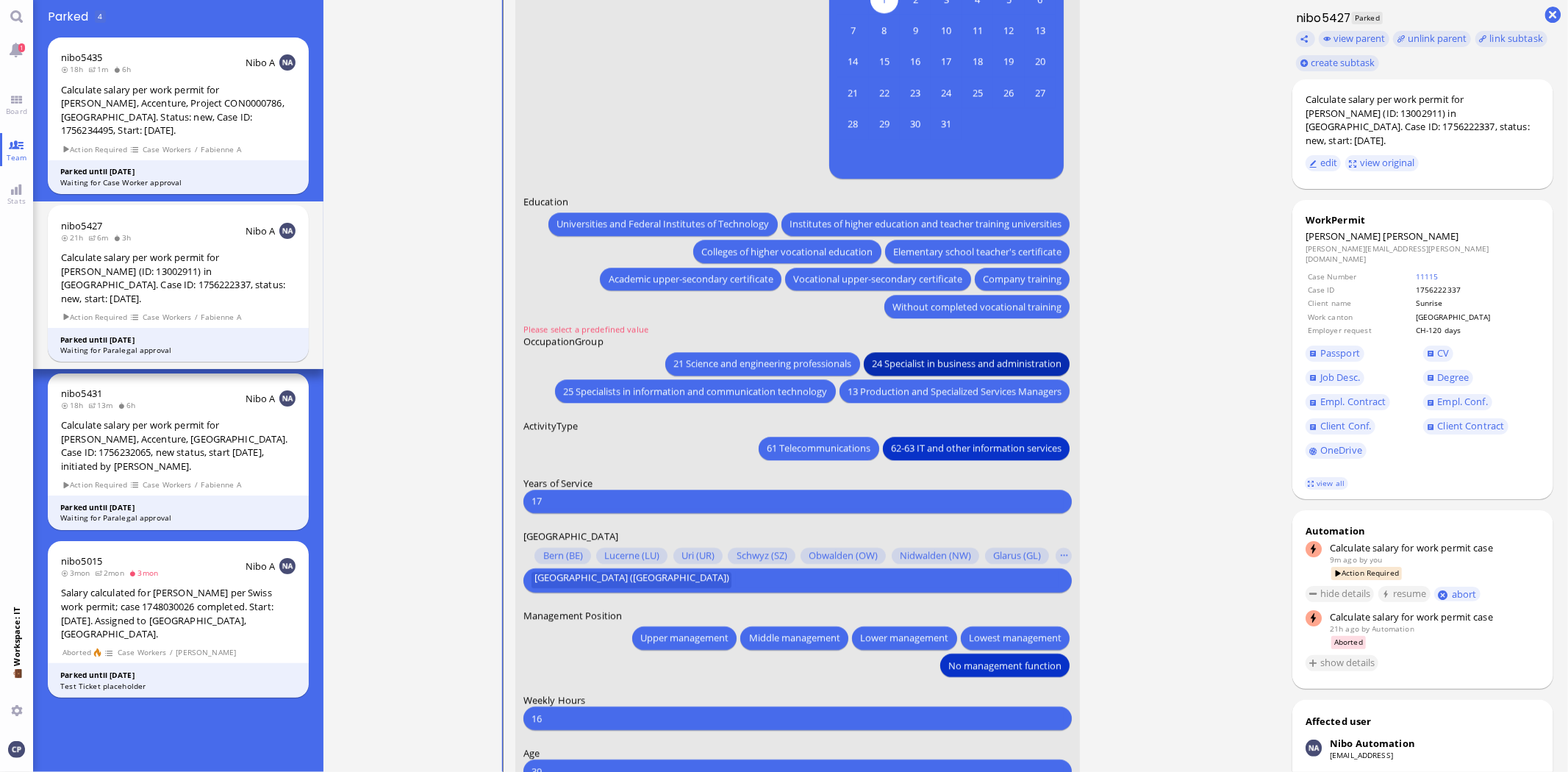
click at [904, 360] on span "24 Specialist in business and administration" at bounding box center [966, 364] width 190 height 15
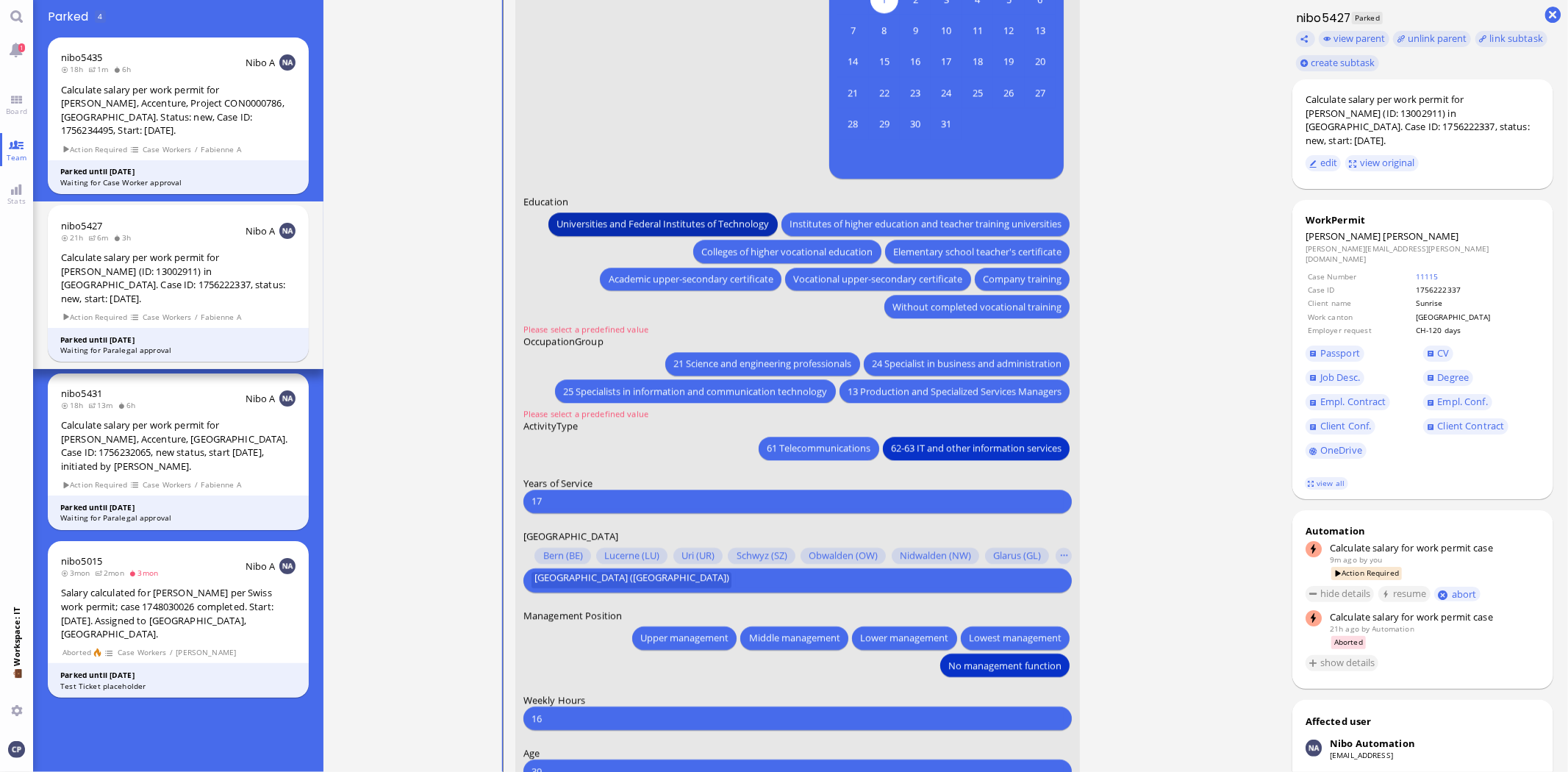
click at [583, 222] on span "Universities and Federal Institutes of Technology" at bounding box center [664, 224] width 212 height 15
click at [907, 360] on span "24 Specialist in business and administration" at bounding box center [966, 364] width 190 height 15
click at [965, 667] on span "No management function" at bounding box center [1005, 666] width 113 height 15
click at [985, 666] on span "No management function" at bounding box center [1005, 666] width 113 height 15
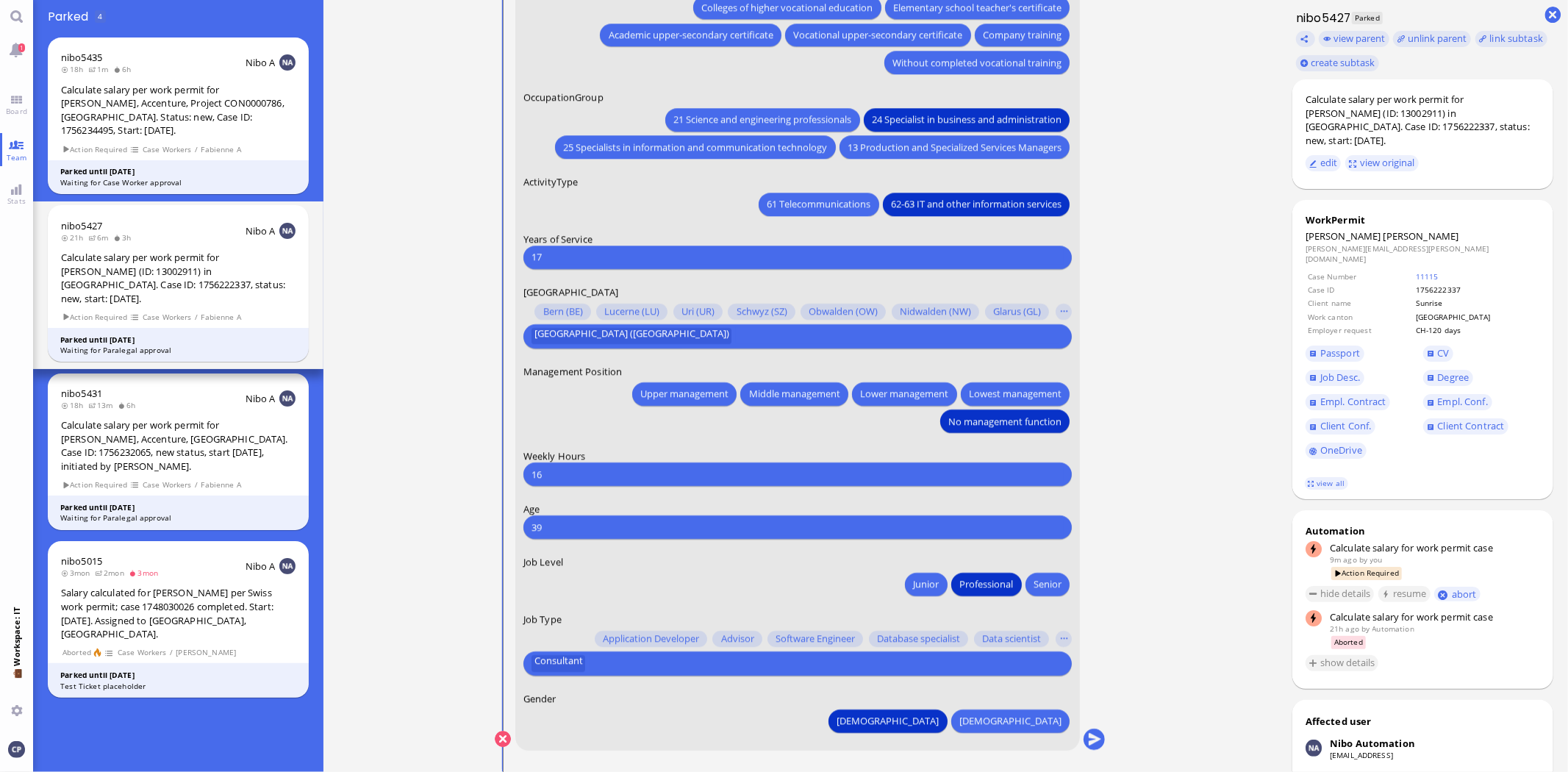
scroll to position [0, 0]
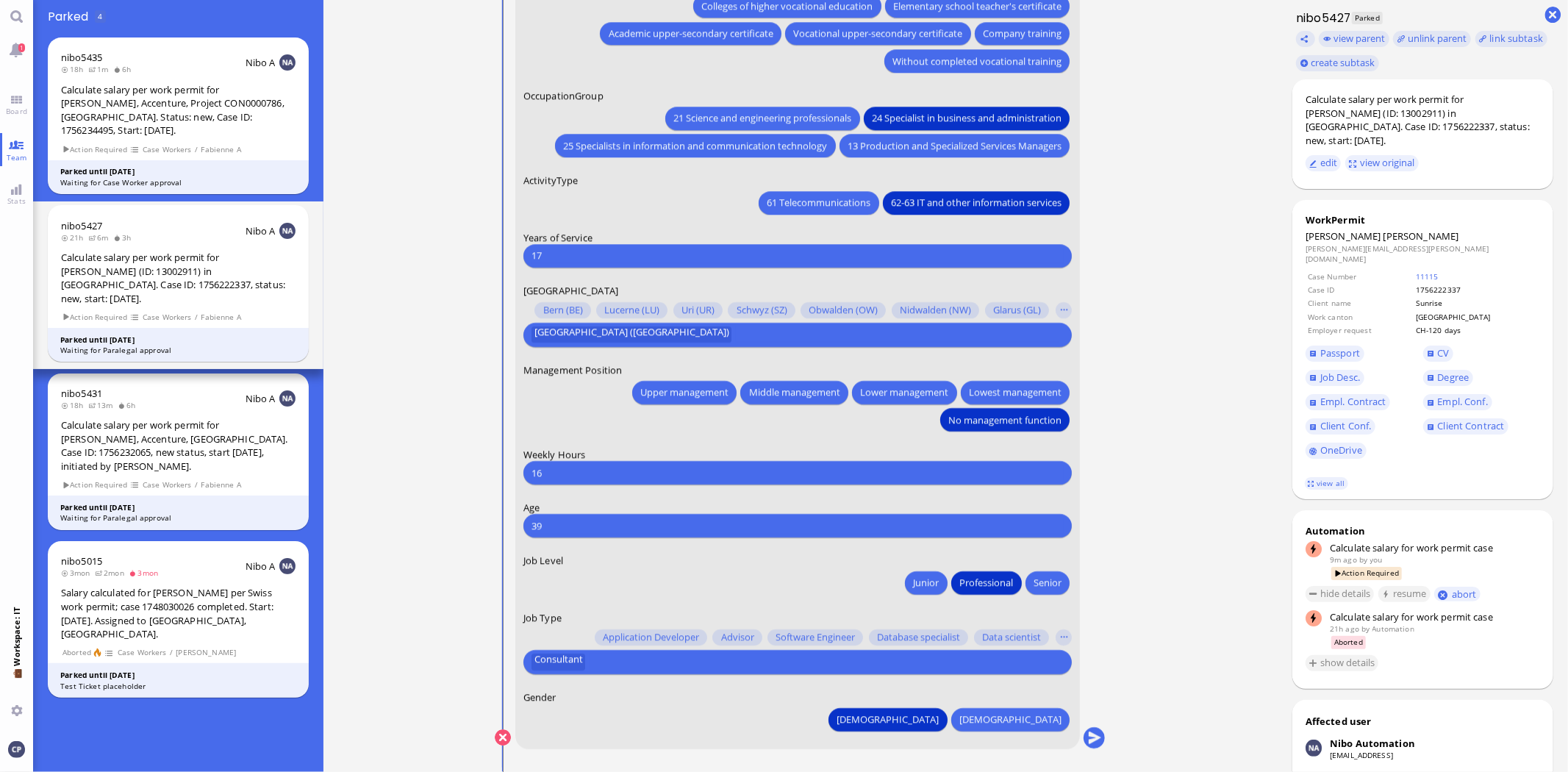
click at [541, 478] on input "16" at bounding box center [797, 474] width 532 height 15
drag, startPoint x: 512, startPoint y: 478, endPoint x: 461, endPoint y: 478, distance: 51.0
click at [461, 478] on nitautoscroll "[DATE] 17:45 by Automation Automation Calculate eligible salary for work permit…" at bounding box center [800, 386] width 679 height 772
type input "40"
click at [564, 523] on input "39" at bounding box center [797, 526] width 532 height 15
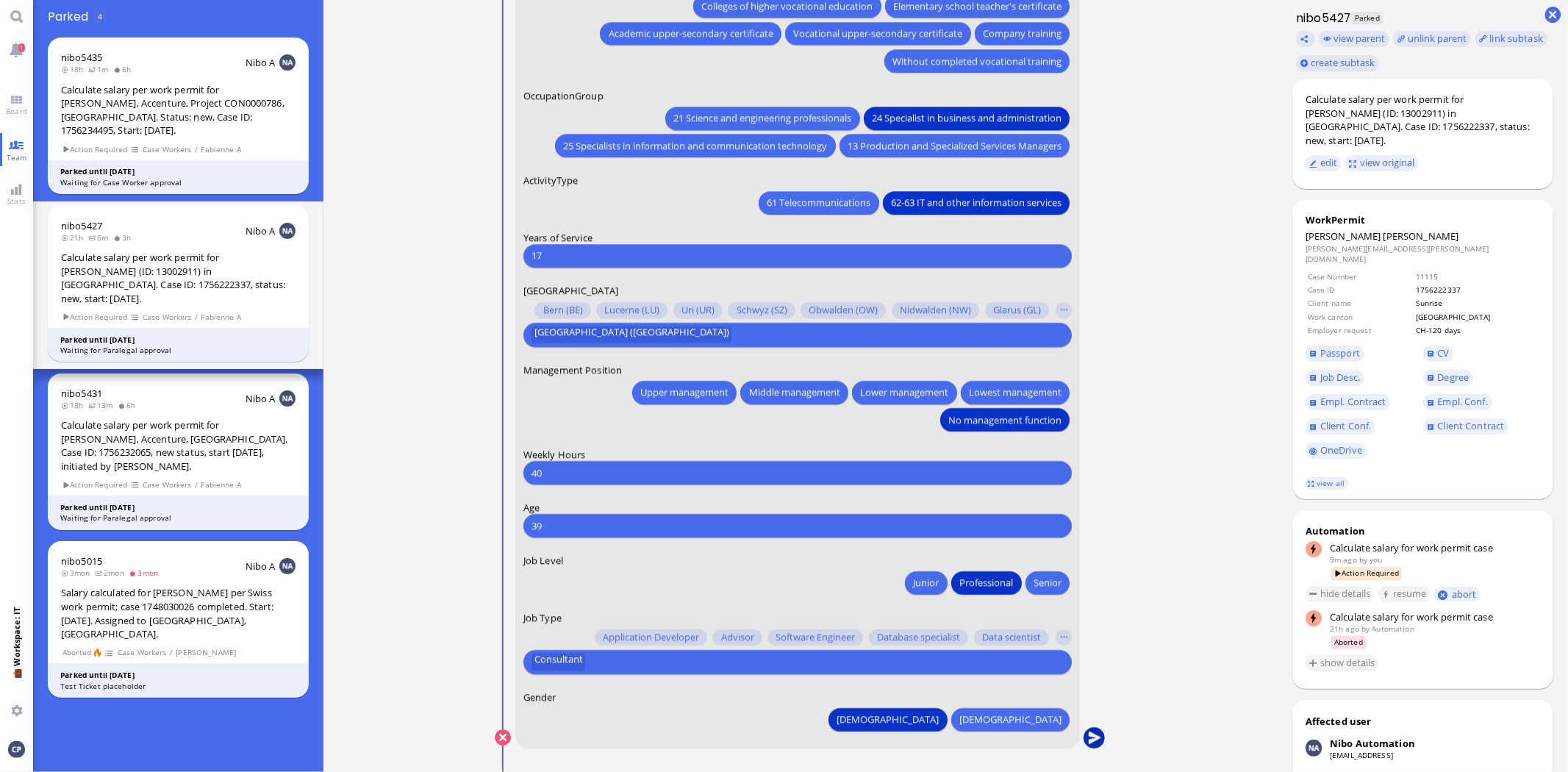
click at [1090, 739] on button "submit" at bounding box center [1095, 738] width 22 height 22
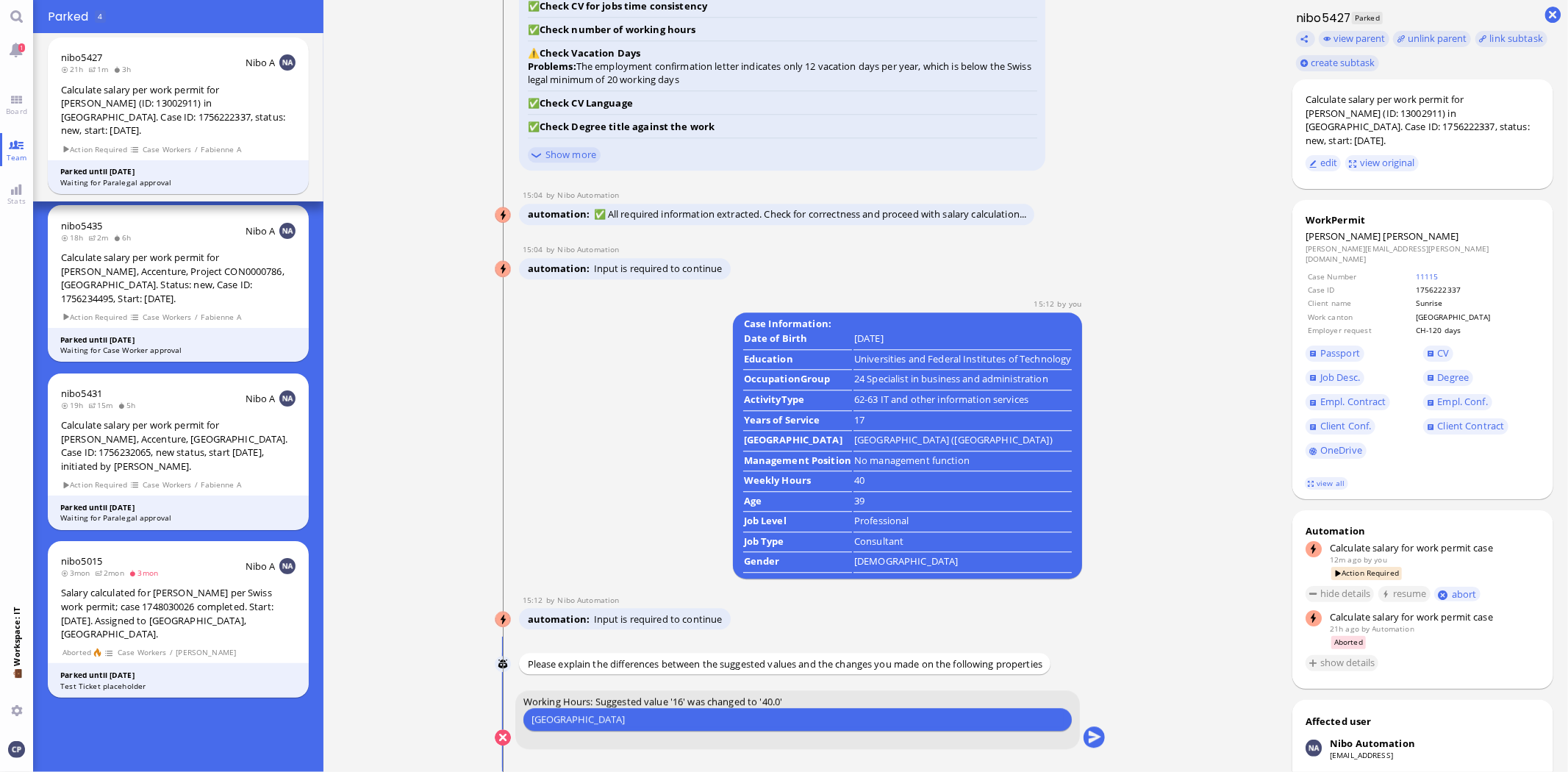
type input "[GEOGRAPHIC_DATA]"
type input "I"
type input "Zurich always requires salary to be calculated with 40 hrs."
click at [1097, 738] on button "submit" at bounding box center [1095, 738] width 22 height 22
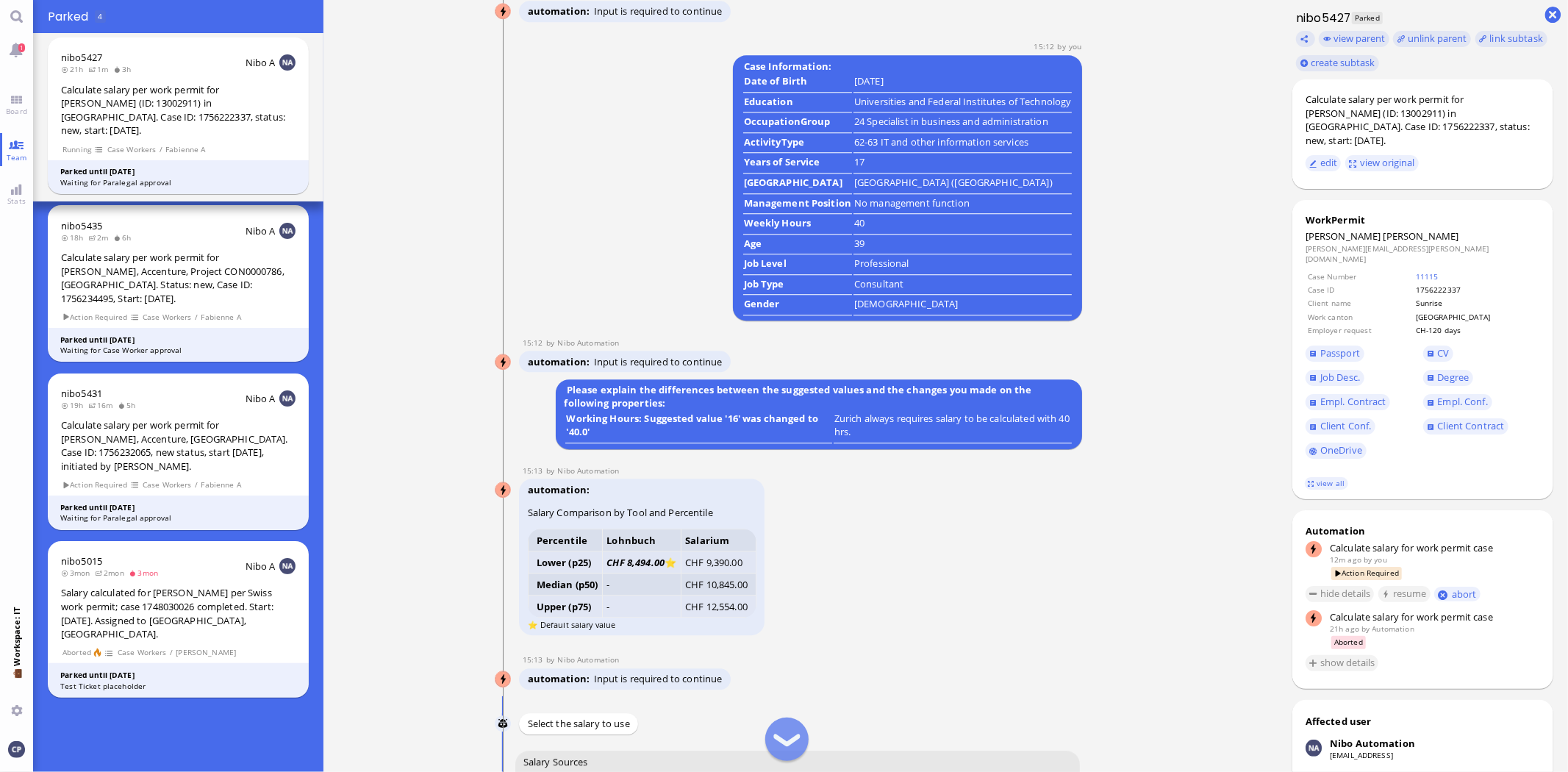
scroll to position [1, 0]
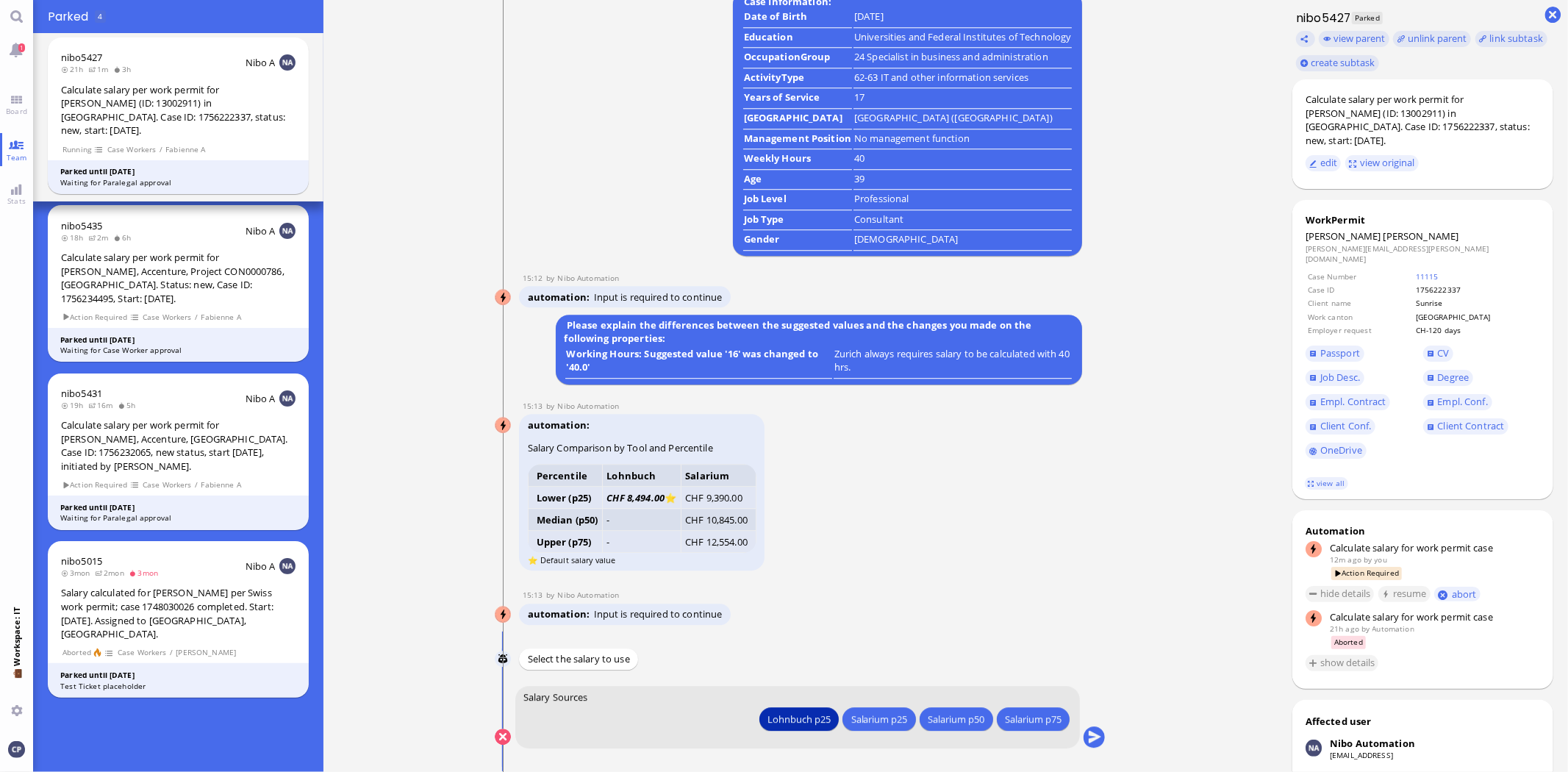
click at [801, 724] on div "Lohnbuch p25" at bounding box center [799, 718] width 63 height 15
click at [784, 718] on div "Lohnbuch p25" at bounding box center [799, 718] width 63 height 15
click at [1094, 736] on button "submit" at bounding box center [1095, 738] width 22 height 22
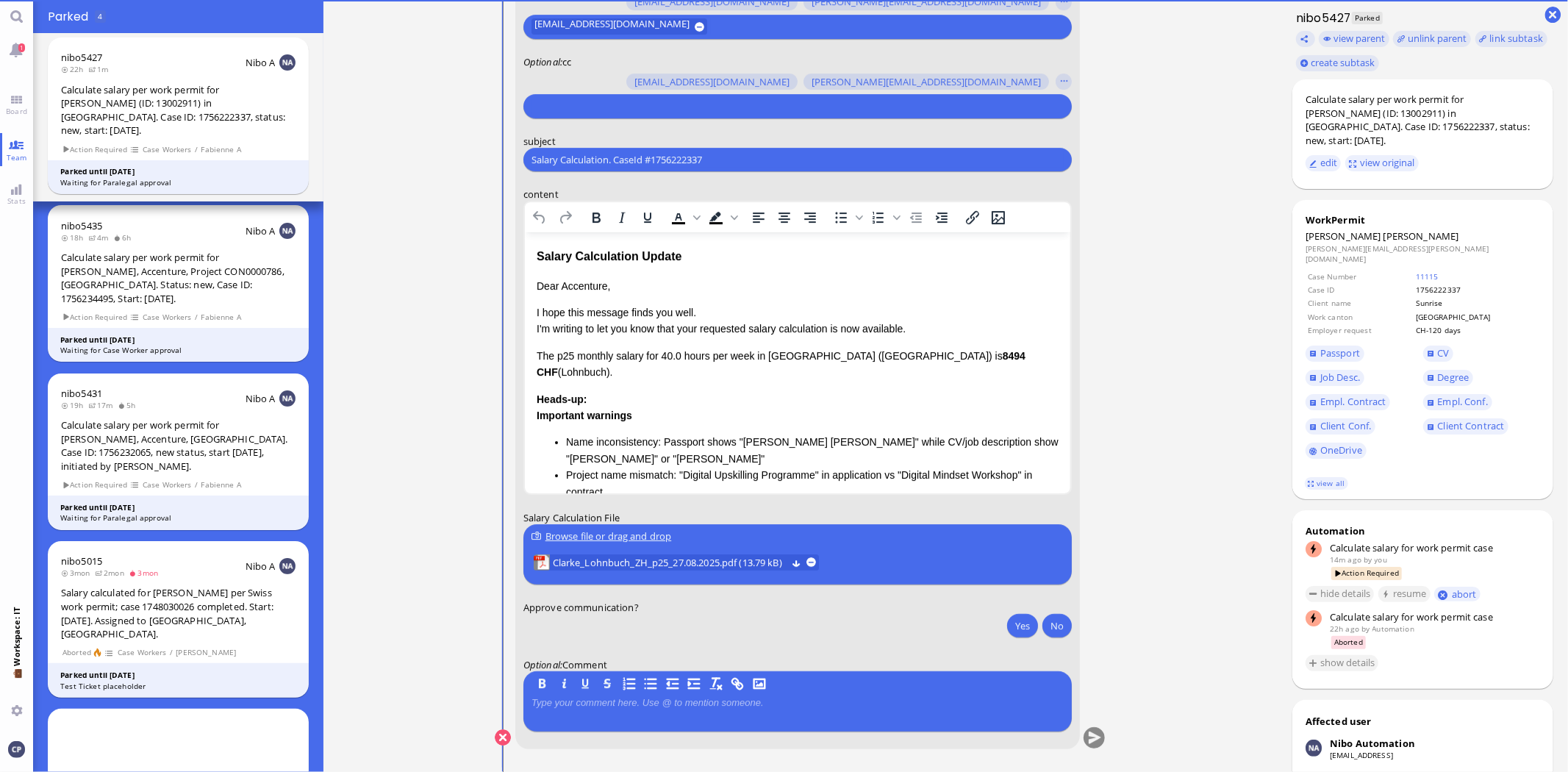
scroll to position [0, 0]
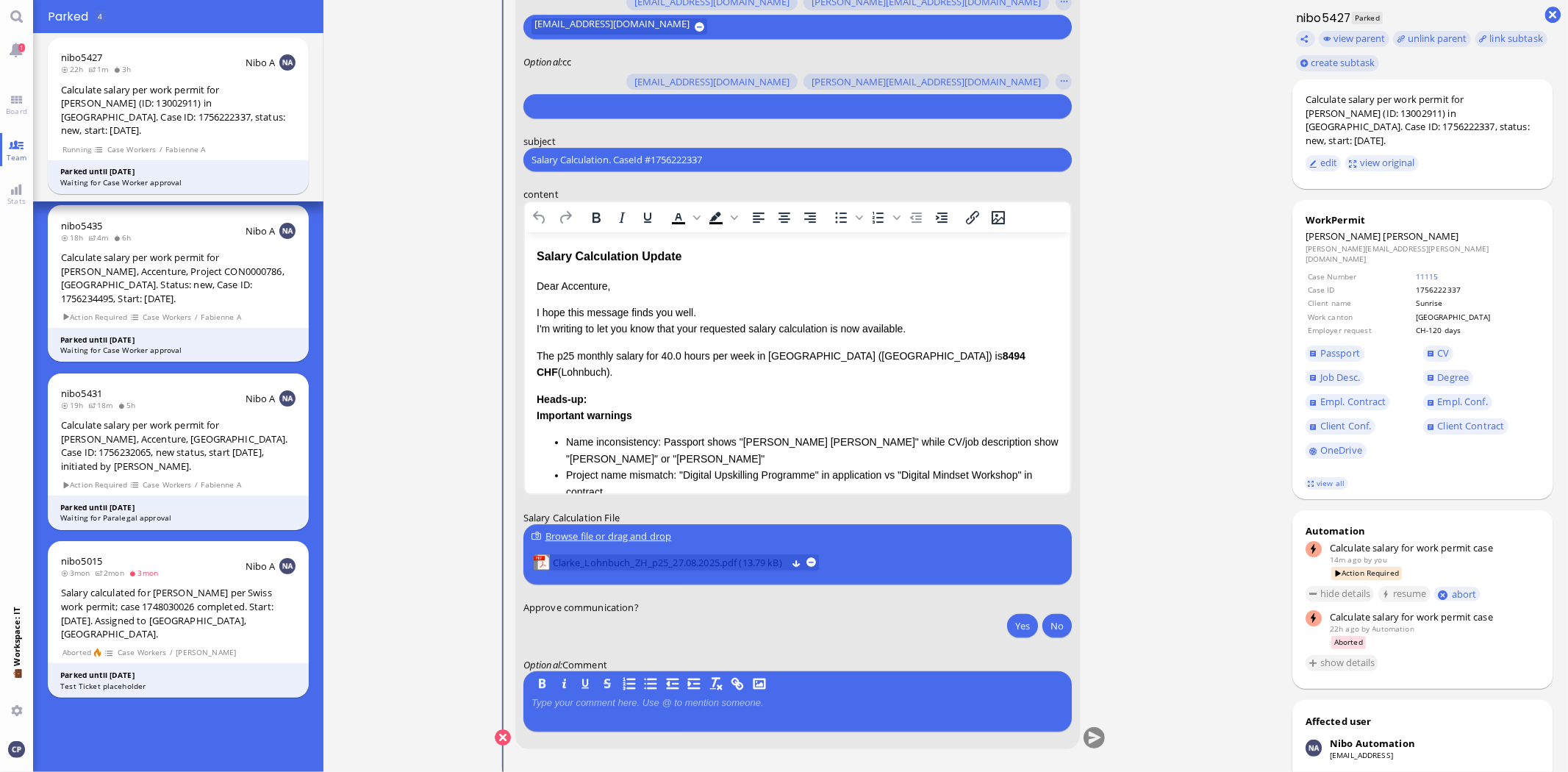
click at [644, 554] on span "Clarke_Lohnbuch_ZH_p25_27.08.2025.pdf (13.79 kB)" at bounding box center [669, 562] width 234 height 16
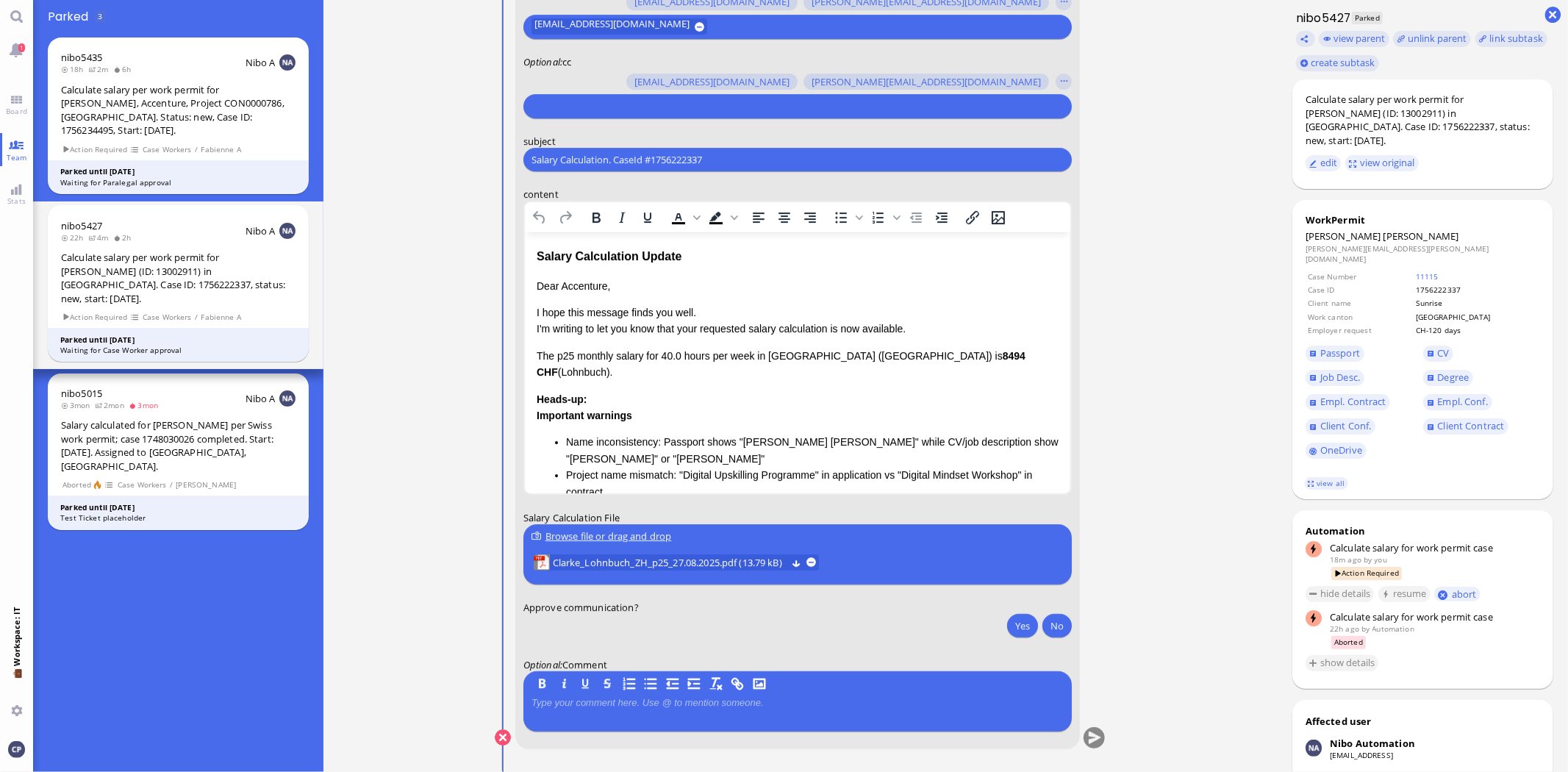
click at [604, 535] on div "Browse file or drag and drop" at bounding box center [797, 536] width 532 height 15
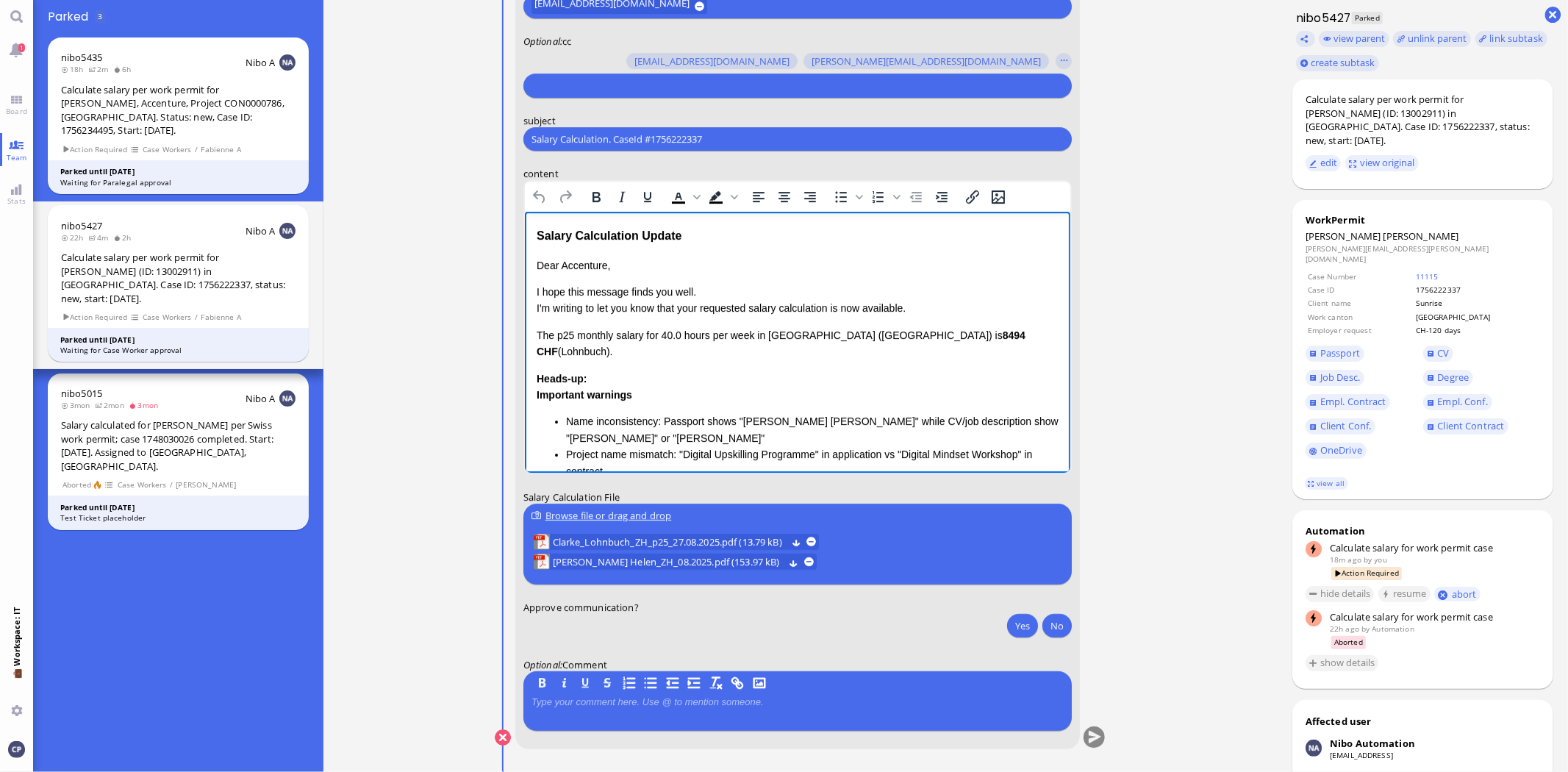
click at [562, 261] on p "Dear Accenture," at bounding box center [797, 265] width 522 height 16
drag, startPoint x: 676, startPoint y: 234, endPoint x: 507, endPoint y: 233, distance: 169.0
click at [524, 233] on html "Salary Calculation Update Dear Candela ﻿ , I hope this message finds you well. …" at bounding box center [797, 463] width 546 height 502
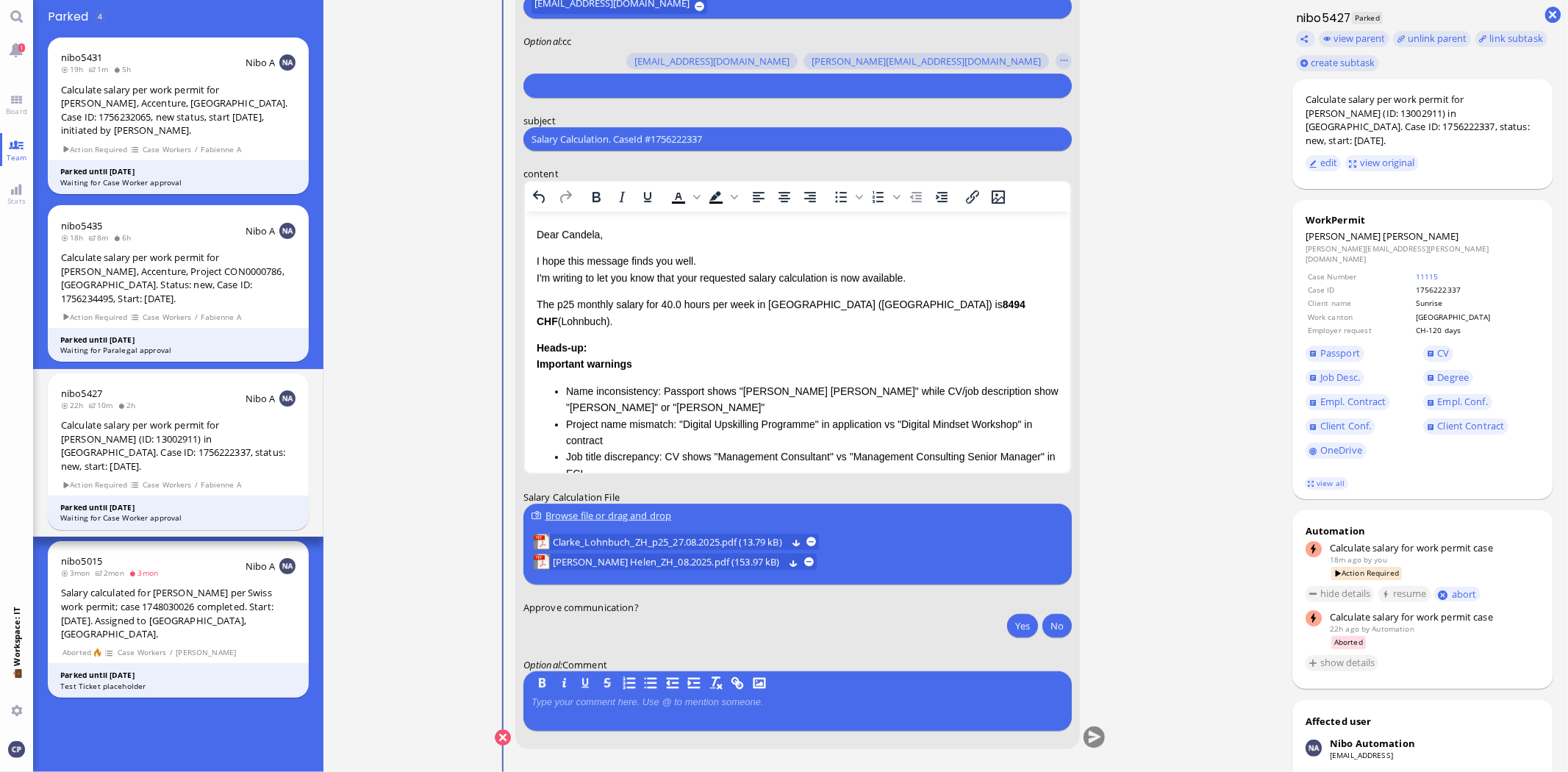
drag, startPoint x: 718, startPoint y: 143, endPoint x: 456, endPoint y: 137, distance: 262.1
click at [456, 138] on ticket "26 Aug 17:45 by Automation Automation Calculate eligible salary for work permit…" at bounding box center [801, 386] width 954 height 772
type input "AW: PazPerTout new case: Helen Clarke (1756222337 / 13002911), Employer Request…"
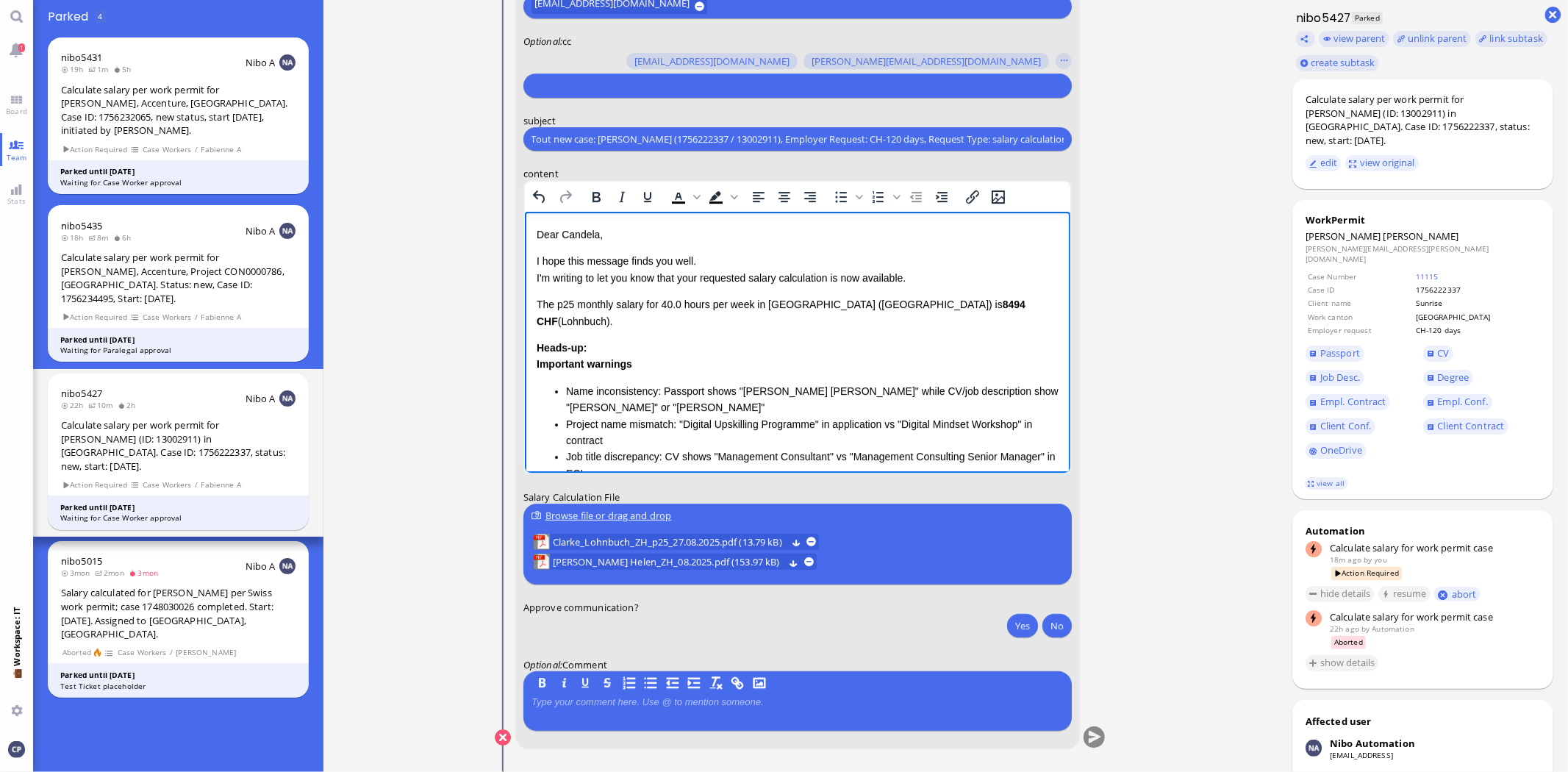
scroll to position [0, 0]
drag, startPoint x: 535, startPoint y: 302, endPoint x: 1032, endPoint y: 304, distance: 497.0
click at [1032, 304] on p "The p25 monthly salary for 40.0 hours per week in Canton Zurich (ZH) is 8494 CH…" at bounding box center [797, 313] width 522 height 33
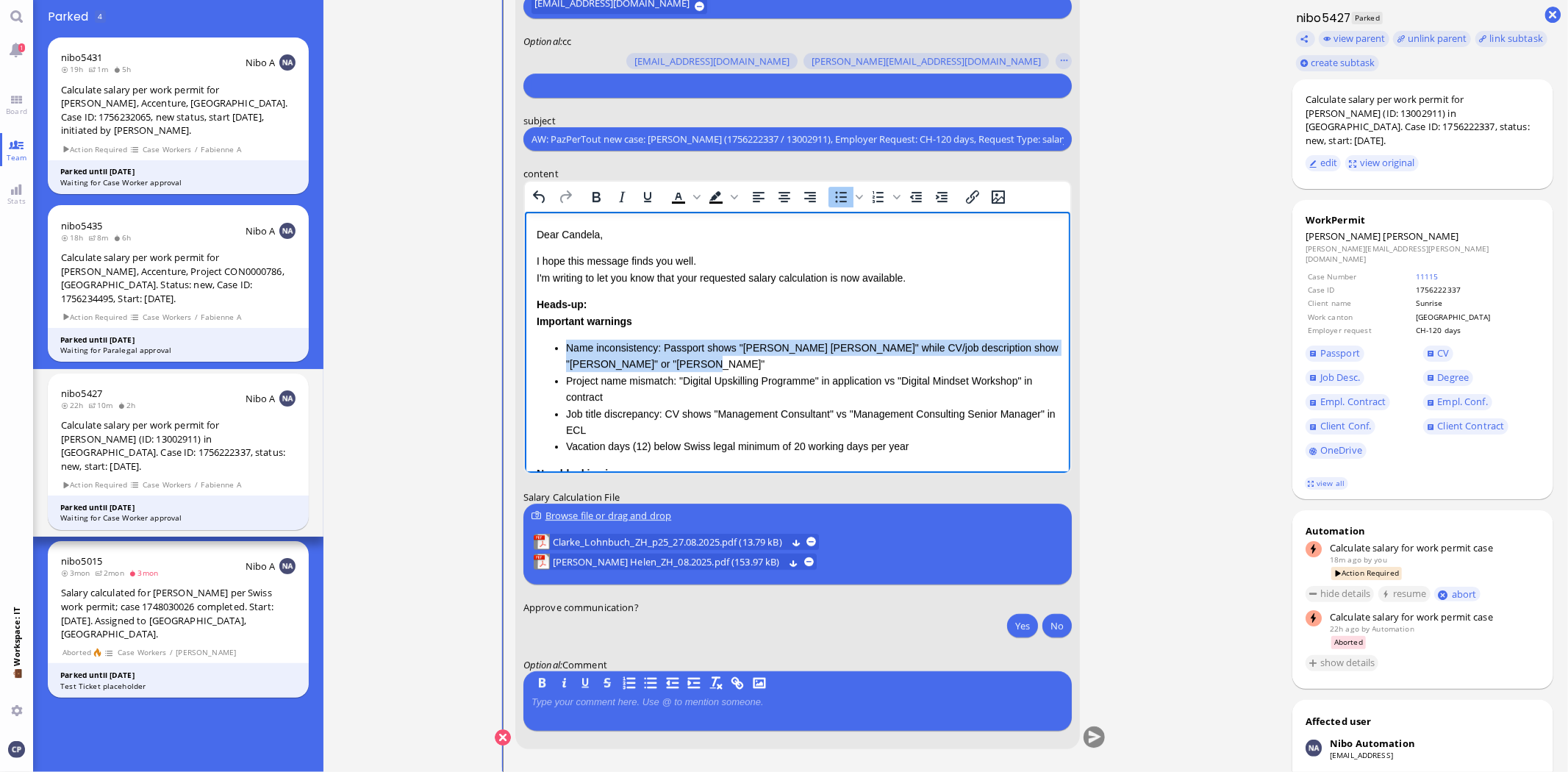
drag, startPoint x: 564, startPoint y: 343, endPoint x: 704, endPoint y: 363, distance: 141.4
click at [704, 363] on li "Name inconsistency: Passport shows "[PERSON_NAME] [PERSON_NAME]" while CV/job d…" at bounding box center [812, 356] width 493 height 33
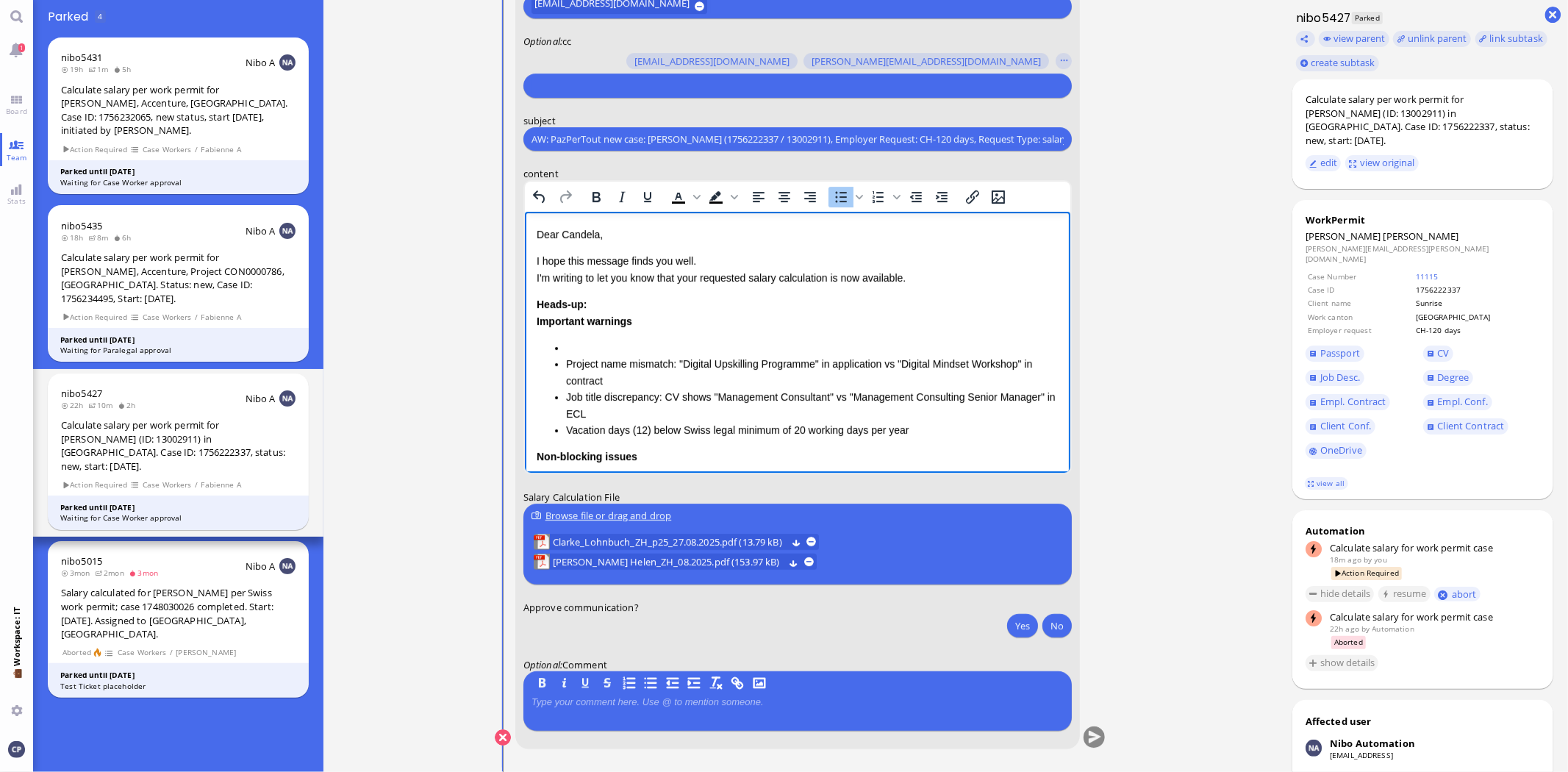
click at [605, 346] on li "Rich Text Area. Press ALT-0 for help." at bounding box center [812, 348] width 493 height 16
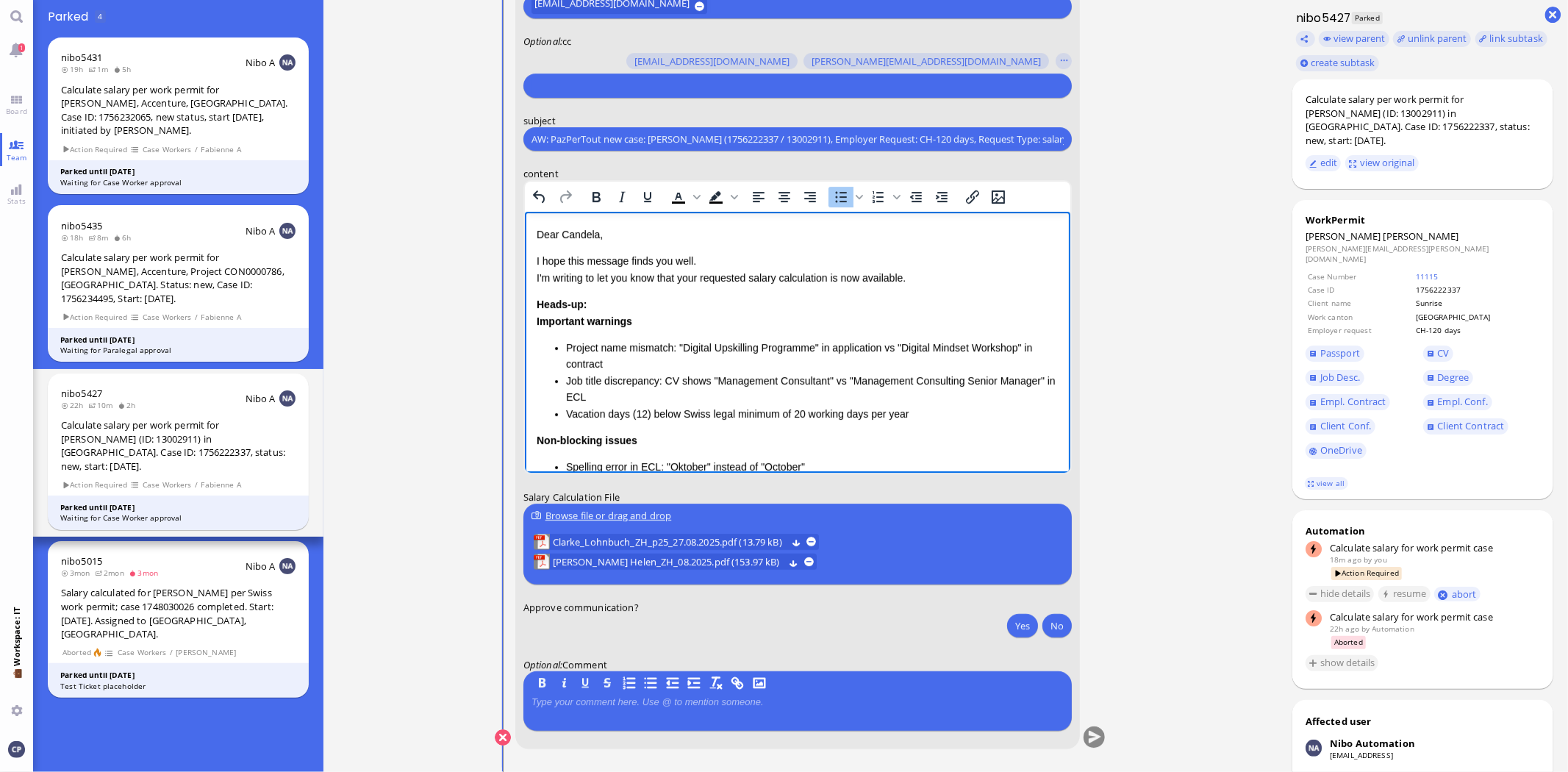
click at [565, 412] on li "Vacation days (12) below Swiss legal minimum of 20 working days per year" at bounding box center [812, 413] width 493 height 16
drag, startPoint x: 566, startPoint y: 343, endPoint x: 634, endPoint y: 361, distance: 70.3
click at [634, 361] on li "Project name mismatch: "Digital Upskilling Programme" in application vs "Digita…" at bounding box center [812, 356] width 493 height 33
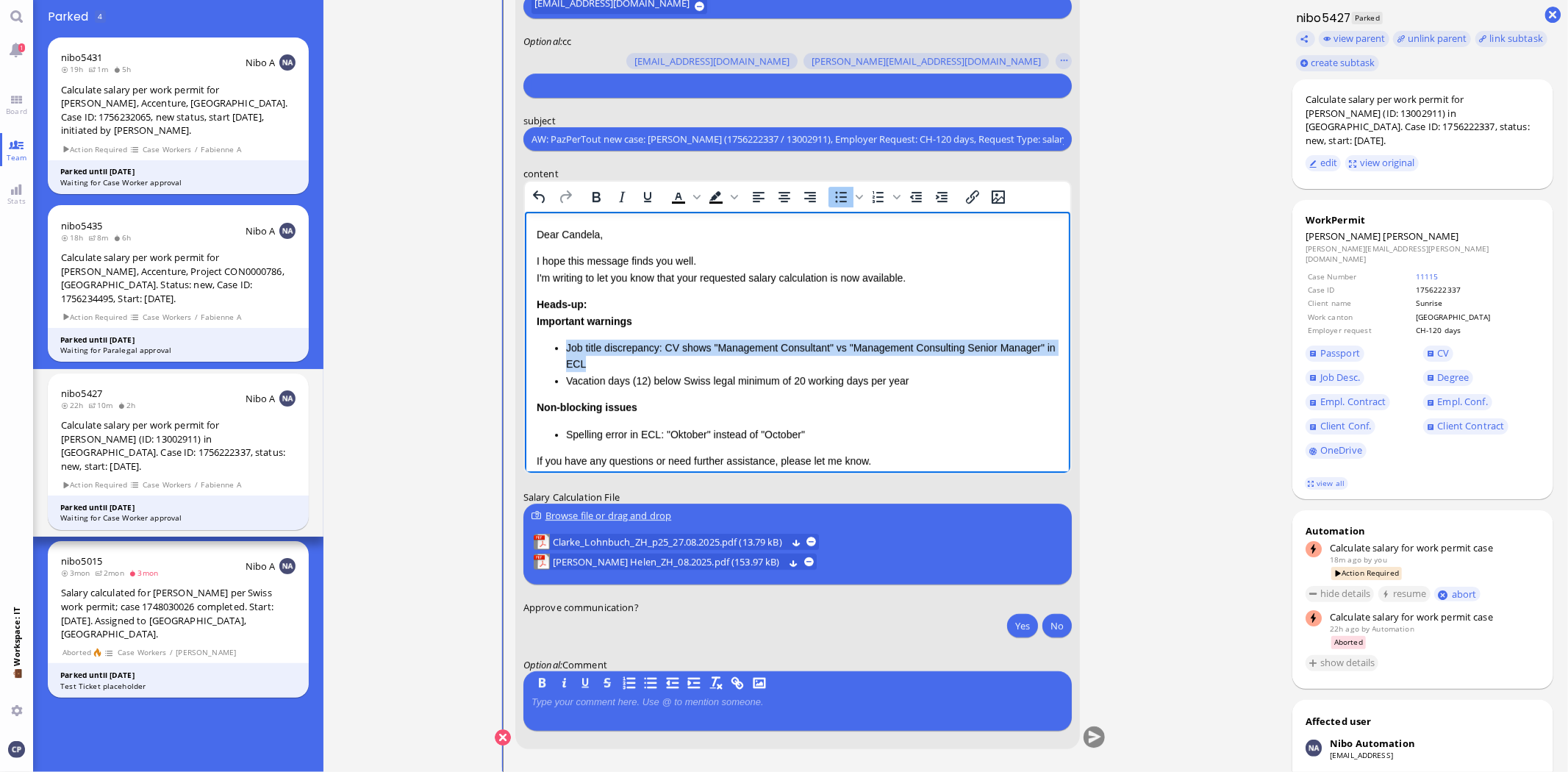
drag, startPoint x: 563, startPoint y: 346, endPoint x: 606, endPoint y: 363, distance: 46.2
click at [606, 363] on li "Job title discrepancy: CV shows "Management Consultant" vs "Management Consulti…" at bounding box center [812, 356] width 493 height 33
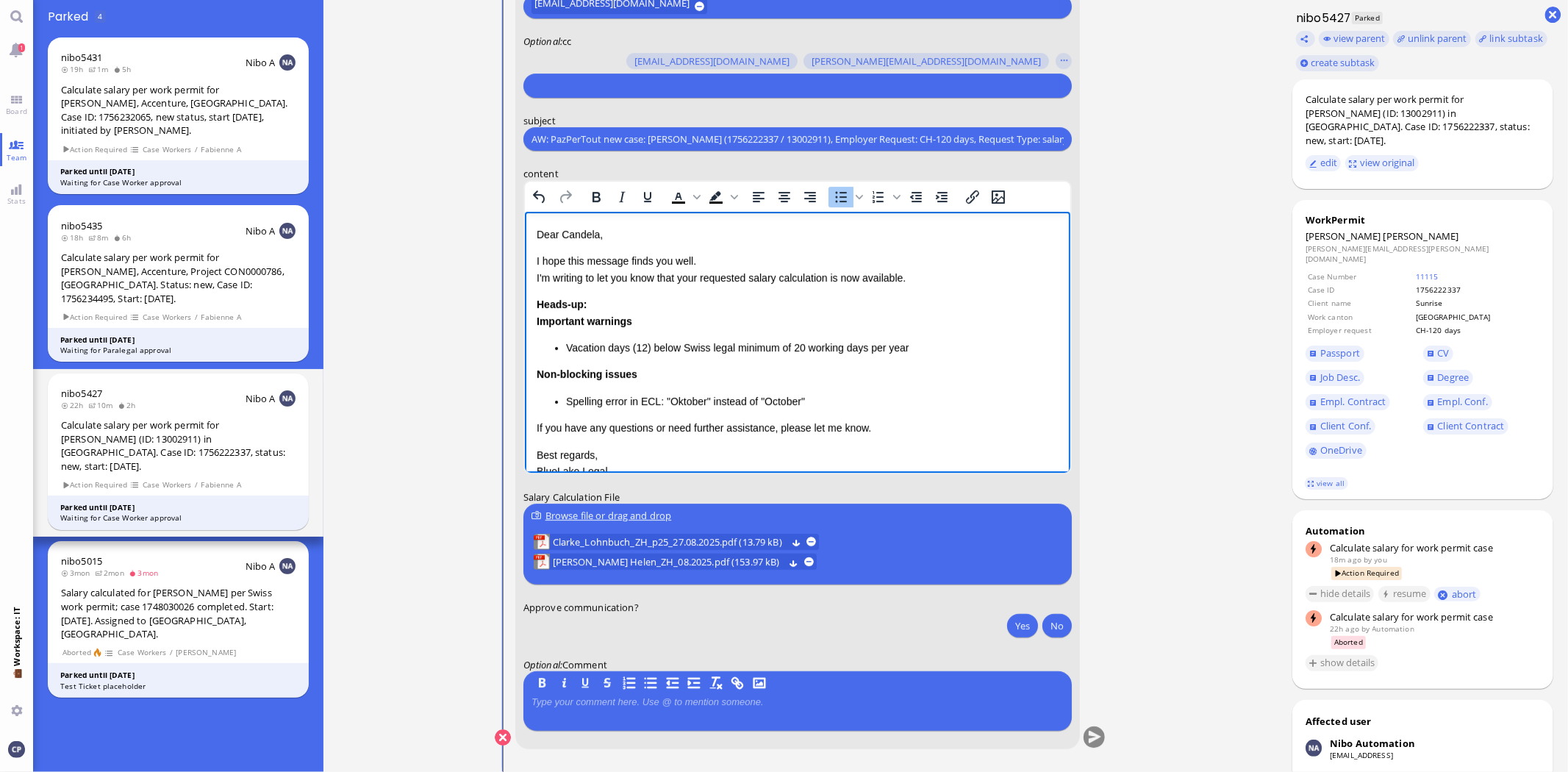
click at [565, 349] on li "Vacation days (12) below Swiss legal minimum of 20 working days per year" at bounding box center [812, 348] width 493 height 16
drag, startPoint x: 565, startPoint y: 346, endPoint x: 937, endPoint y: 336, distance: 372.1
click at [937, 336] on div "Important warnings Vacation days (12) below Swiss legal minimum of 20 working d…" at bounding box center [797, 334] width 522 height 43
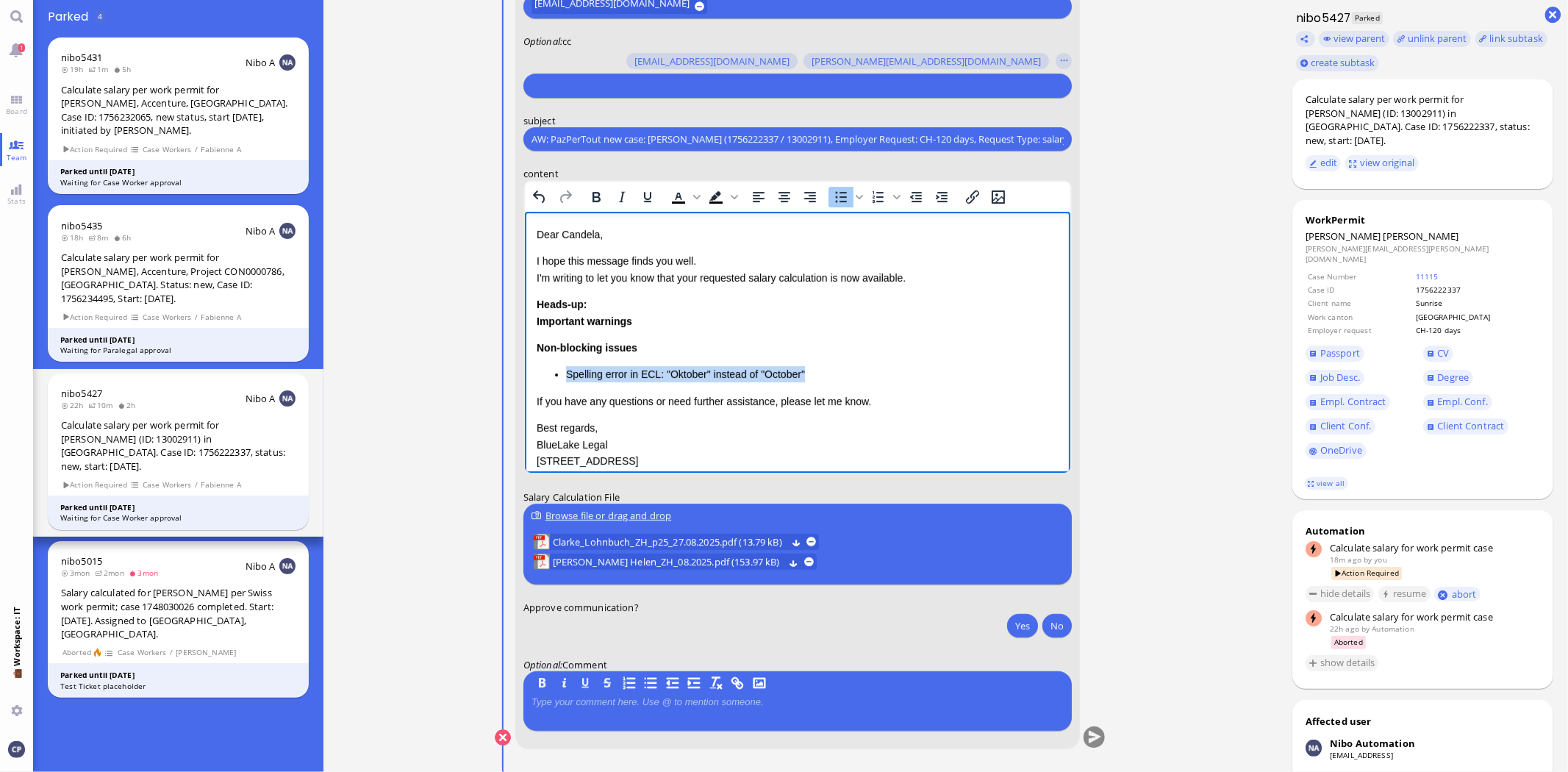
drag, startPoint x: 831, startPoint y: 373, endPoint x: 492, endPoint y: 367, distance: 339.1
click at [524, 367] on html "Dear Candela, I hope this message finds you well. I'm writing to let you know t…" at bounding box center [797, 363] width 546 height 303
drag, startPoint x: 531, startPoint y: 446, endPoint x: 603, endPoint y: 456, distance: 72.7
click at [603, 456] on html "Dear Candela, I hope this message finds you well. I'm writing to let you know t…" at bounding box center [797, 363] width 546 height 303
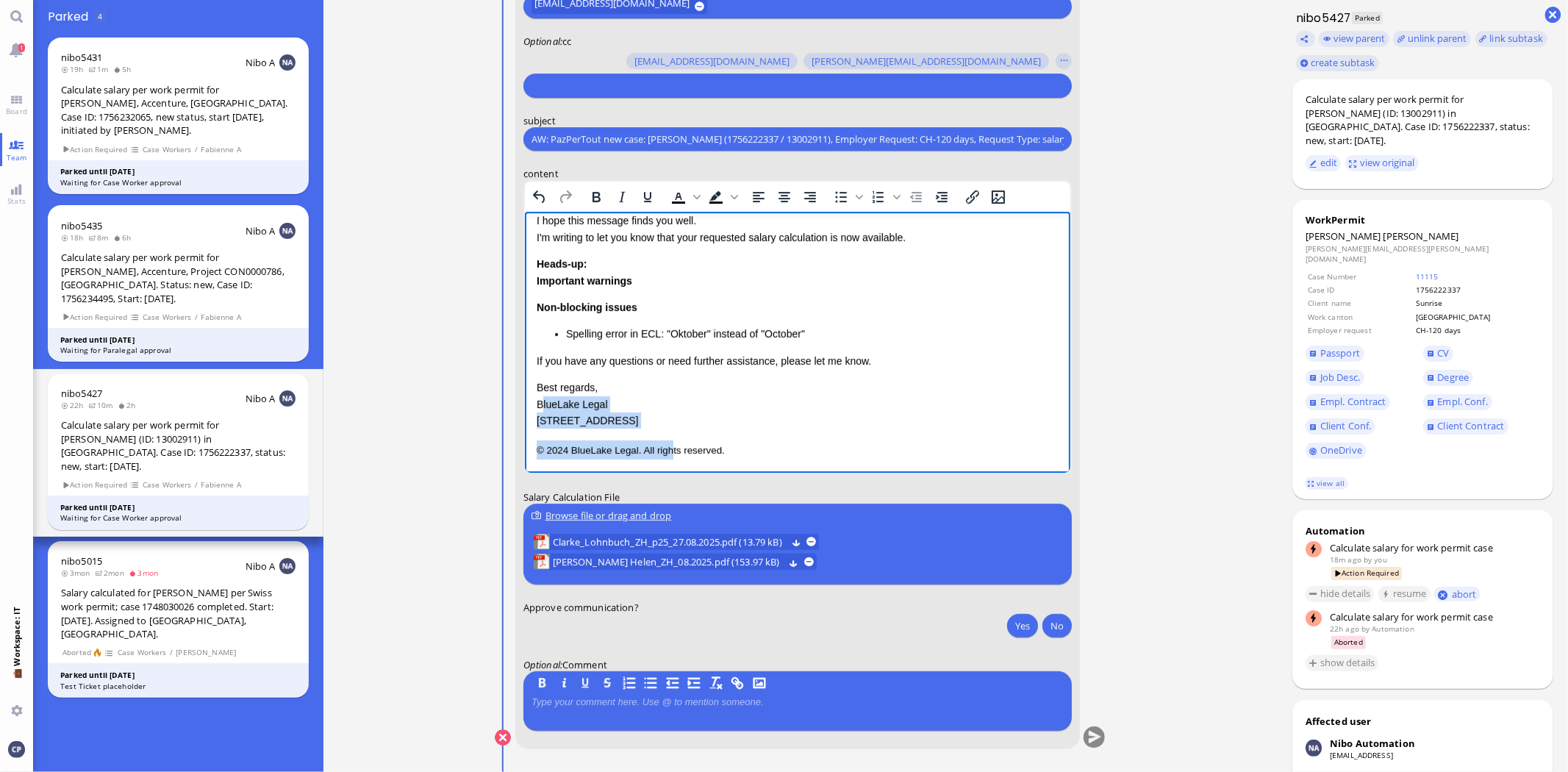
drag, startPoint x: 540, startPoint y: 442, endPoint x: 670, endPoint y: 474, distance: 133.9
click at [670, 474] on html "Dear Candela, I hope this message finds you well. I'm writing to let you know t…" at bounding box center [797, 323] width 546 height 303
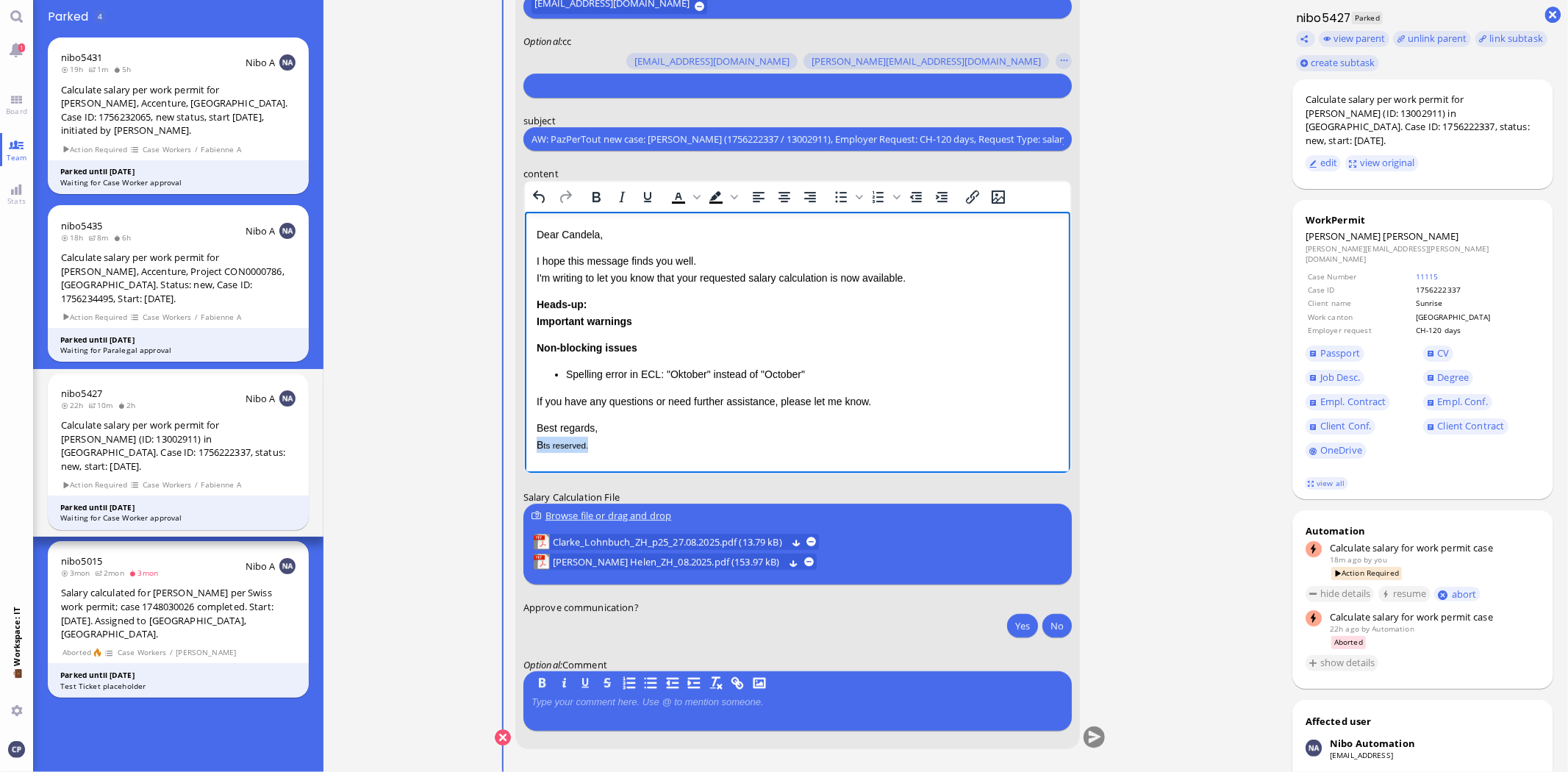
scroll to position [0, 0]
drag, startPoint x: 534, startPoint y: 442, endPoint x: 603, endPoint y: 450, distance: 69.5
click at [624, 463] on html "Dear Candela, I hope this message finds you well. I'm writing to let you know t…" at bounding box center [797, 339] width 546 height 256
drag, startPoint x: 600, startPoint y: 447, endPoint x: 505, endPoint y: 439, distance: 95.3
click at [524, 439] on html "Dear Candela, I hope this message finds you well. I'm writing to let you know t…" at bounding box center [797, 339] width 546 height 256
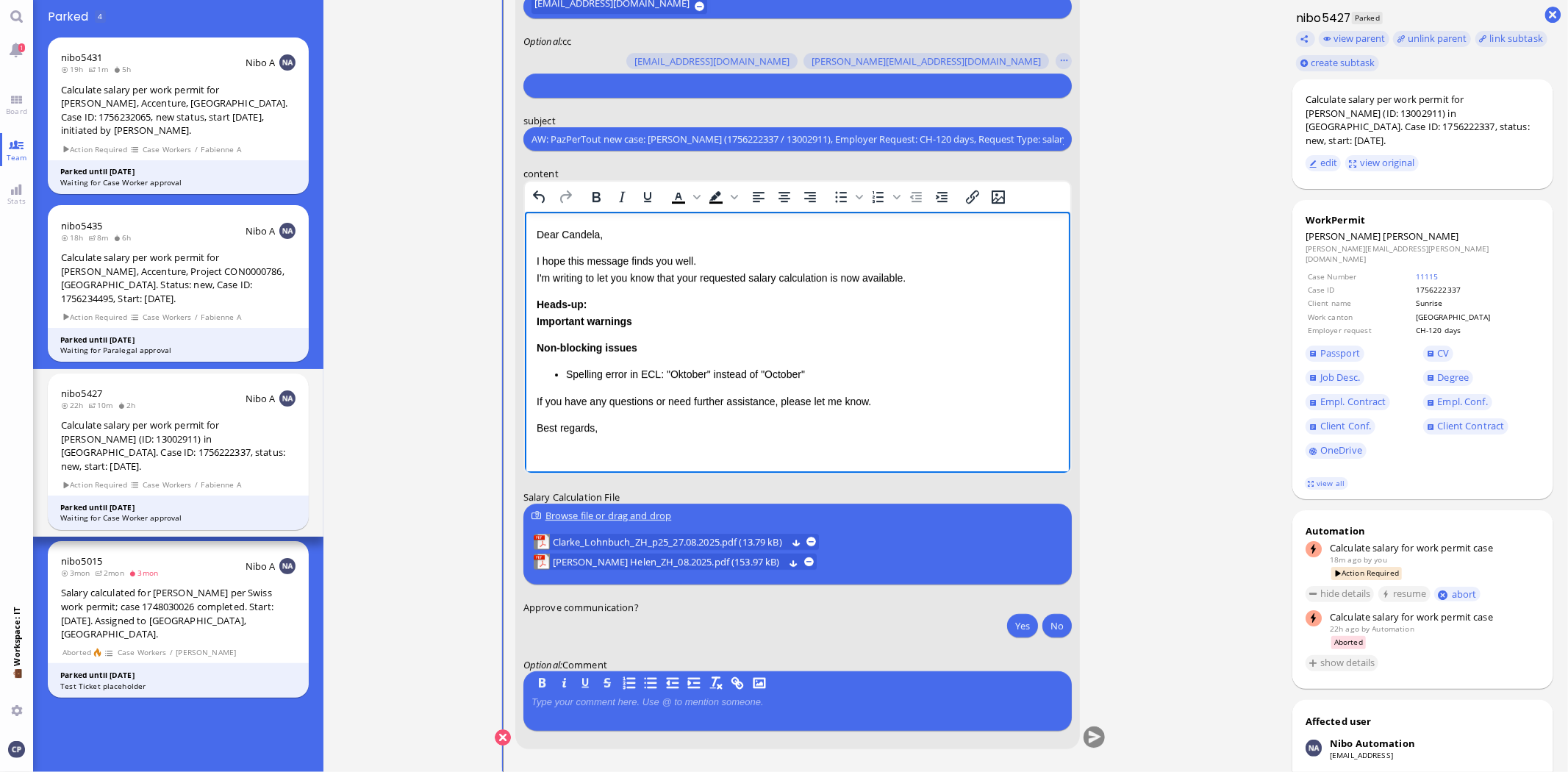
click at [537, 428] on p "Best regards," at bounding box center [797, 436] width 522 height 33
drag, startPoint x: 856, startPoint y: 372, endPoint x: 545, endPoint y: 372, distance: 311.0
click at [545, 372] on ul "Spelling error in ECL: "Oktober" instead of "October"" at bounding box center [797, 374] width 522 height 16
drag, startPoint x: 646, startPoint y: 349, endPoint x: 506, endPoint y: 352, distance: 140.0
click at [524, 352] on html "Dear Candela, I hope this message finds you well. I'm writing to let you know t…" at bounding box center [797, 326] width 546 height 230
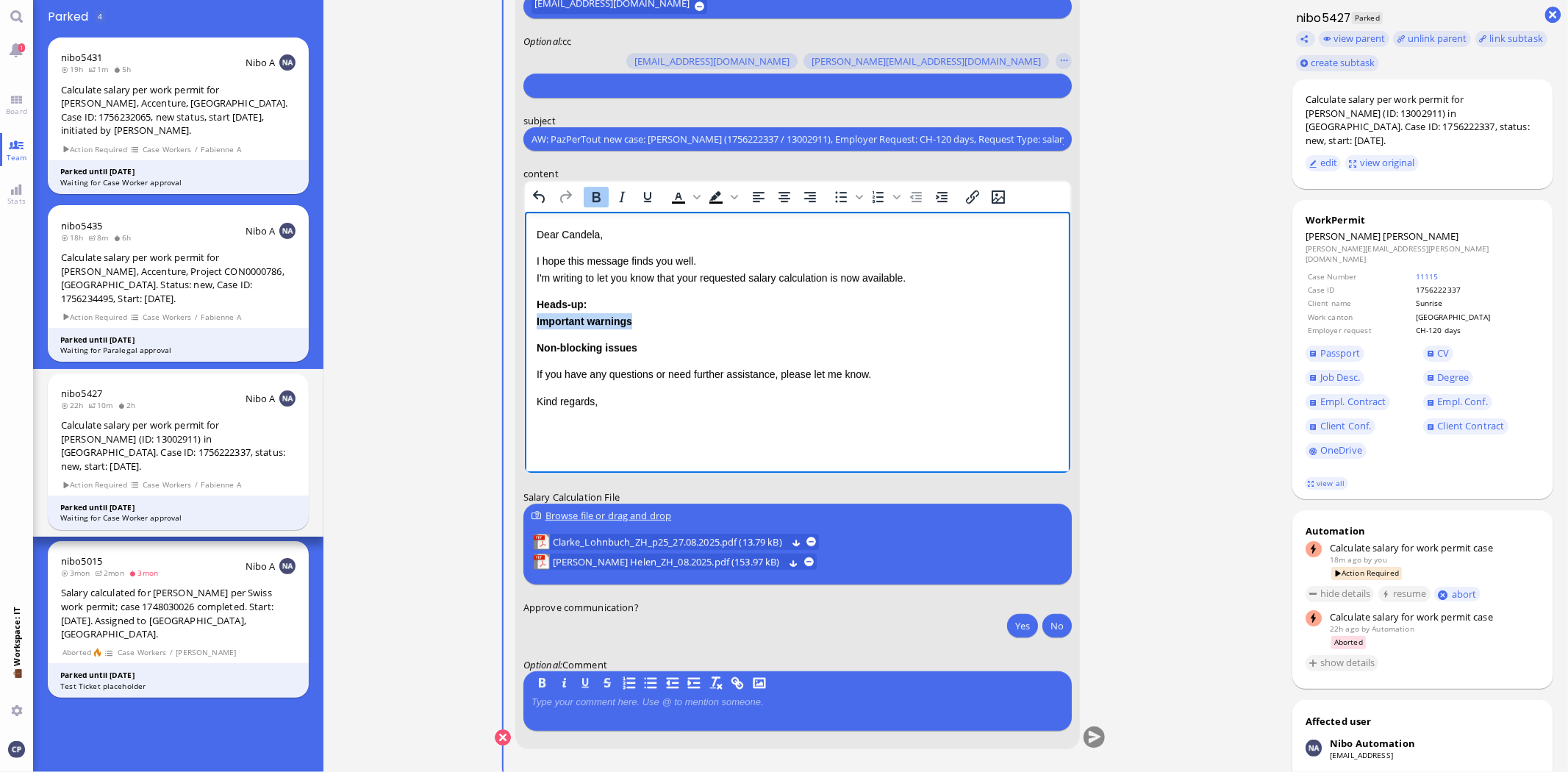
drag, startPoint x: 627, startPoint y: 321, endPoint x: 508, endPoint y: 314, distance: 119.2
click at [524, 314] on html "Dear Candela, I hope this message finds you well. I'm writing to let you know t…" at bounding box center [797, 326] width 546 height 230
drag, startPoint x: 644, startPoint y: 320, endPoint x: 988, endPoint y: 537, distance: 406.7
click at [524, 325] on html "Dear Candela, I hope this message finds you well. I'm writing to let you know t…" at bounding box center [797, 313] width 546 height 202
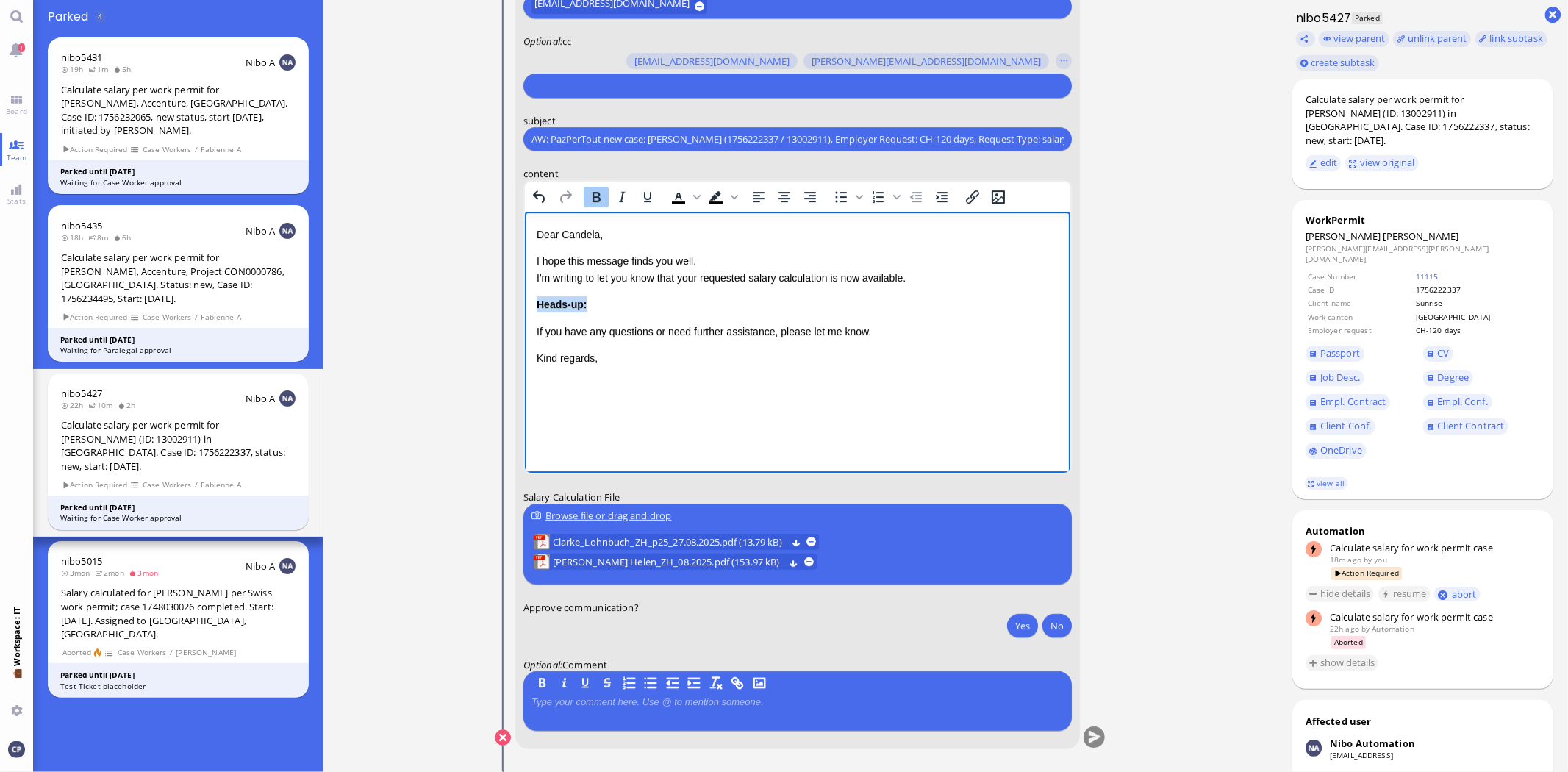
drag, startPoint x: 591, startPoint y: 309, endPoint x: 529, endPoint y: 309, distance: 62.0
click at [529, 309] on html "Dear Candela, I hope this message finds you well. I'm writing to let you know t…" at bounding box center [797, 304] width 546 height 186
click at [541, 300] on p "As agreed with oIf you have any questions or need further assistance, please le…" at bounding box center [797, 304] width 522 height 16
click at [606, 307] on p "As agreed with oIf you have any questions or need further assistance, please le…" at bounding box center [797, 304] width 522 height 16
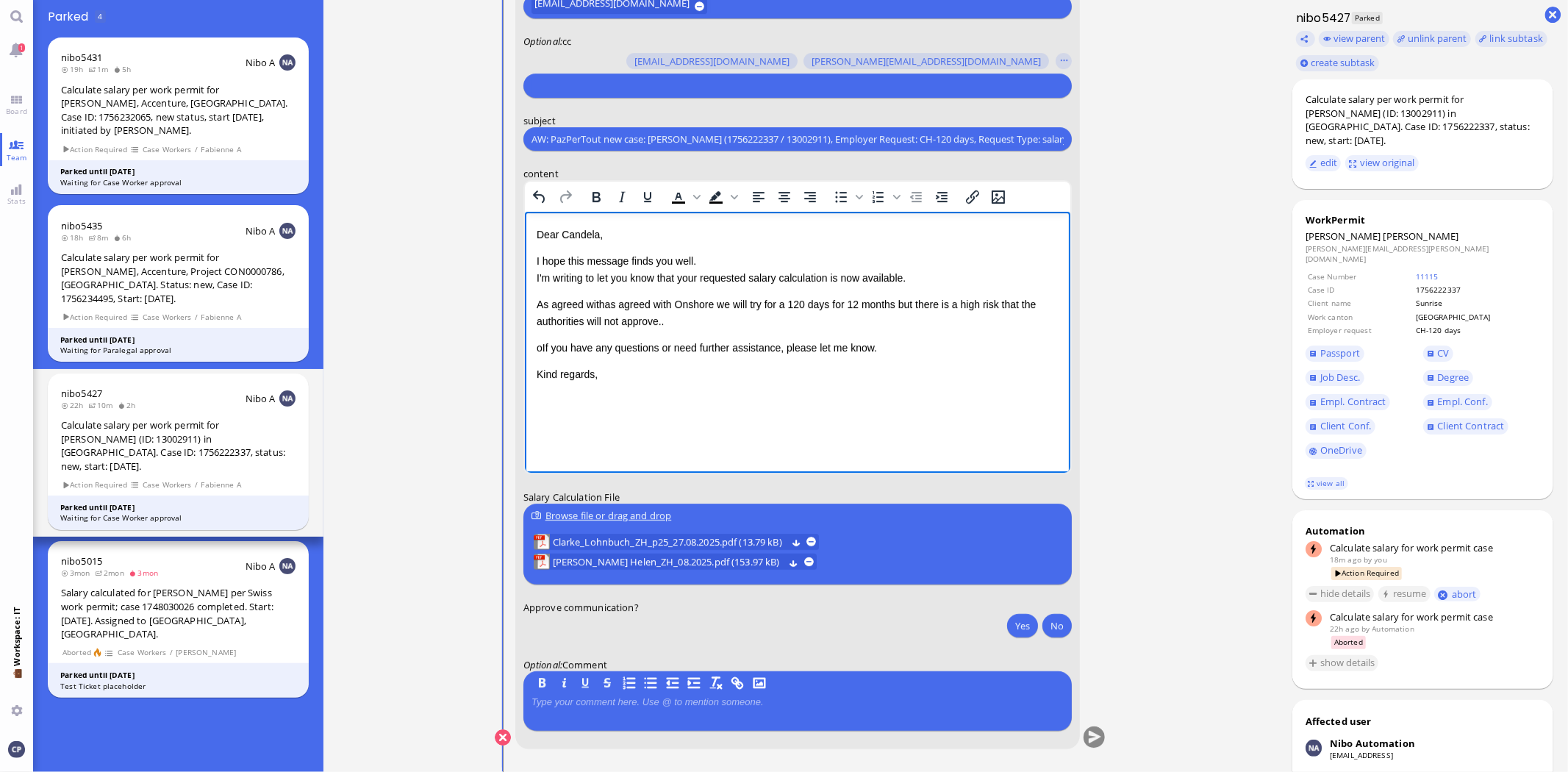
click at [676, 299] on span "as agreed with Onshore we will try for a 120 days for 12 months but there is a …" at bounding box center [785, 312] width 499 height 28
click at [682, 323] on p "As agreed with as agreed with Onshore we will try for a 120 days for 12 months …" at bounding box center [797, 313] width 522 height 33
click at [533, 305] on html "Dear Candela, I hope this message finds you well. I'm writing to let you know t…" at bounding box center [797, 313] width 546 height 202
click at [548, 344] on p "oIf you have any questions or need further assistance, please let me know." at bounding box center [797, 348] width 522 height 16
click at [541, 343] on p "oIf you have any questions or need further assistance, please let me know." at bounding box center [797, 348] width 522 height 16
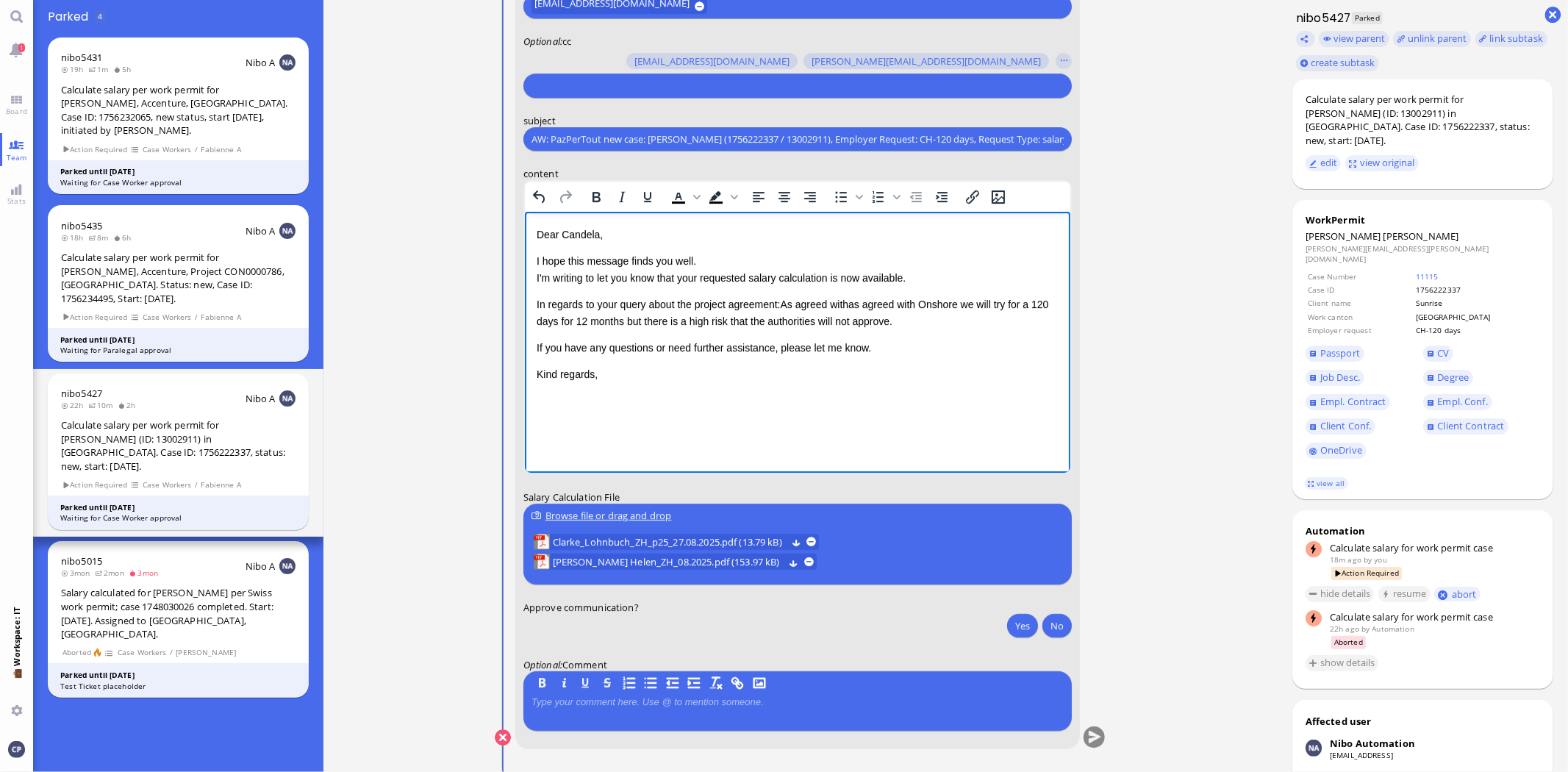
click at [732, 302] on p "In regards to your query about the project agreement: As agreed with as agreed …" at bounding box center [797, 313] width 522 height 33
click at [845, 306] on span "as agreed with Onshore we will try for a 120 days for 12 months but there is a …" at bounding box center [785, 312] width 499 height 28
click at [885, 304] on span "Onshore we will try for a 120 days for 12 months but there is a high risk that …" at bounding box center [796, 312] width 520 height 28
click at [841, 324] on span "nshore team we will try for a 120 days for 12 months but there is a high risk t…" at bounding box center [790, 312] width 509 height 28
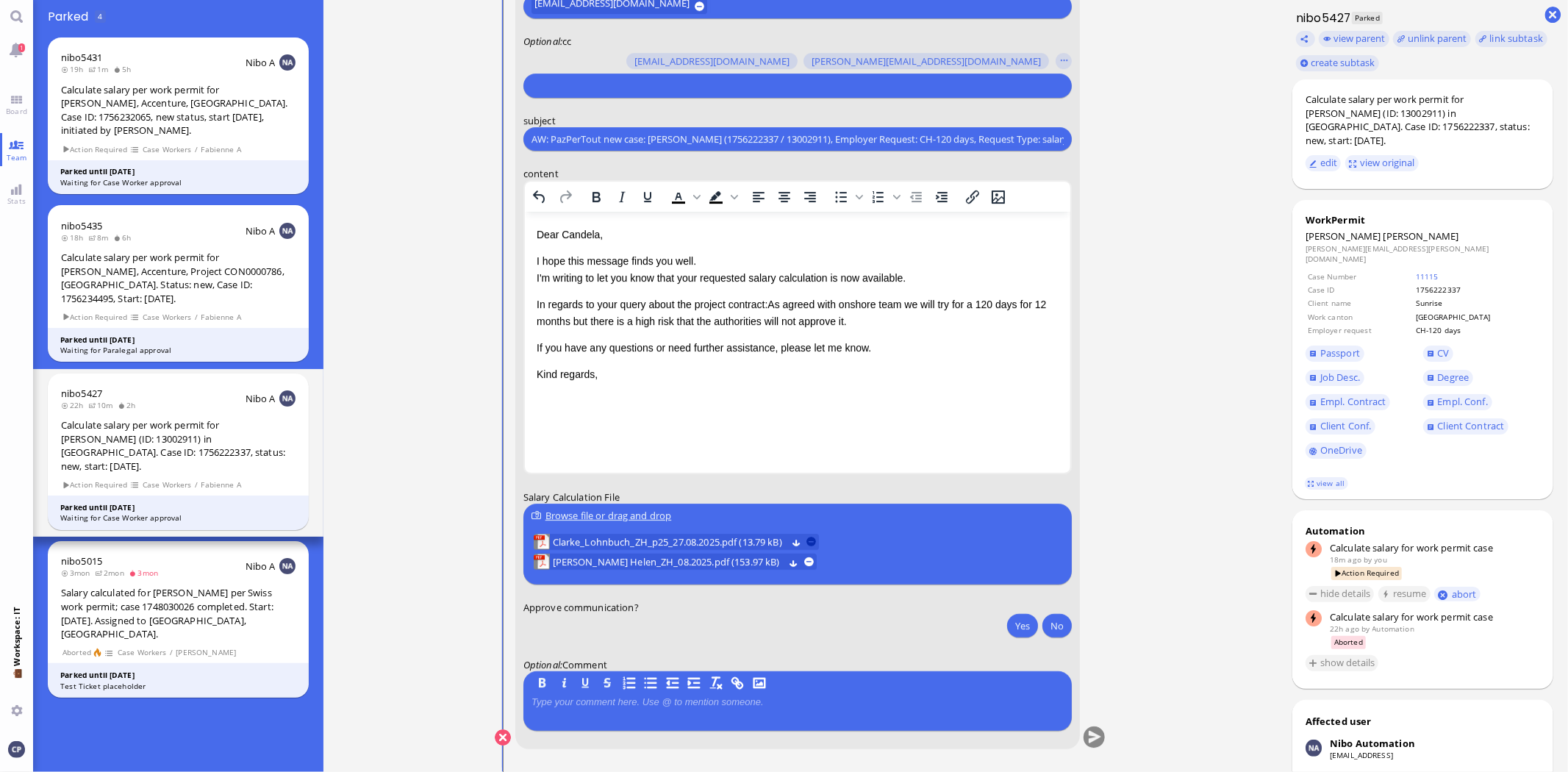
click at [816, 540] on button at bounding box center [811, 542] width 9 height 9
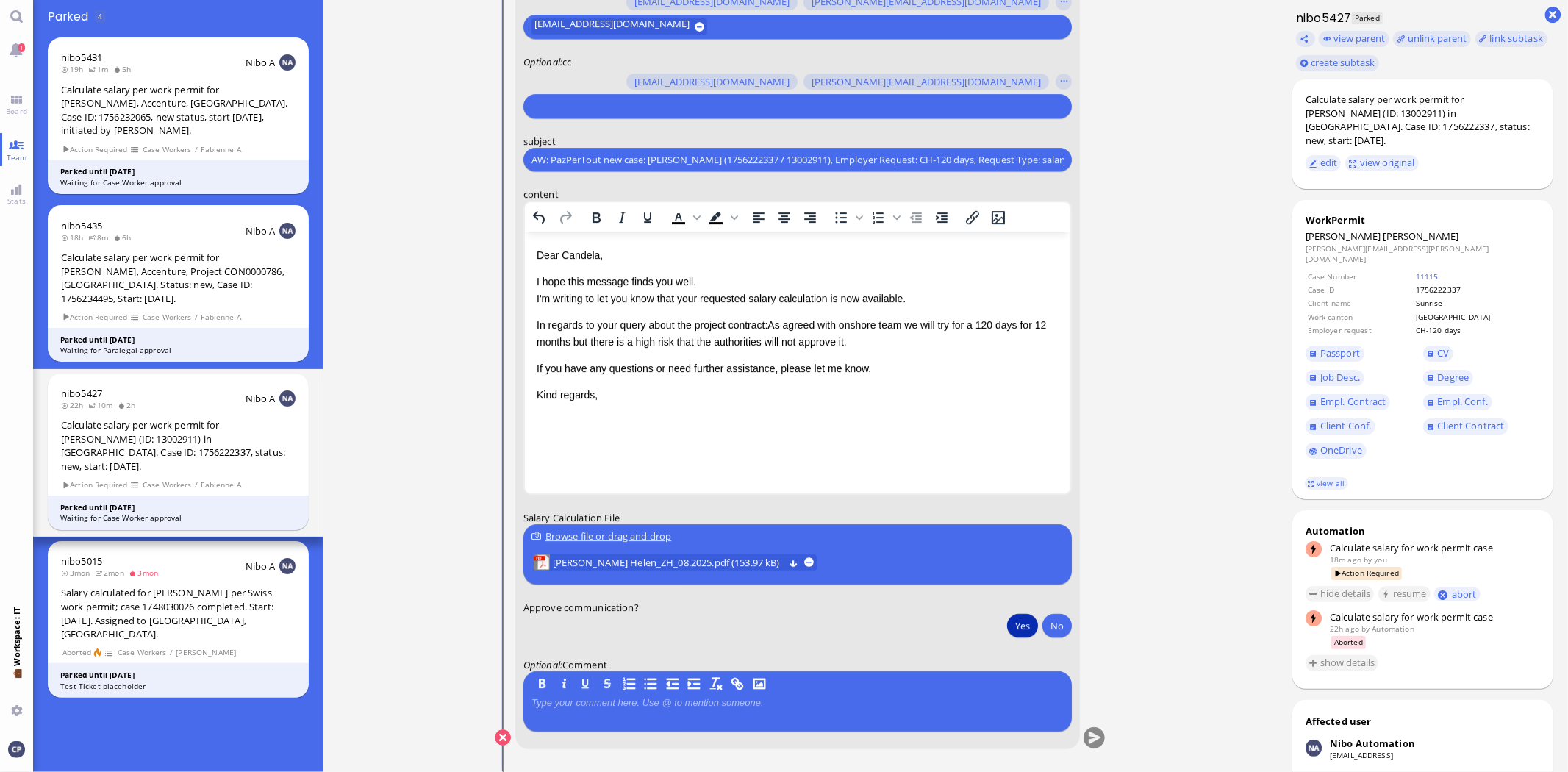
click at [1022, 626] on button "Yes" at bounding box center [1022, 626] width 31 height 24
click at [1094, 738] on button "submit" at bounding box center [1095, 738] width 22 height 22
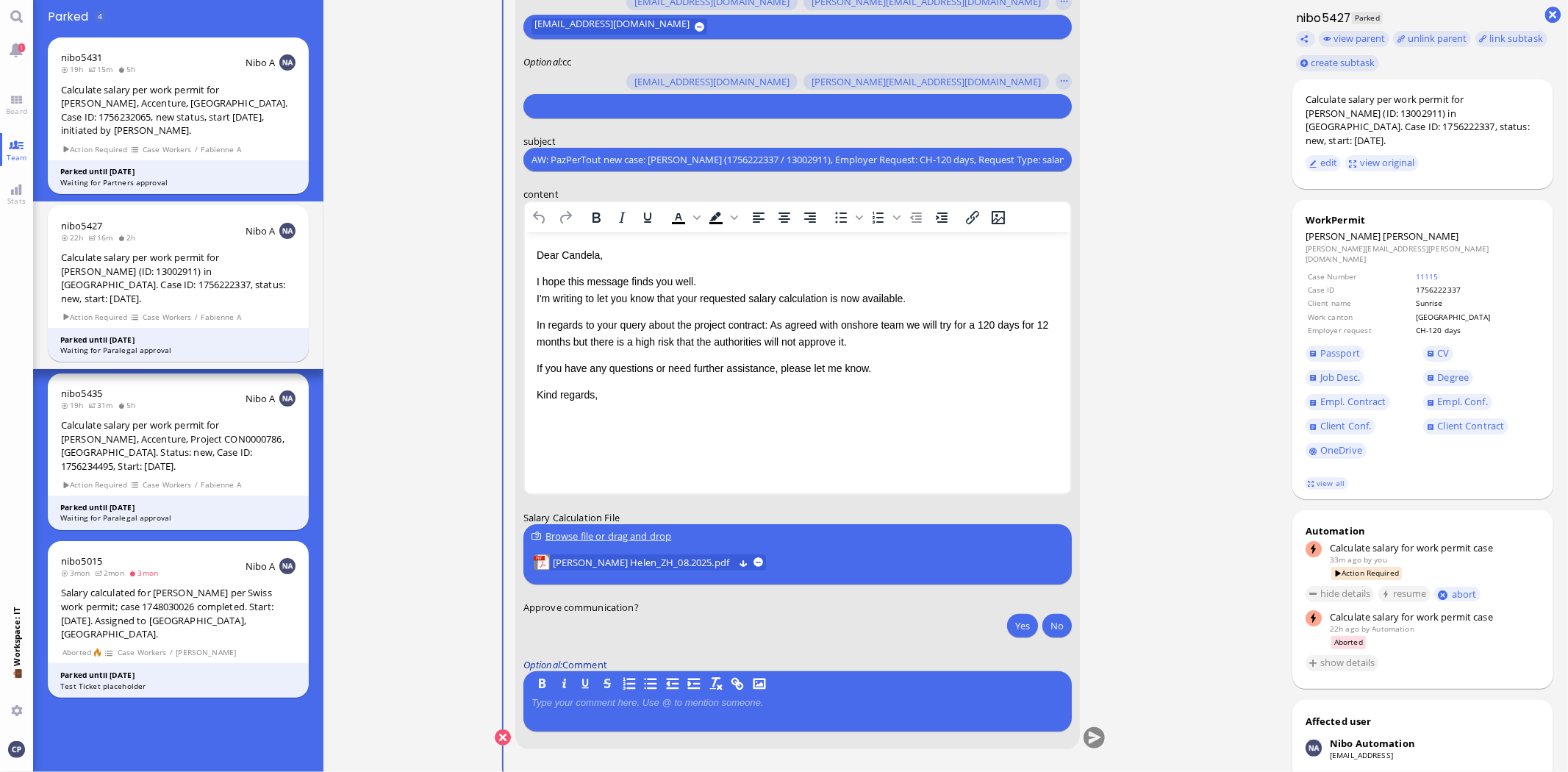
scroll to position [1, 0]
click at [1023, 629] on button "Yes" at bounding box center [1022, 625] width 31 height 24
click at [1085, 733] on button "submit" at bounding box center [1095, 738] width 22 height 22
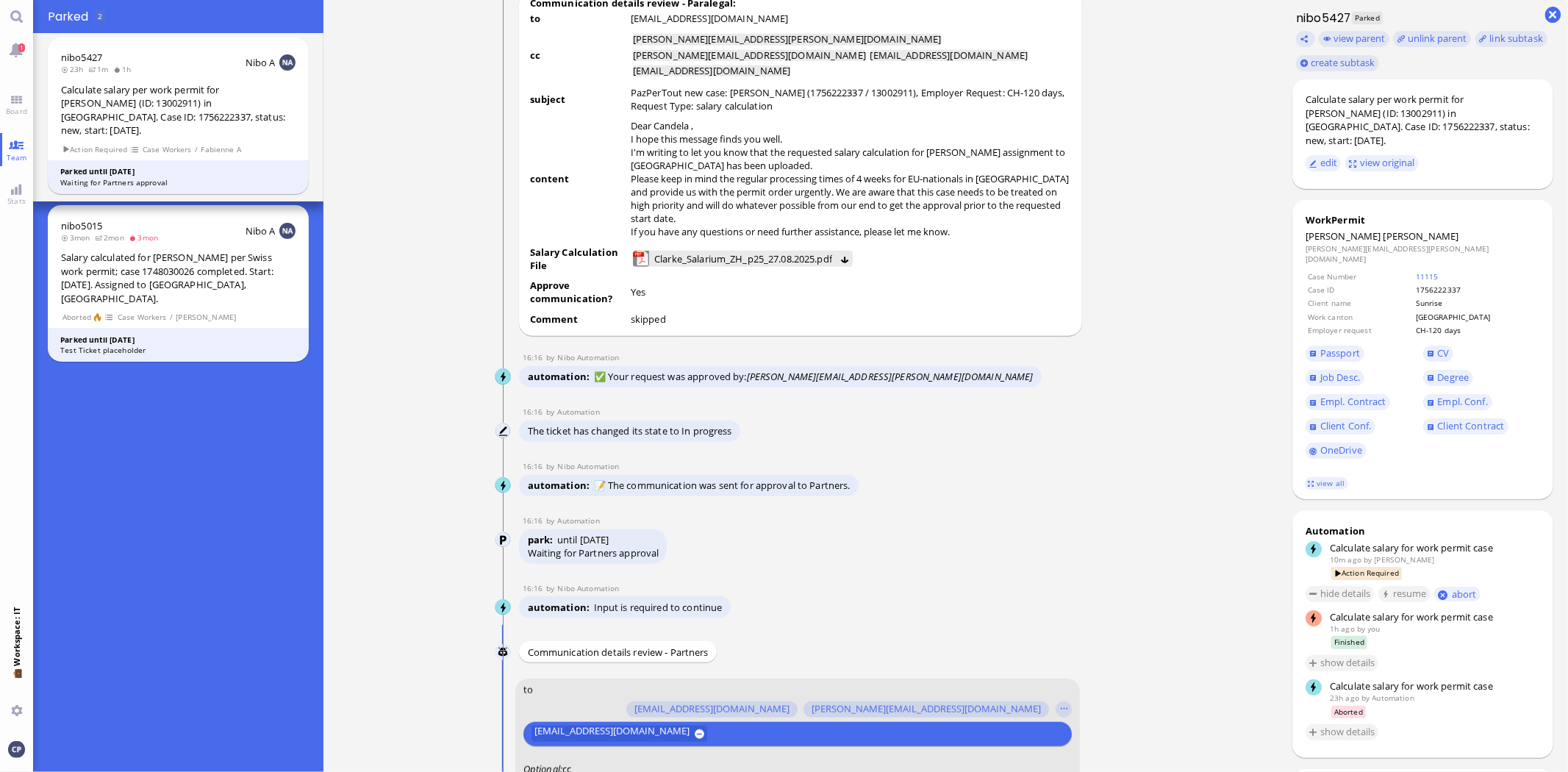
scroll to position [0, 0]
